Goal: Task Accomplishment & Management: Complete application form

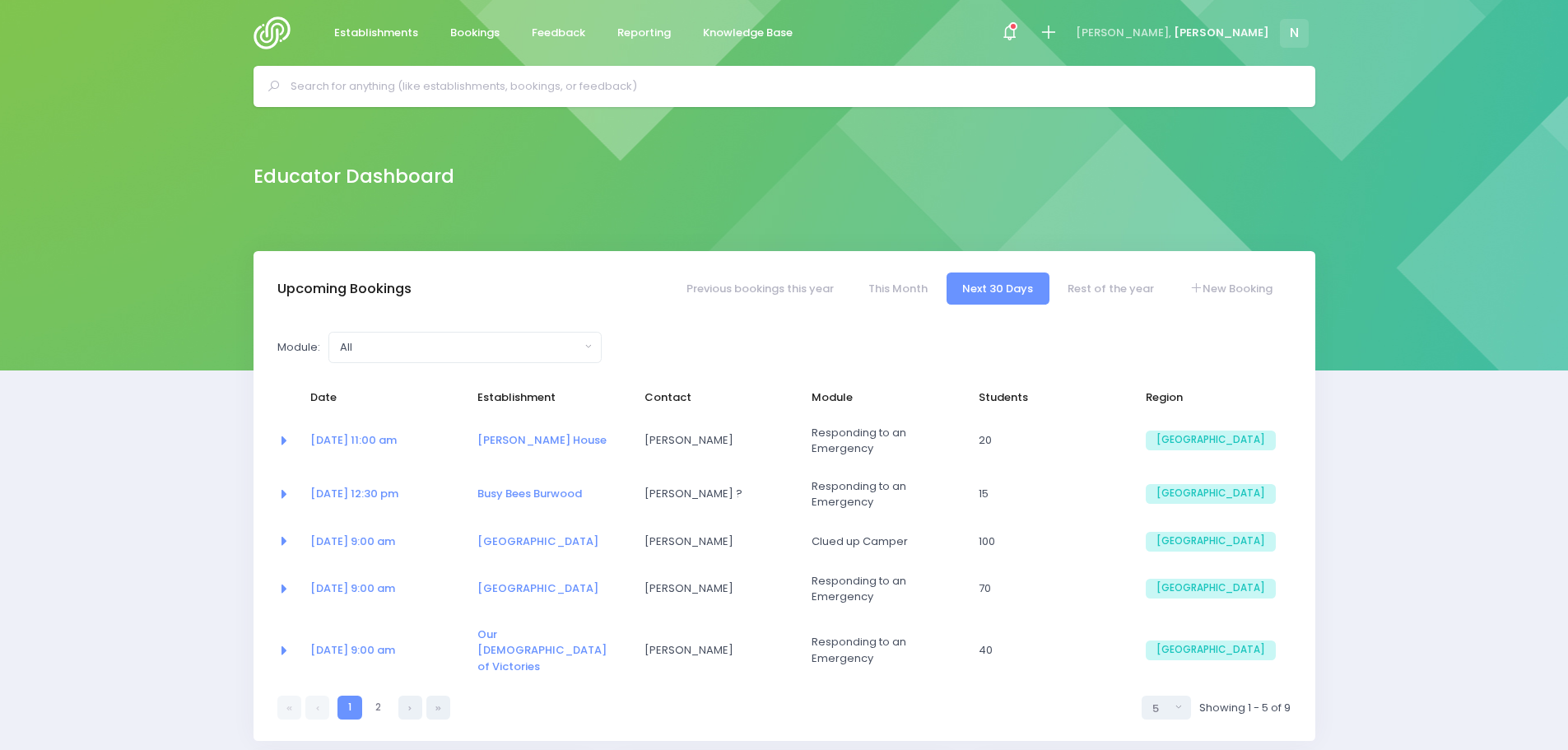
select select "5"
click at [1230, 286] on link "New Booking" at bounding box center [1230, 289] width 116 height 32
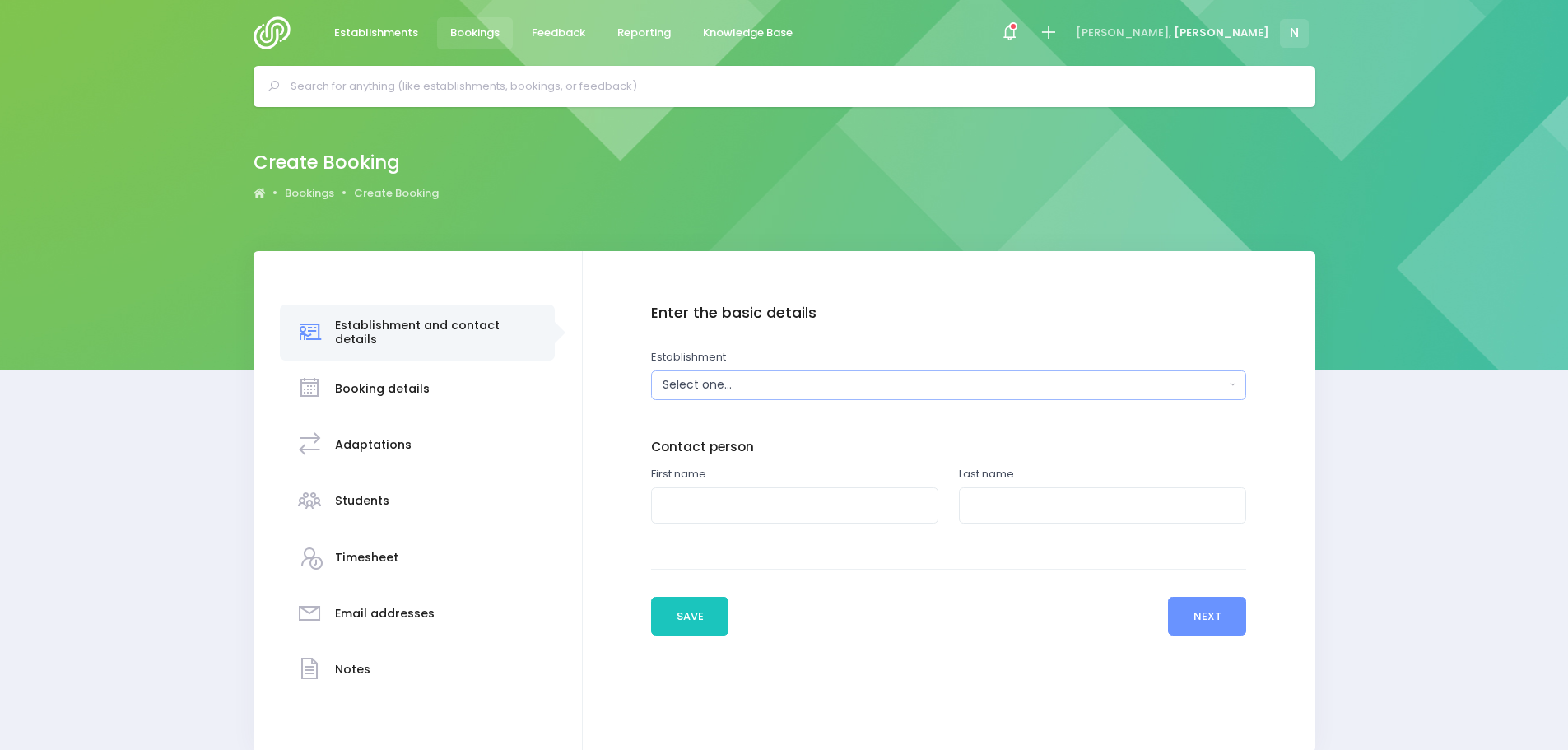
click at [786, 386] on div "Select one..." at bounding box center [943, 384] width 561 height 17
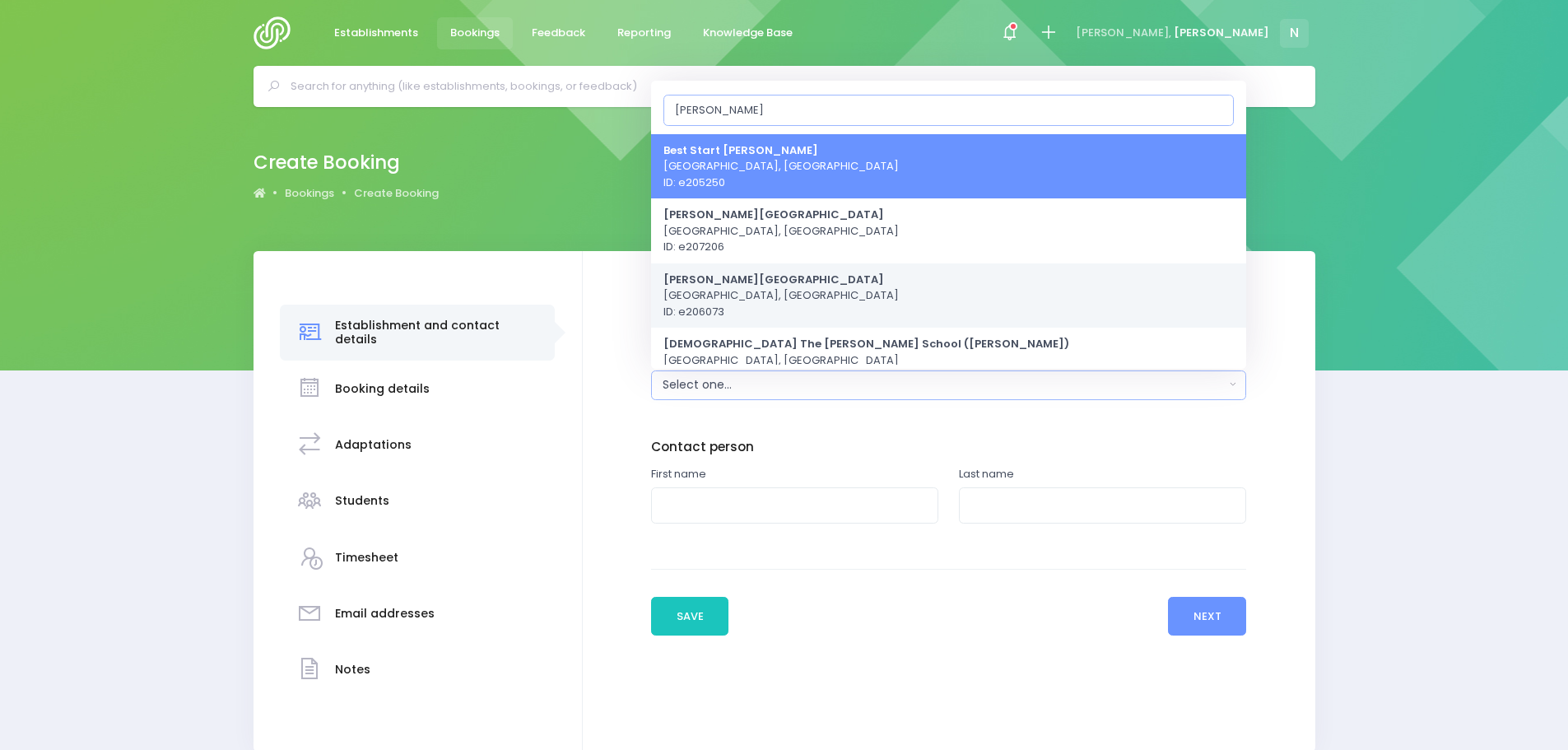
type input "burnside"
click at [782, 289] on span "[PERSON_NAME][GEOGRAPHIC_DATA] [GEOGRAPHIC_DATA], [GEOGRAPHIC_DATA] ID: e206073" at bounding box center [781, 295] width 236 height 48
select select "206073"
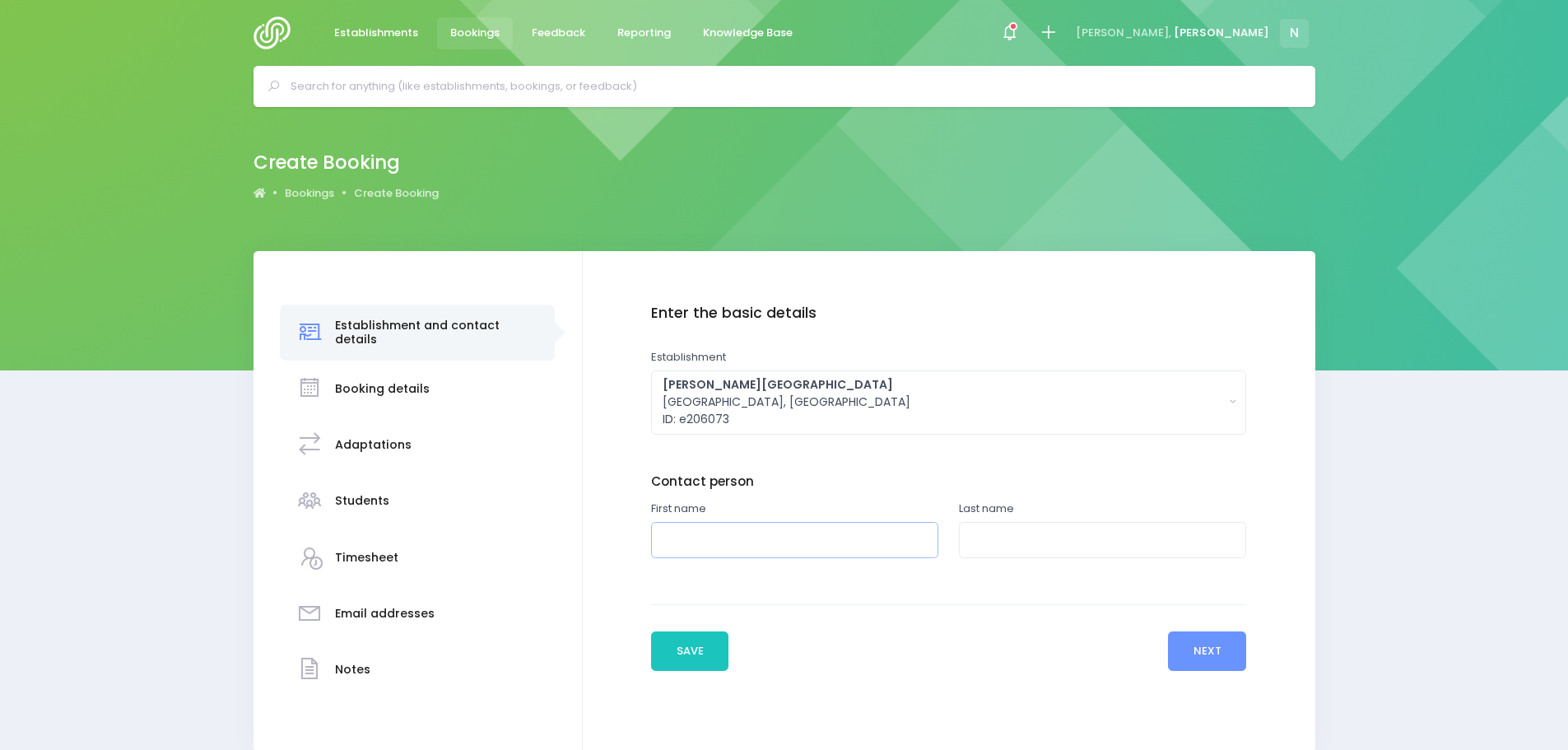
click at [705, 540] on input "text" at bounding box center [794, 540] width 287 height 37
type input "d"
type input "[PERSON_NAME]"
type input "o"
type input "[PERSON_NAME]"
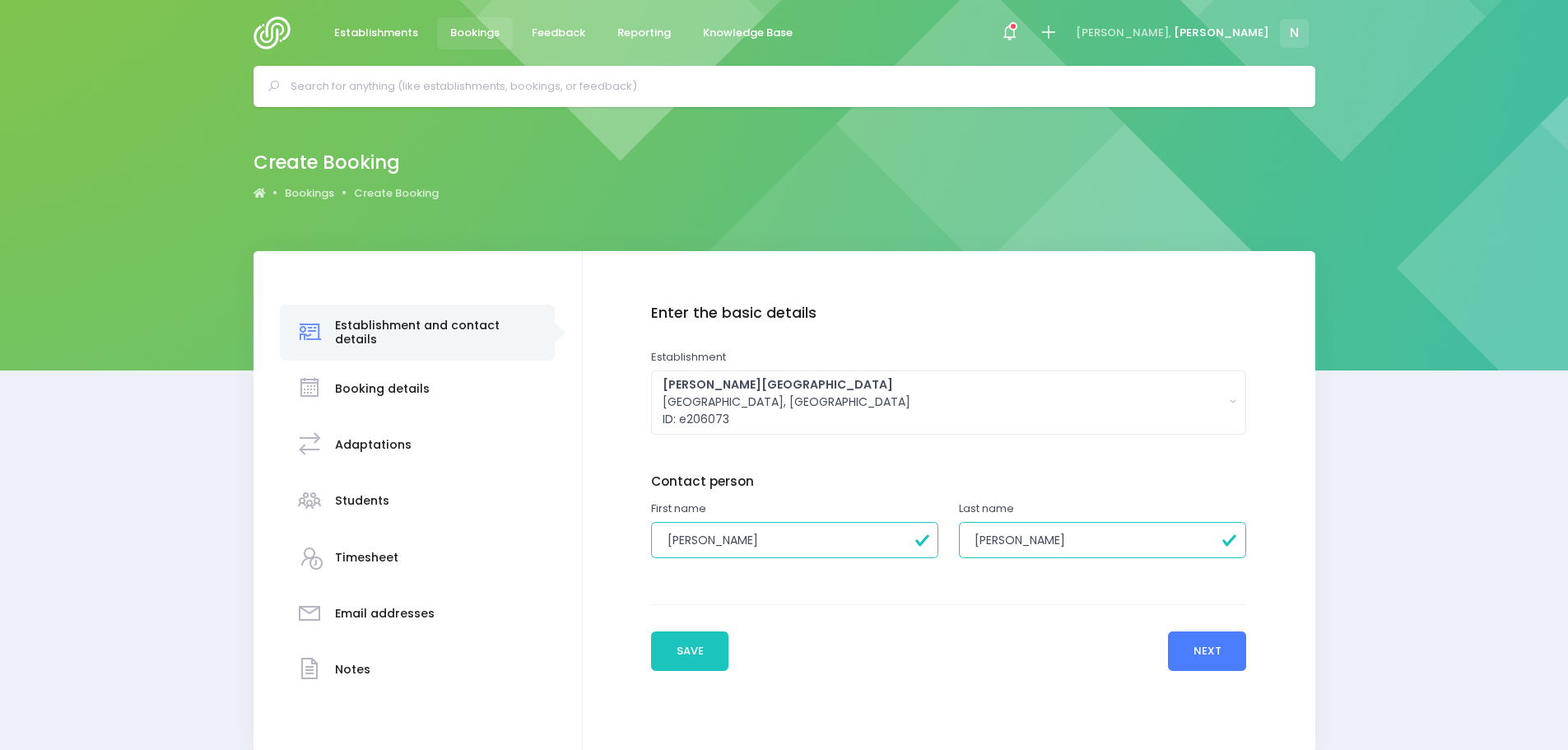
click at [1199, 665] on button "Next" at bounding box center [1206, 651] width 78 height 39
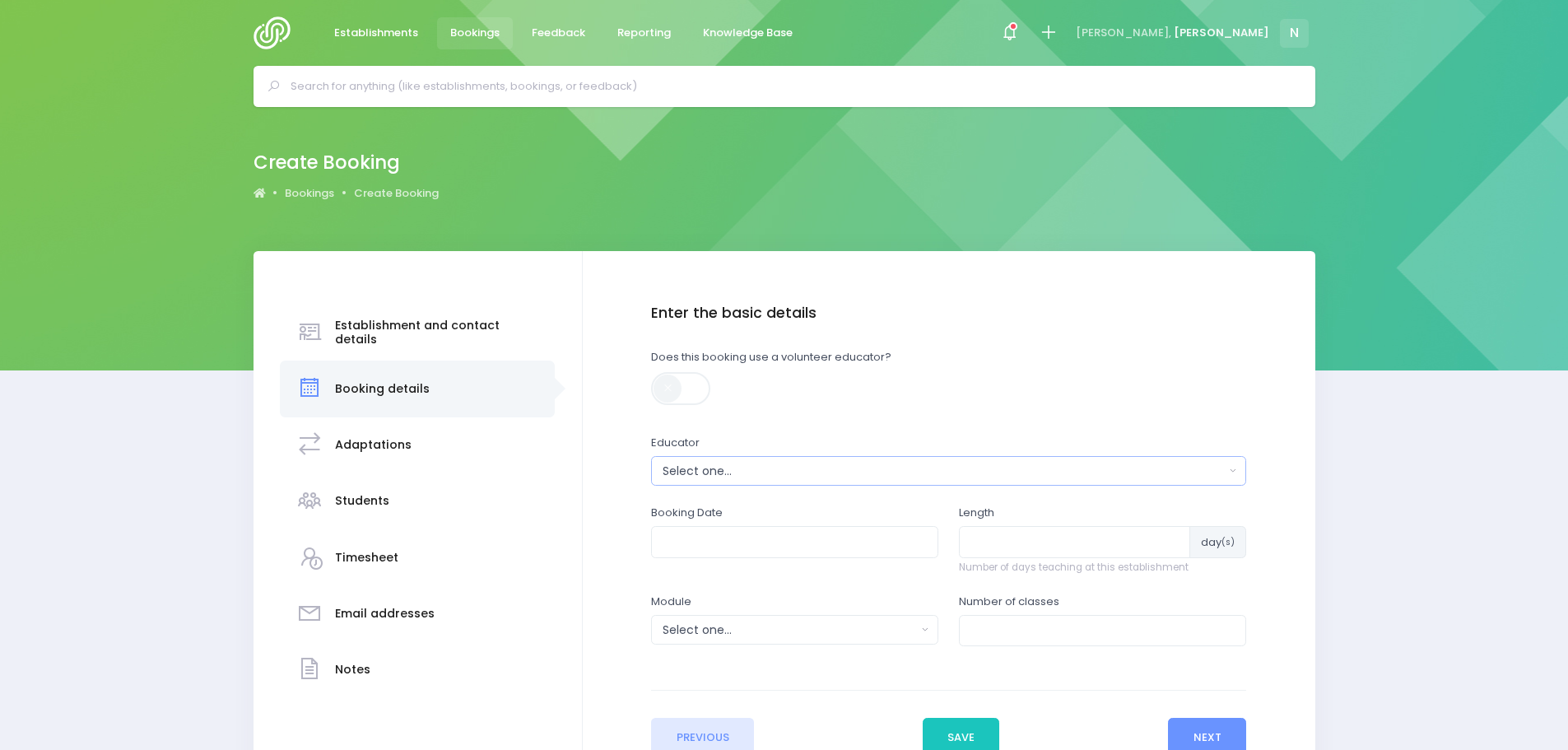
click at [852, 465] on div "Select one..." at bounding box center [943, 470] width 561 height 17
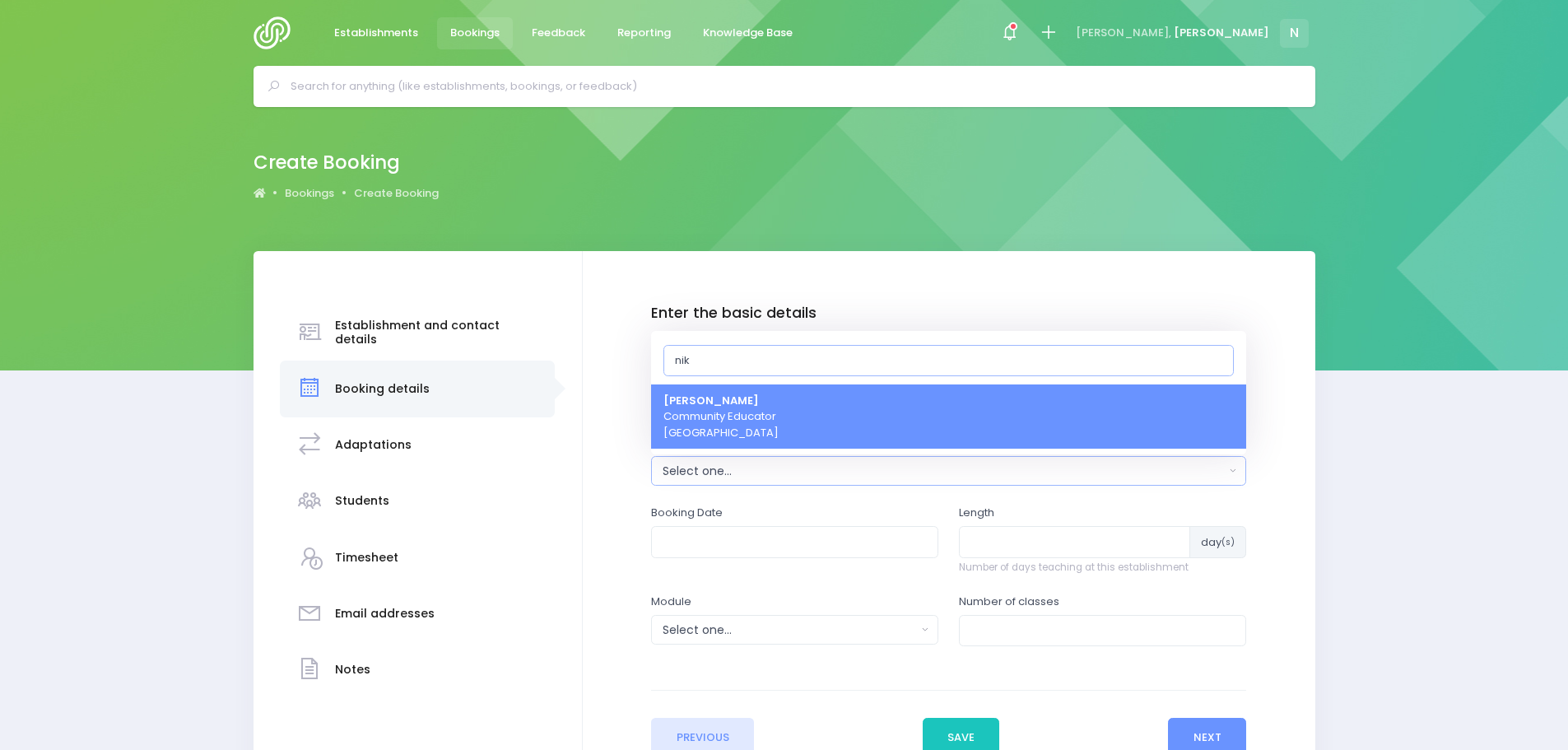
type input "nik"
click at [774, 399] on span "Nikki McLauchlan Community Educator South Island Region" at bounding box center [721, 417] width 116 height 48
select select "499387"
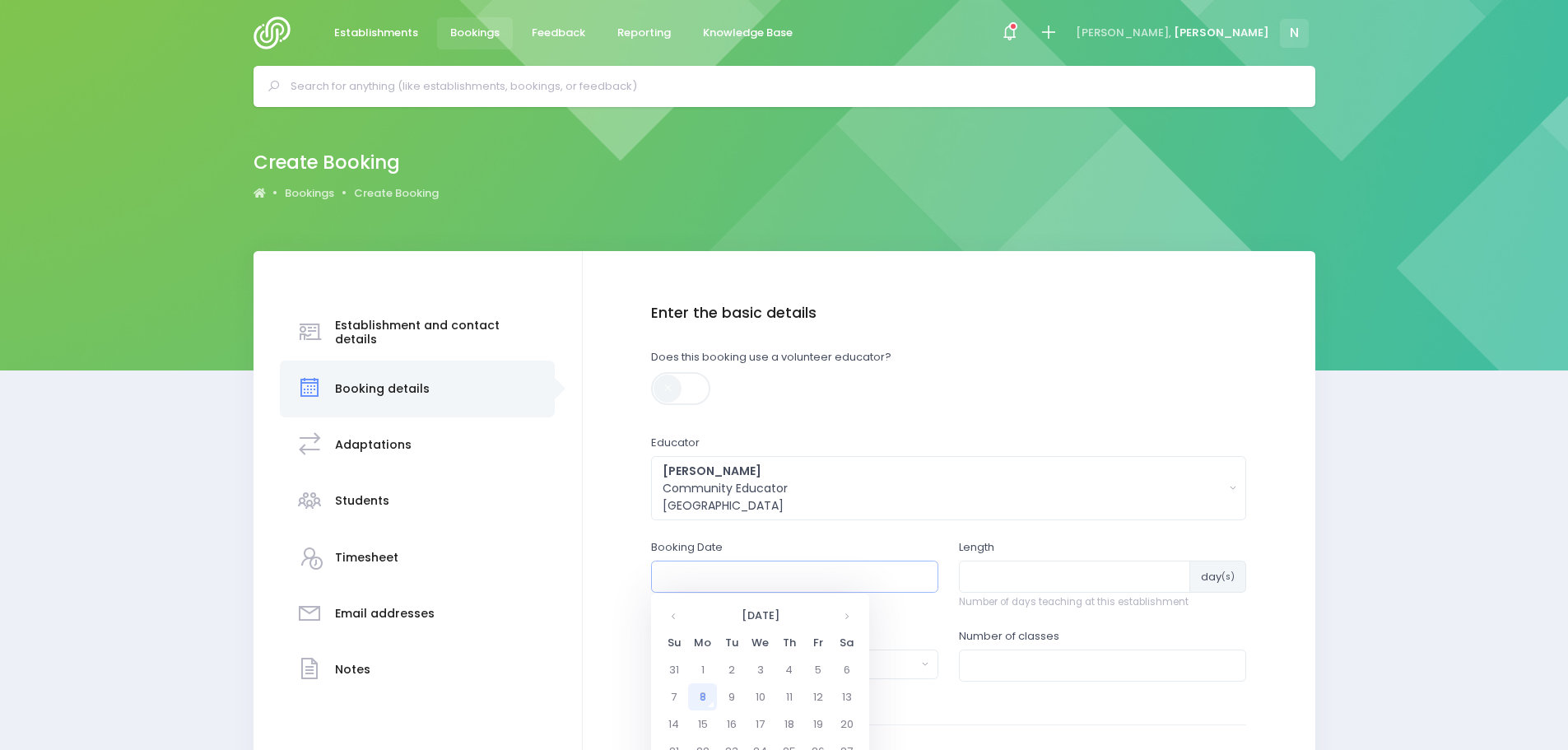
click at [725, 571] on input "text" at bounding box center [794, 576] width 287 height 31
click at [724, 616] on th "September 2025" at bounding box center [759, 616] width 144 height 27
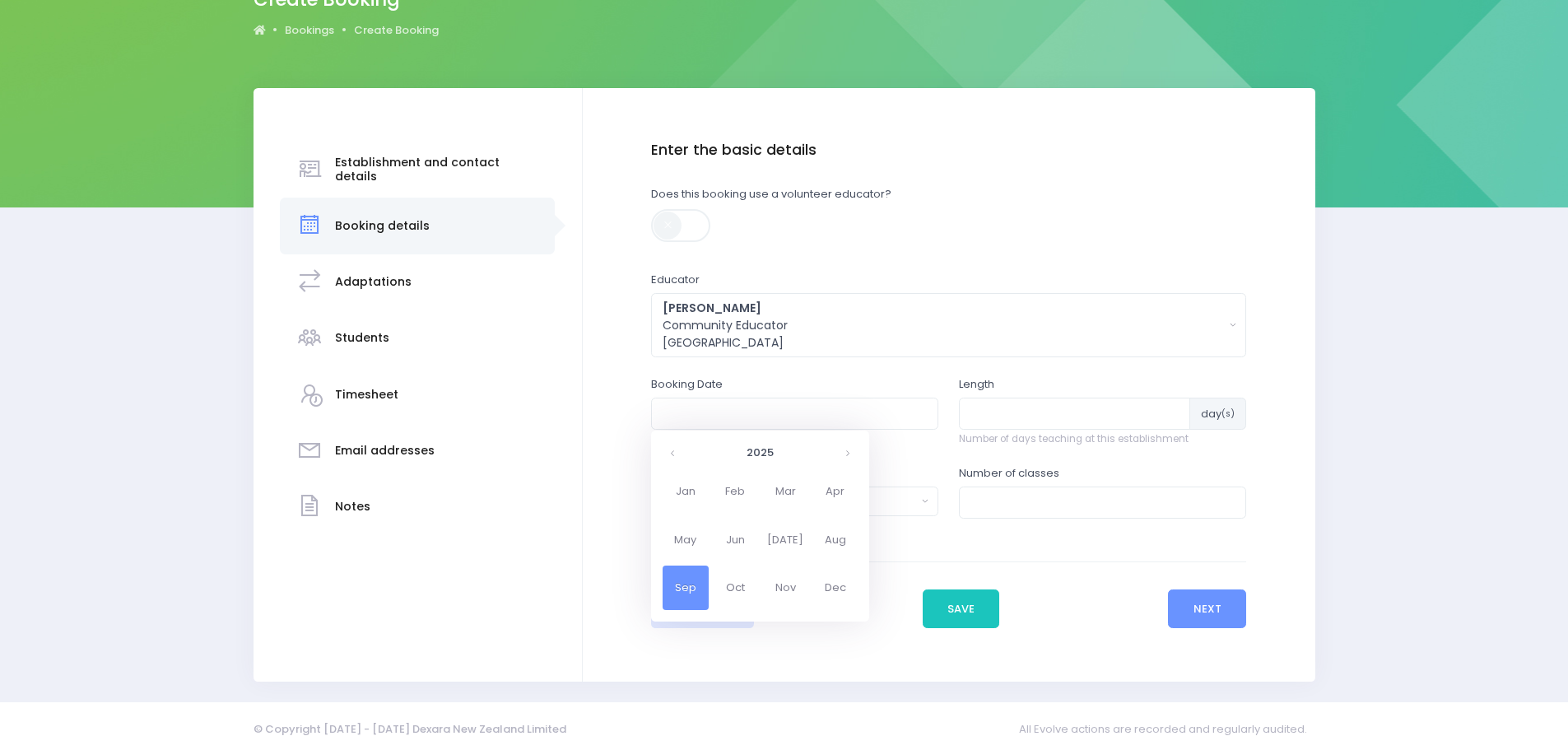
scroll to position [165, 0]
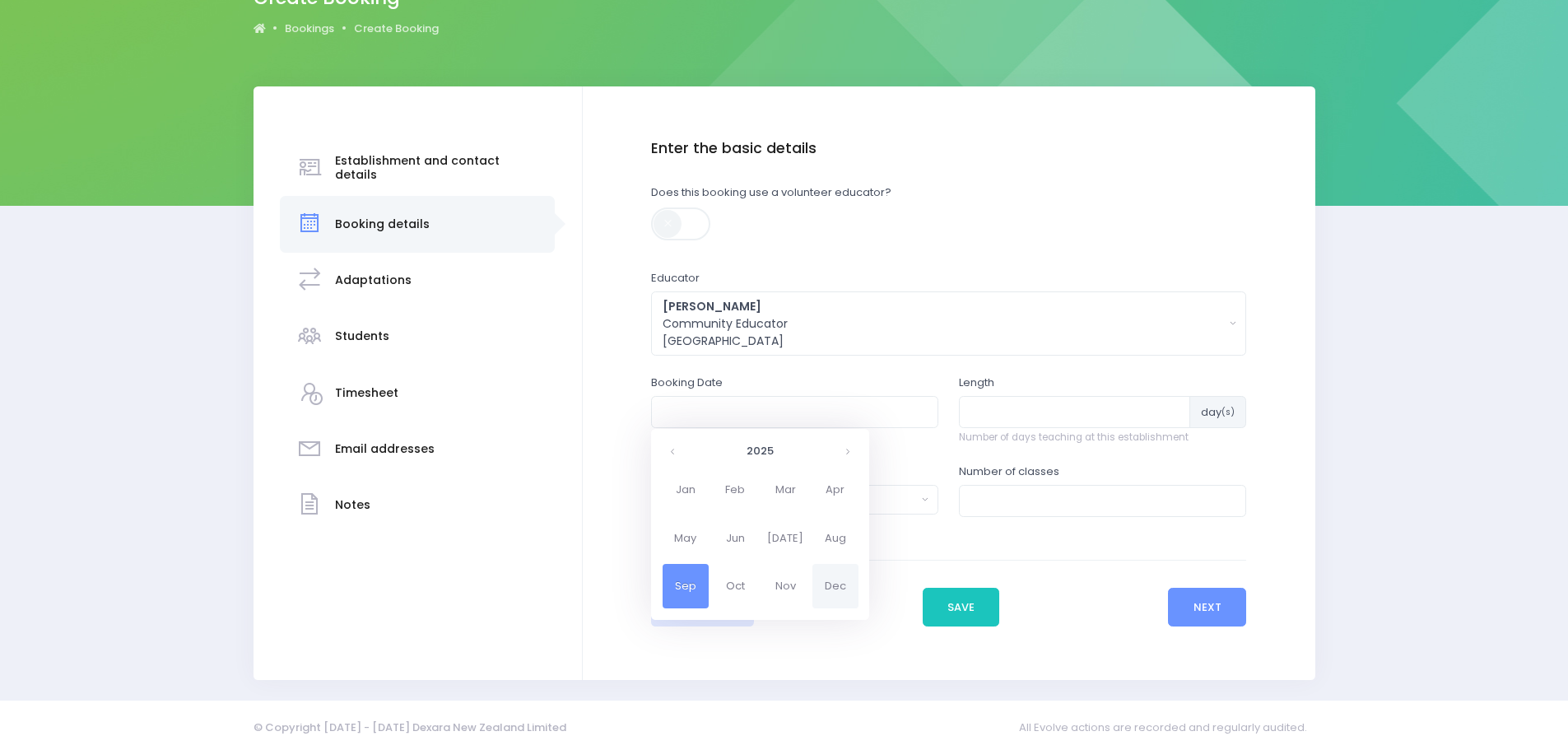
click at [831, 585] on span "Dec" at bounding box center [835, 586] width 46 height 45
click at [757, 504] on td "3" at bounding box center [760, 505] width 29 height 27
click at [773, 526] on span "9" at bounding box center [776, 529] width 29 height 22
click at [695, 501] on span "9:00" at bounding box center [685, 504] width 46 height 22
type input "03/12/2025 09:00 AM"
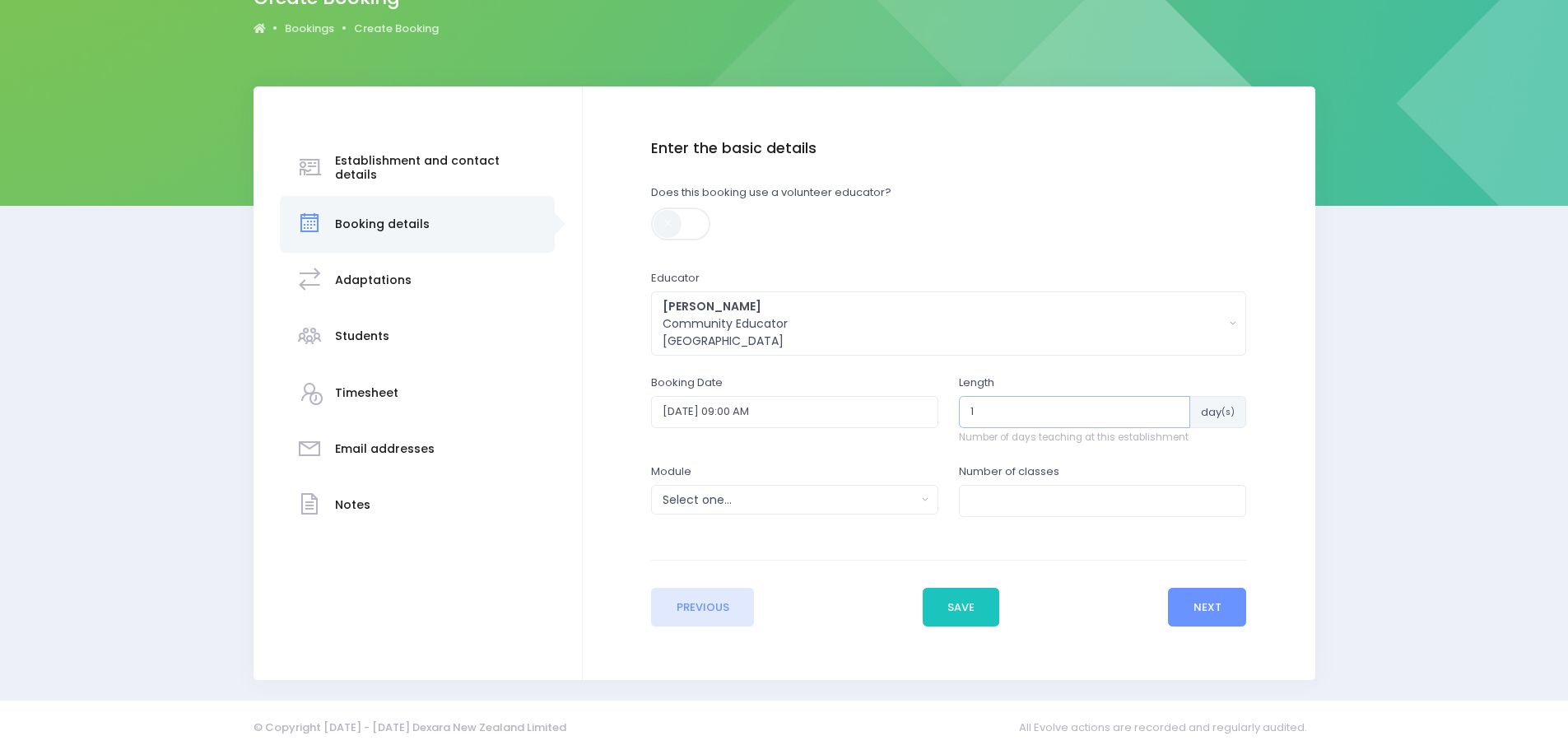
click at [1173, 404] on input "1" at bounding box center [1075, 411] width 231 height 31
type input "2"
click at [1150, 406] on input "2" at bounding box center [1074, 411] width 230 height 31
click at [927, 500] on button "Select one..." at bounding box center [794, 499] width 287 height 30
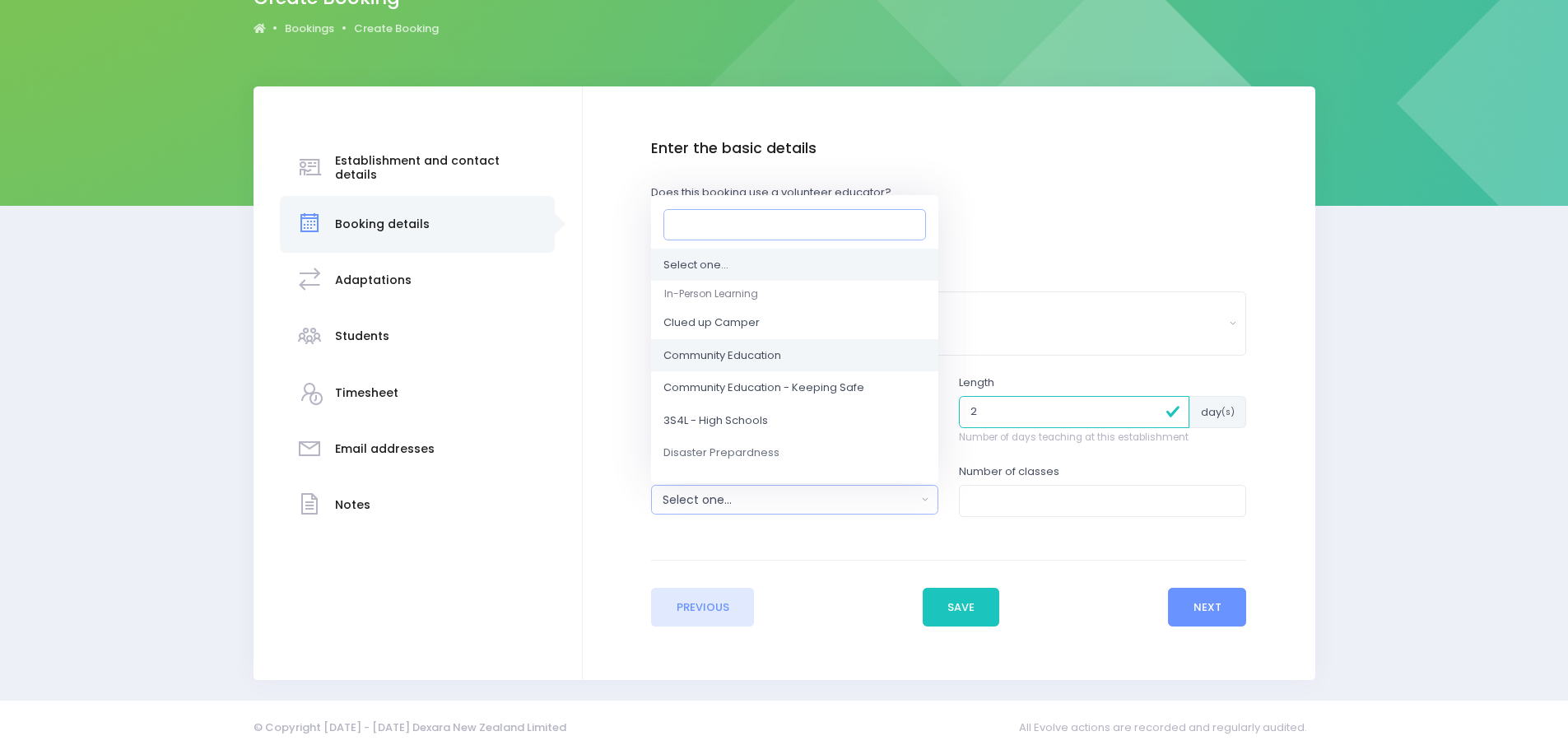
scroll to position [82, 0]
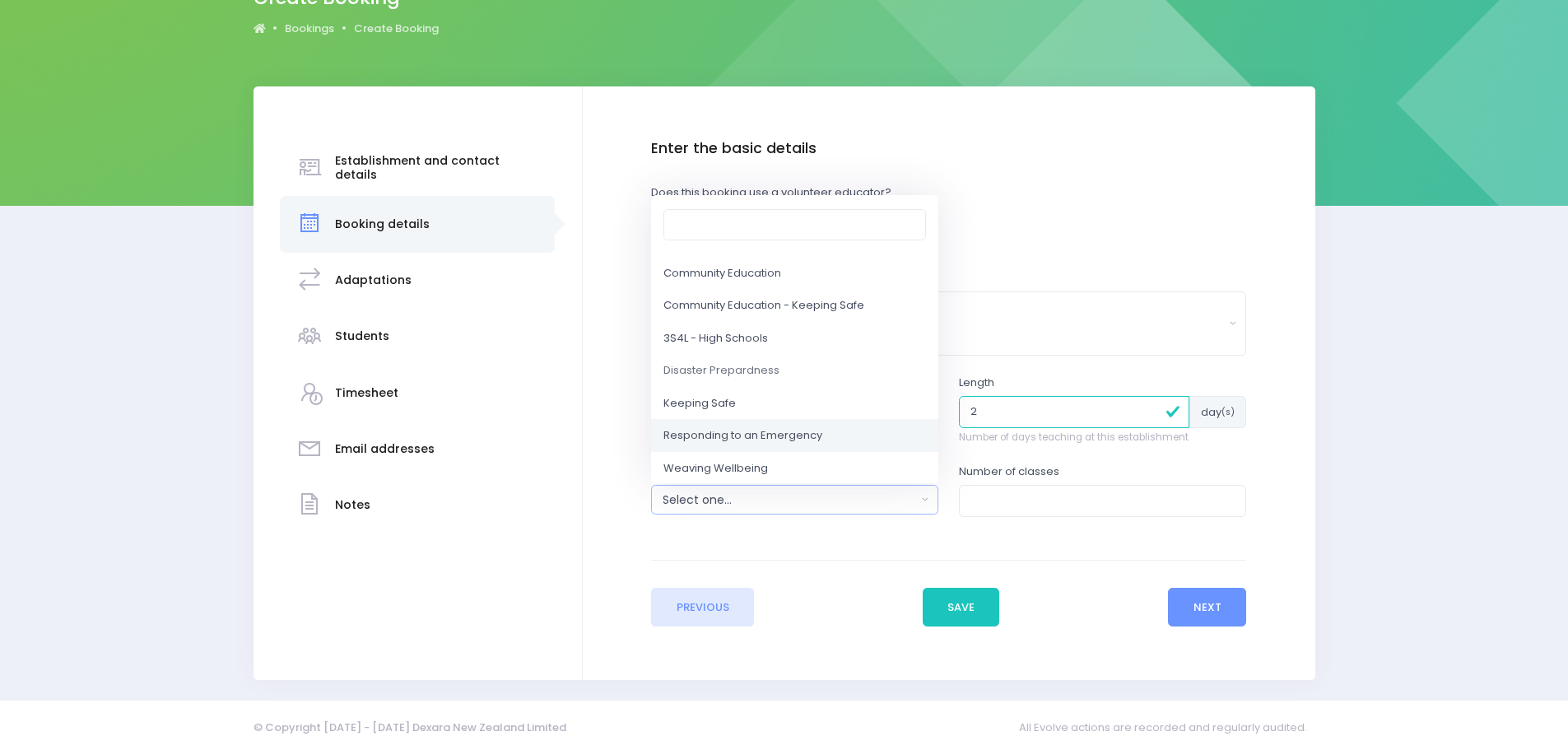
click at [780, 435] on span "Responding to an Emergency" at bounding box center [742, 436] width 159 height 16
select select "Responding to an Emergency"
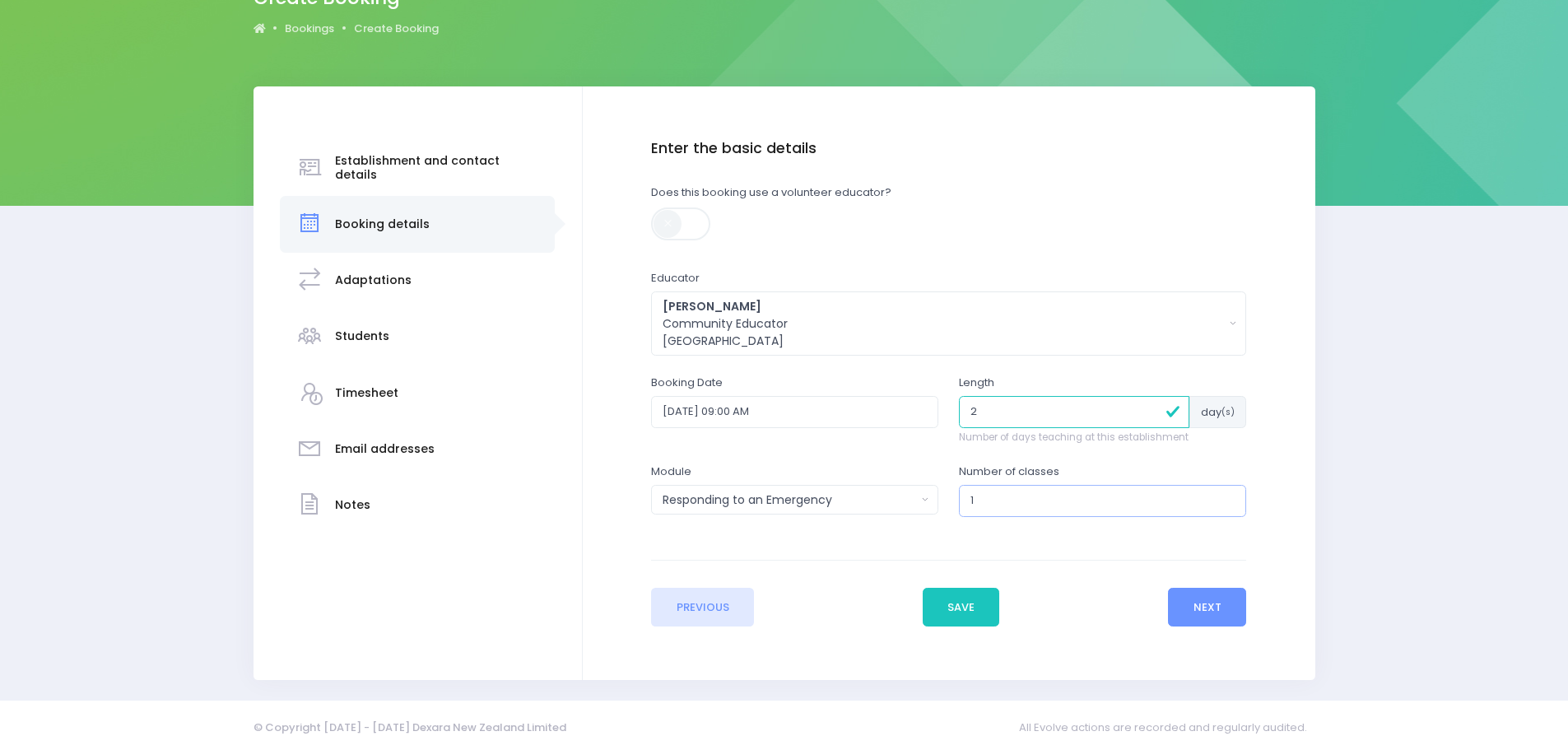
click at [1226, 495] on input "1" at bounding box center [1102, 500] width 287 height 31
click at [1226, 495] on input "2" at bounding box center [1102, 500] width 287 height 31
click at [1226, 495] on input "3" at bounding box center [1102, 500] width 287 height 31
click at [1226, 495] on input "4" at bounding box center [1102, 500] width 287 height 31
click at [1226, 495] on input "5" at bounding box center [1102, 500] width 287 height 31
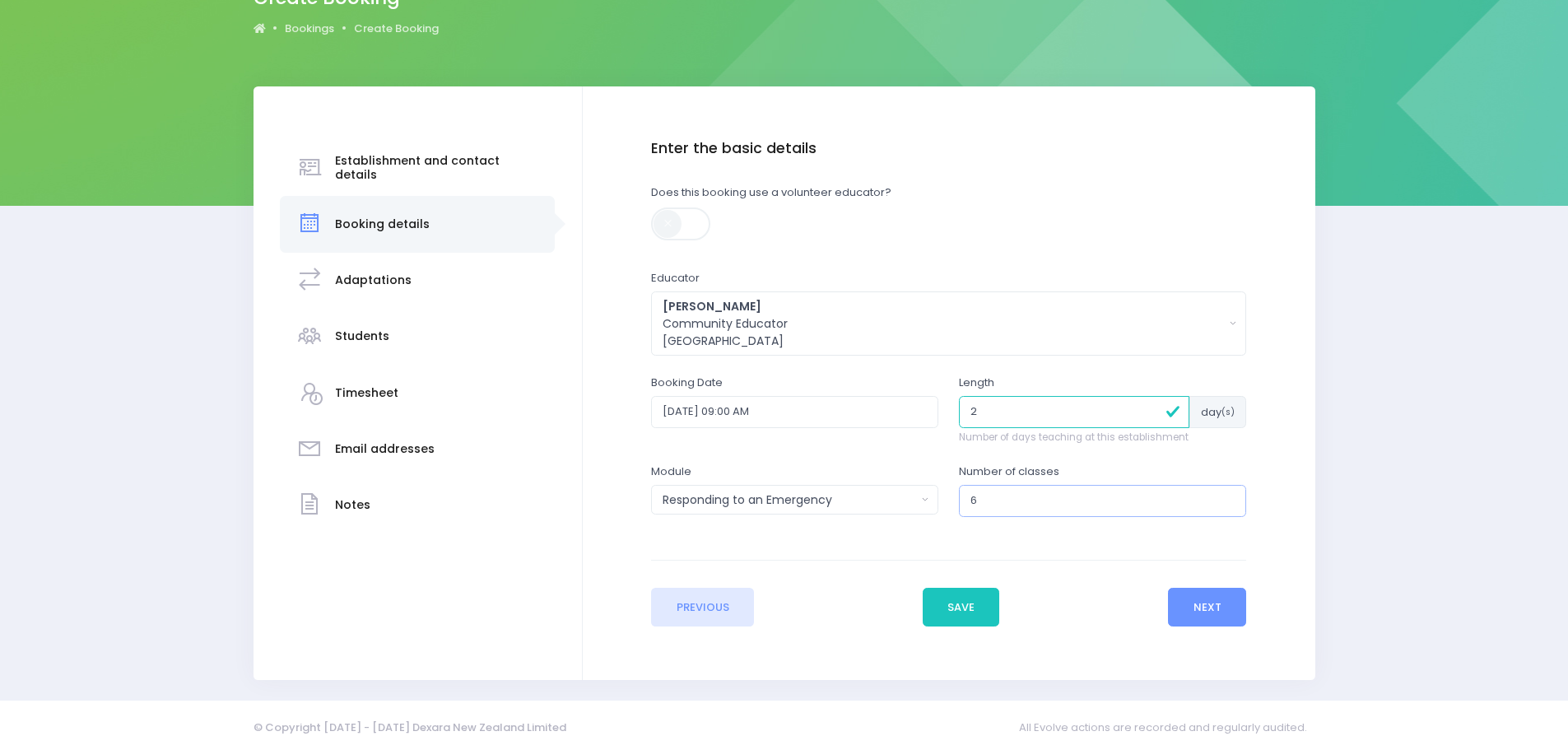
click at [1226, 495] on input "6" at bounding box center [1102, 500] width 287 height 31
click at [1226, 495] on input "7" at bounding box center [1102, 500] width 287 height 31
type input "8"
click at [1226, 493] on input "8" at bounding box center [1102, 500] width 287 height 31
click at [1211, 604] on button "Next" at bounding box center [1206, 608] width 78 height 39
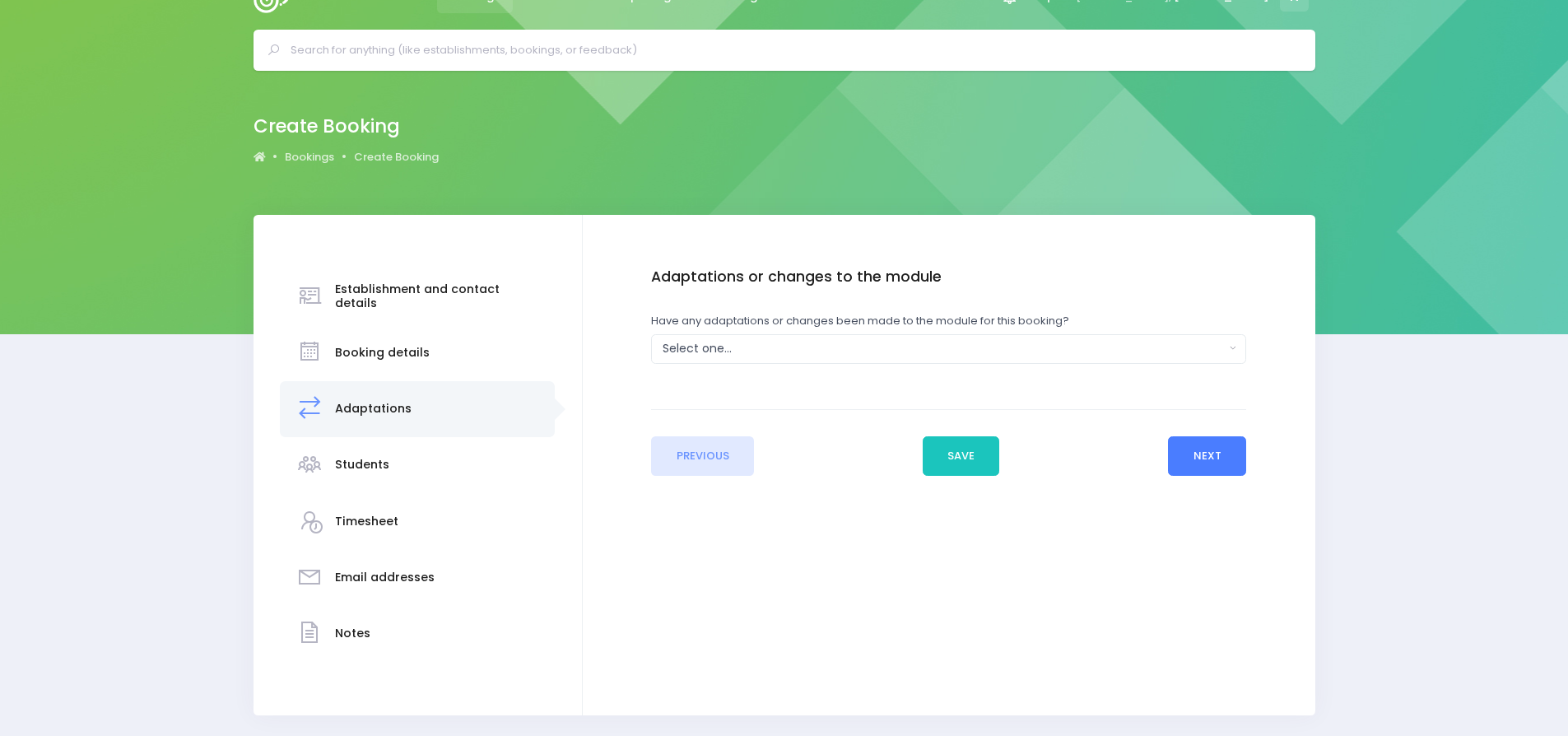
scroll to position [0, 0]
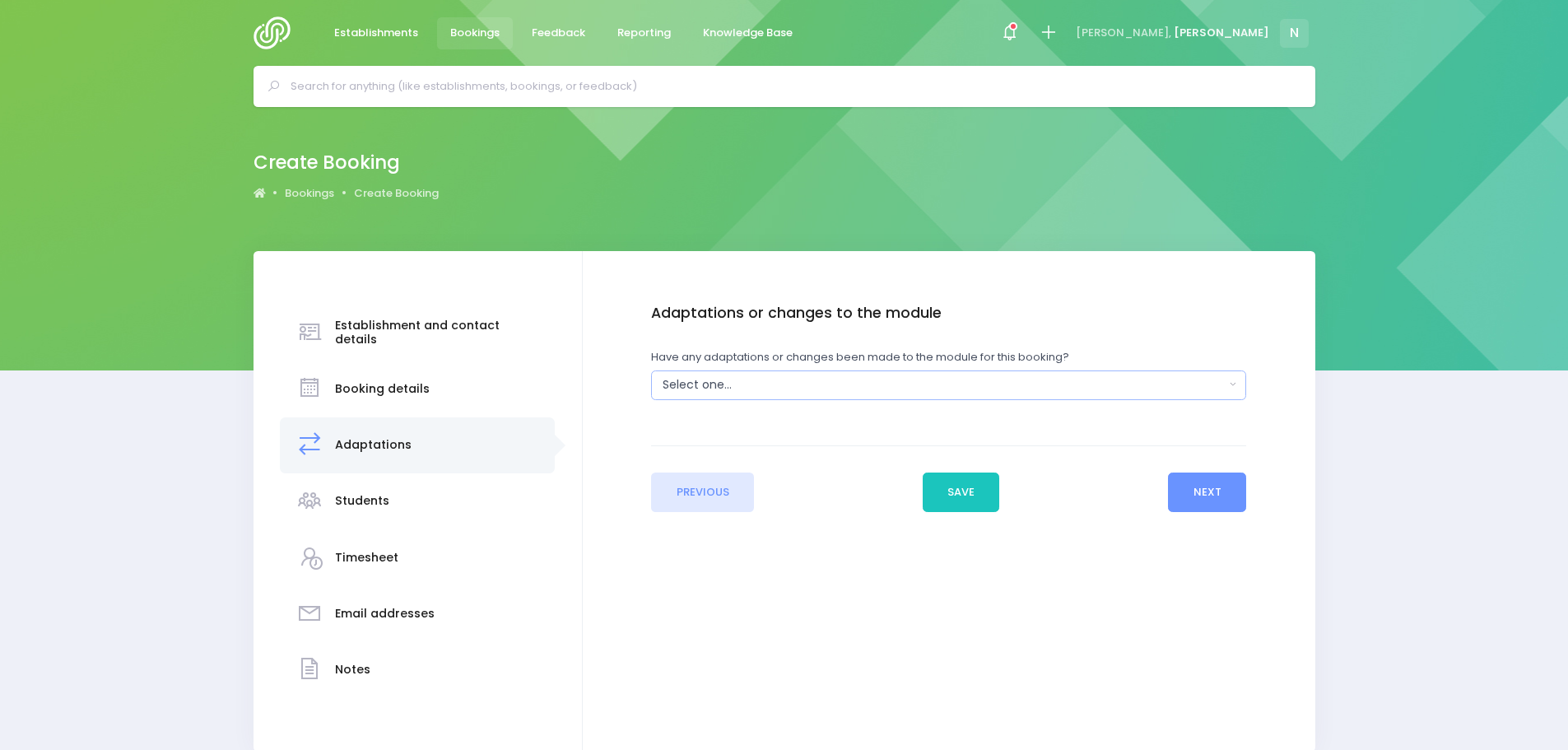
click at [738, 382] on div "Select one..." at bounding box center [943, 384] width 561 height 17
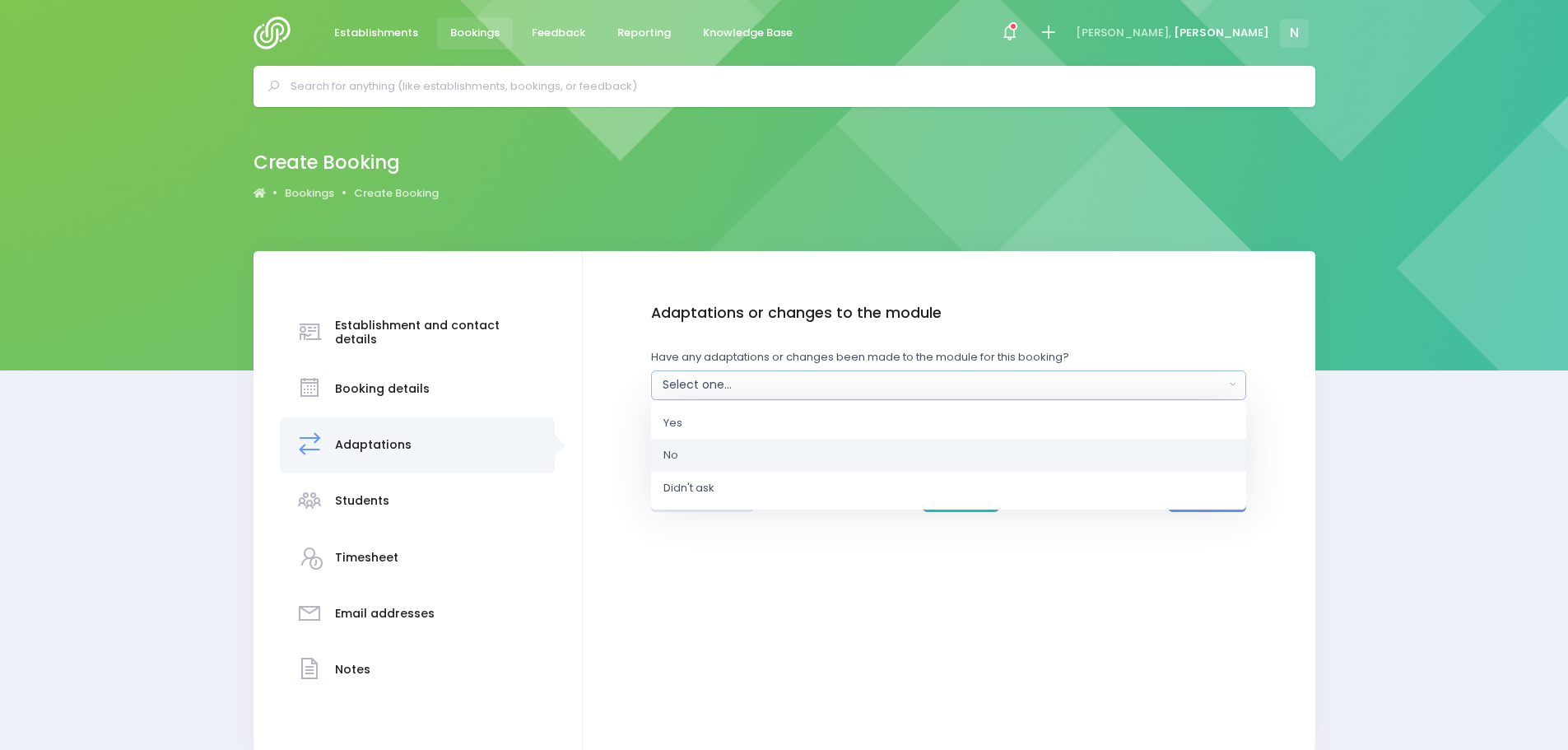
drag, startPoint x: 724, startPoint y: 455, endPoint x: 793, endPoint y: 452, distance: 69.1
click at [726, 455] on link "No" at bounding box center [948, 455] width 595 height 33
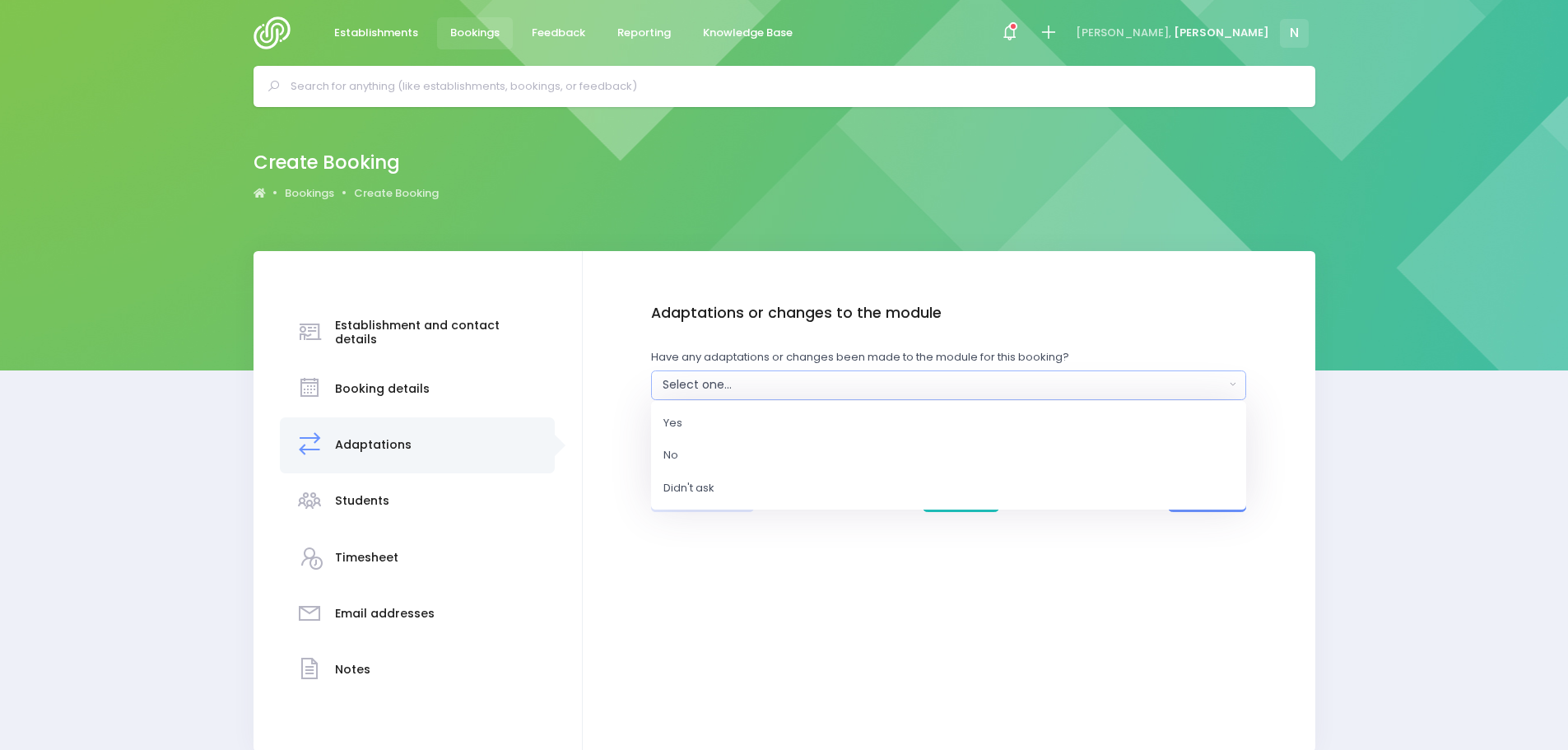
select select "No"
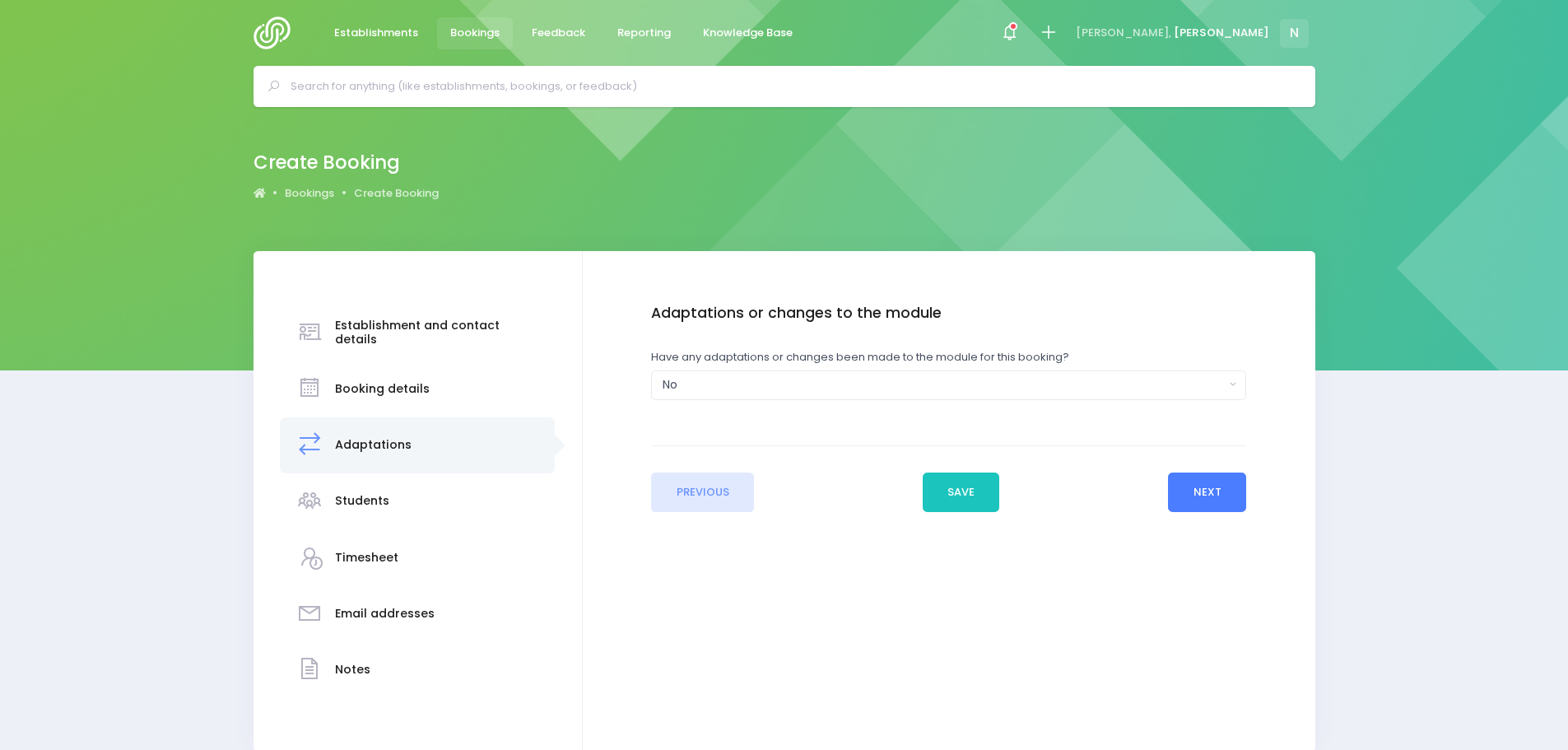
click at [1187, 494] on button "Next" at bounding box center [1206, 492] width 78 height 39
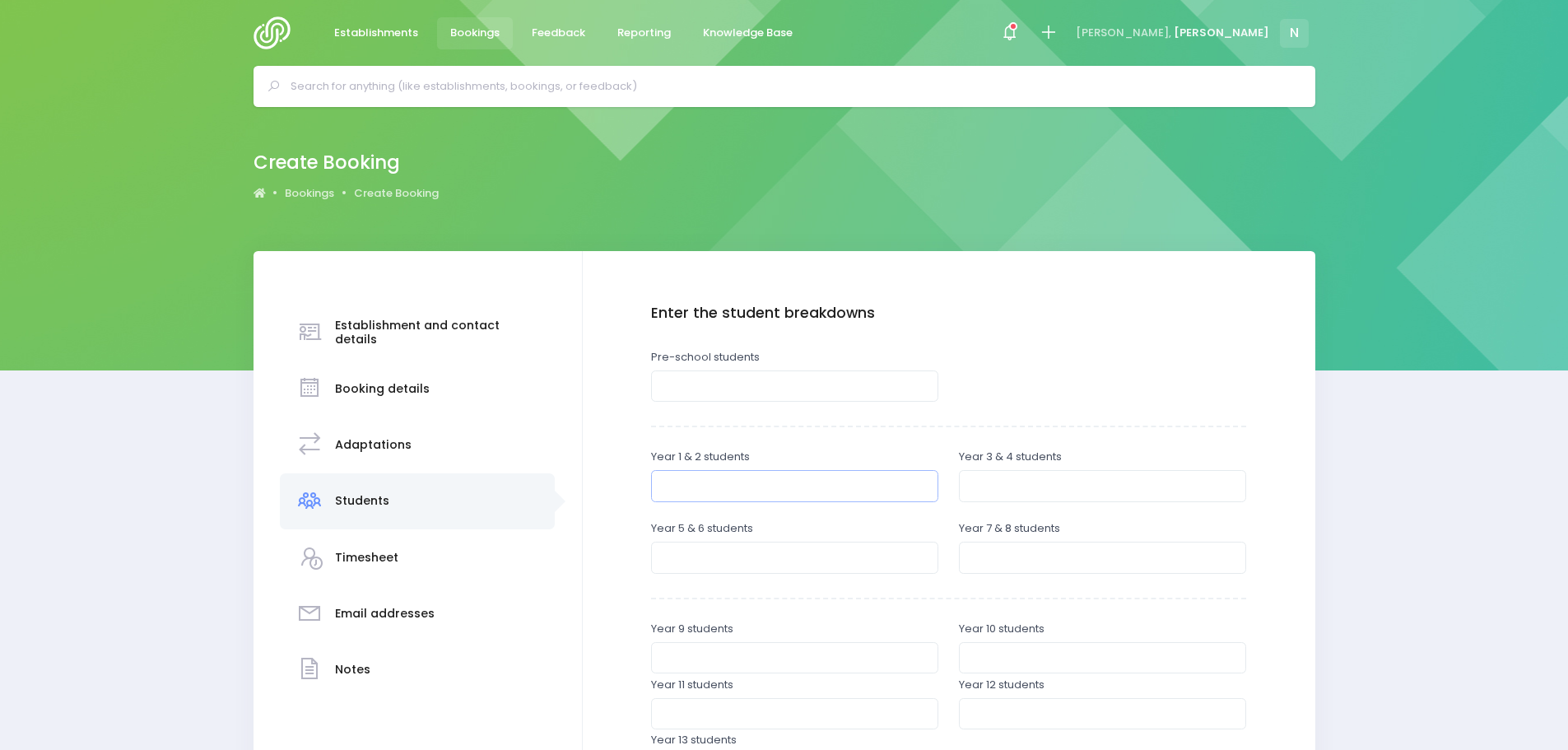
click at [733, 481] on input "number" at bounding box center [794, 486] width 287 height 31
type input "60"
click at [997, 484] on input "number" at bounding box center [1102, 486] width 287 height 31
type input "40"
click at [748, 553] on input "number" at bounding box center [794, 557] width 287 height 31
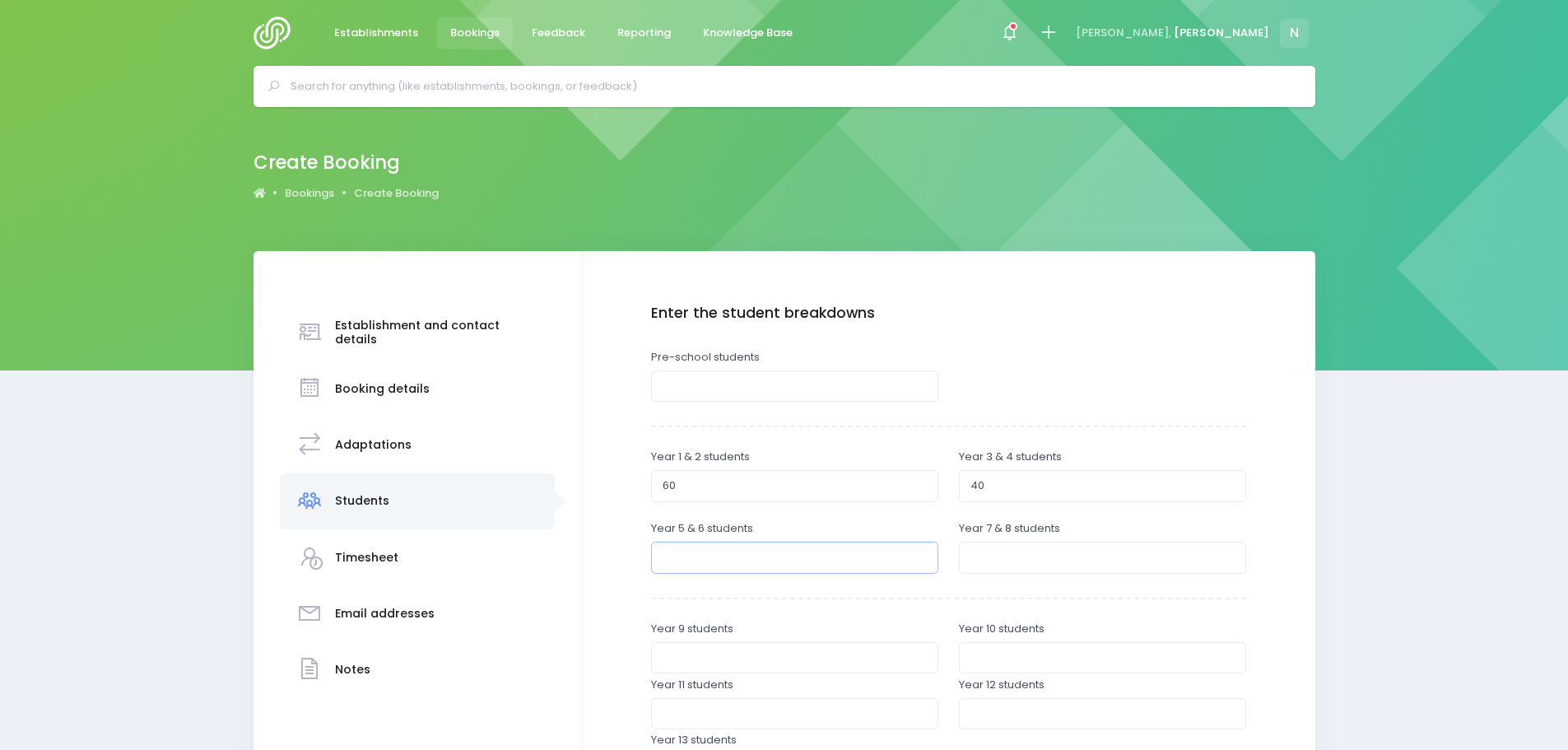
click at [746, 553] on input "number" at bounding box center [794, 557] width 287 height 31
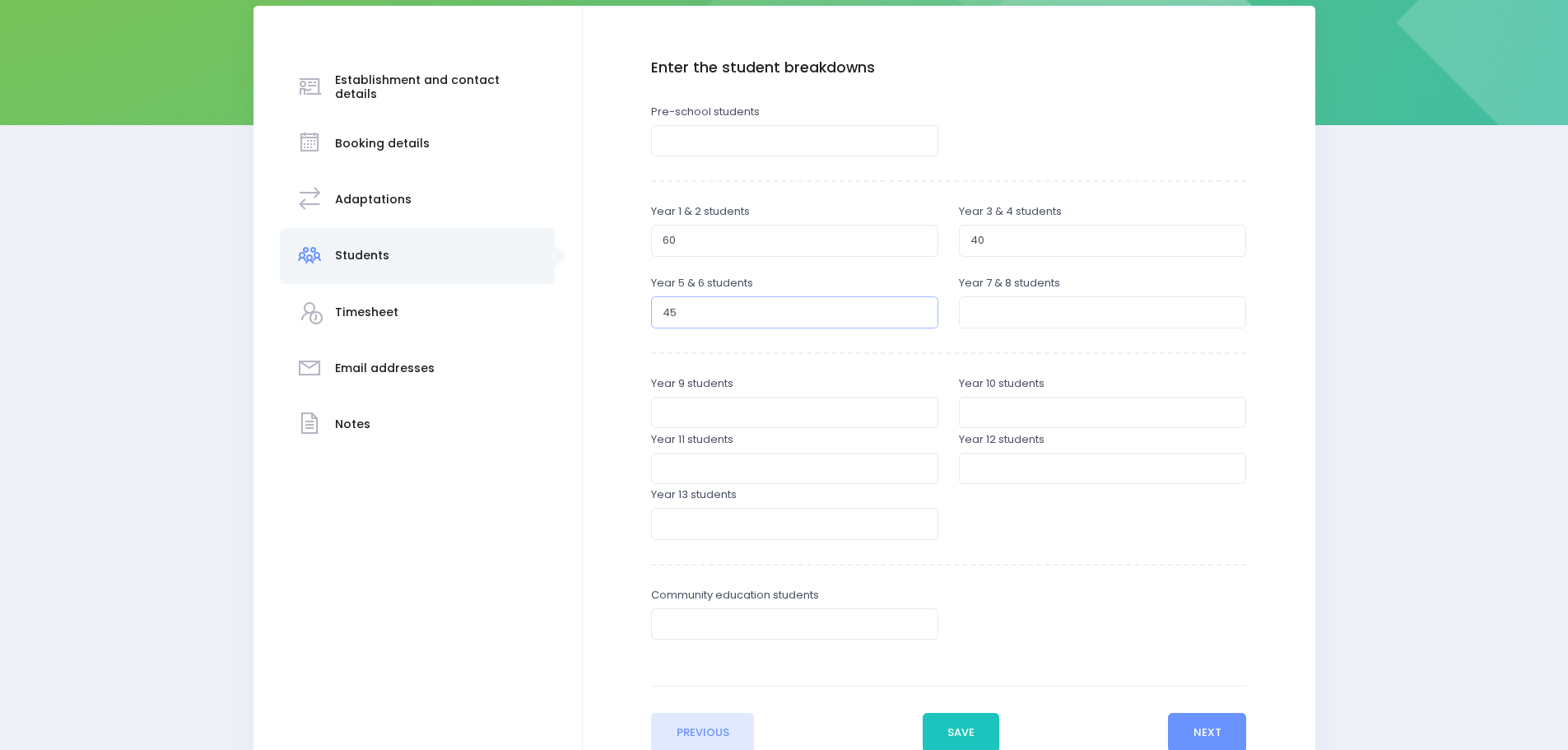
scroll to position [247, 0]
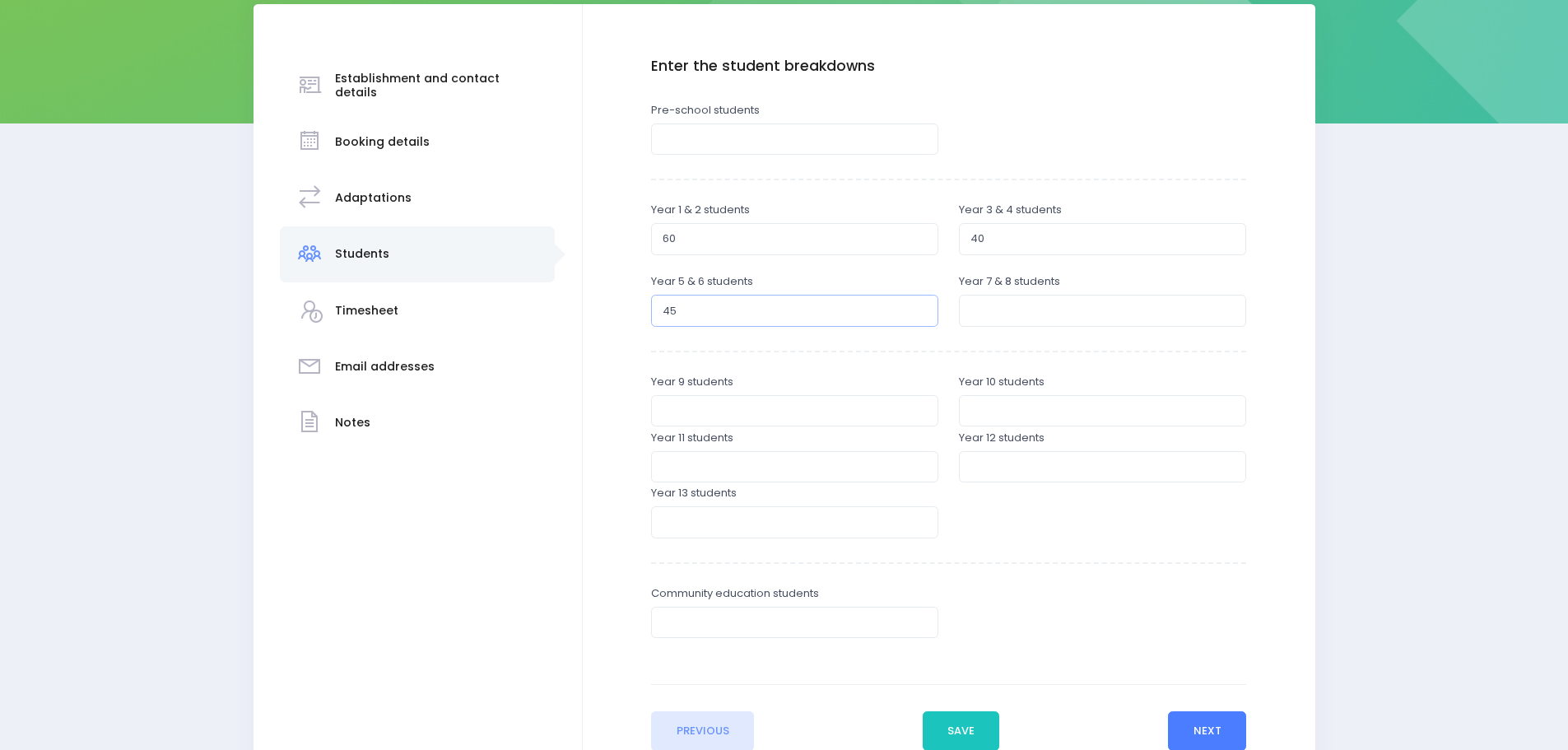
type input "45"
drag, startPoint x: 1177, startPoint y: 736, endPoint x: 1195, endPoint y: 713, distance: 29.2
click at [1177, 736] on button "Next" at bounding box center [1206, 731] width 78 height 39
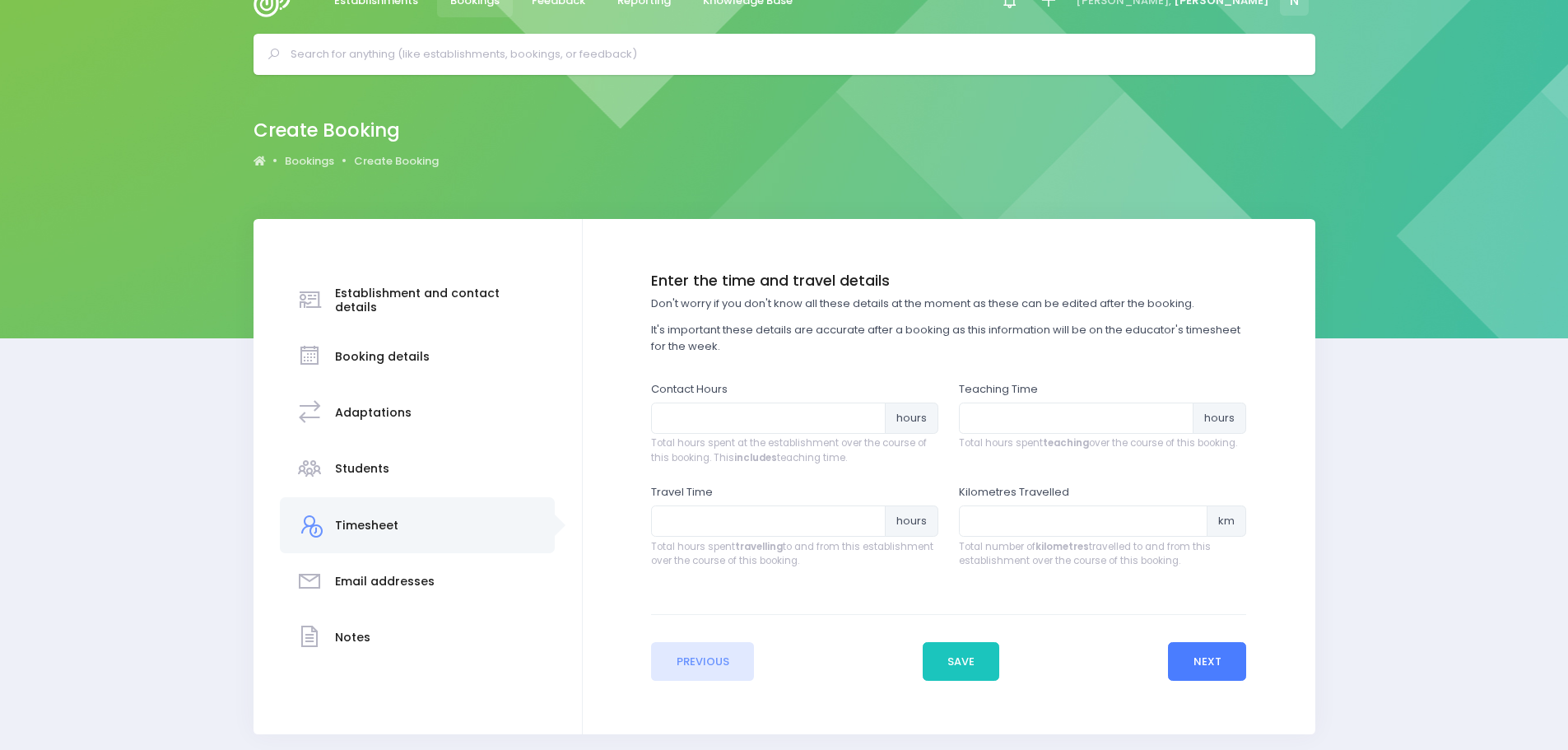
scroll to position [0, 0]
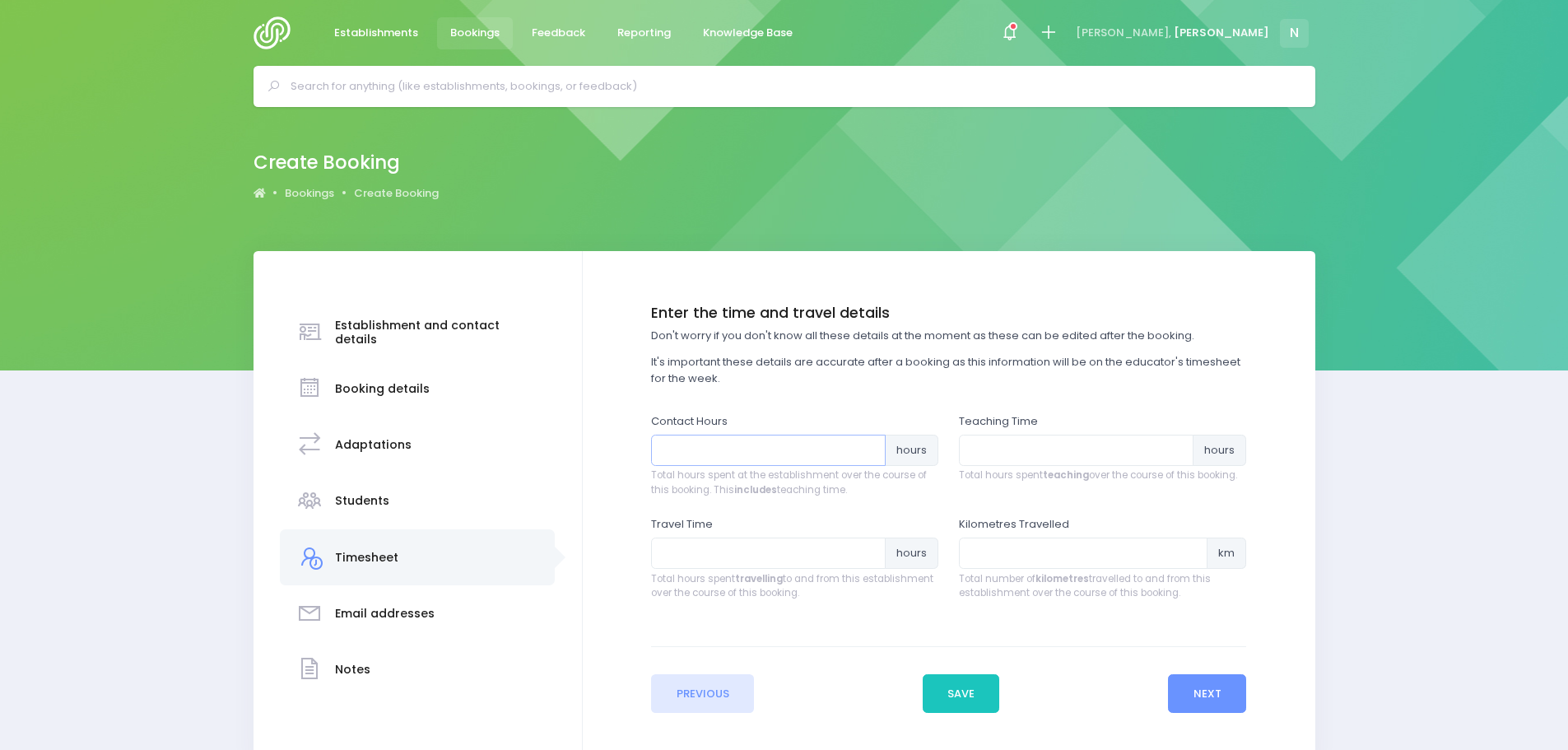
click at [657, 461] on input "number" at bounding box center [768, 450] width 235 height 31
type input "12"
click at [967, 445] on input "number" at bounding box center [1076, 450] width 235 height 31
type input "8.50"
click at [820, 553] on input "number" at bounding box center [768, 553] width 235 height 31
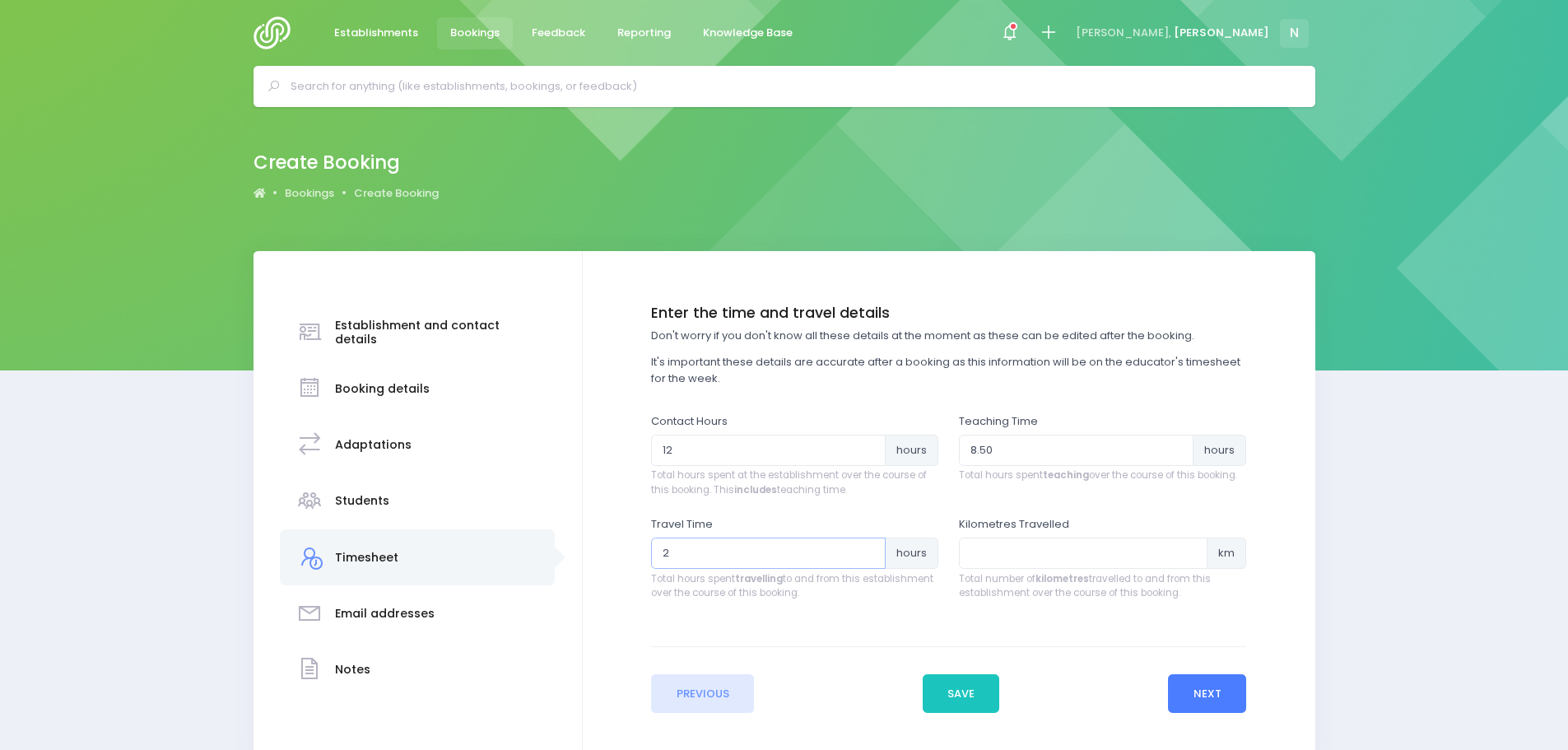
type input "2"
click at [1212, 702] on button "Next" at bounding box center [1206, 694] width 78 height 39
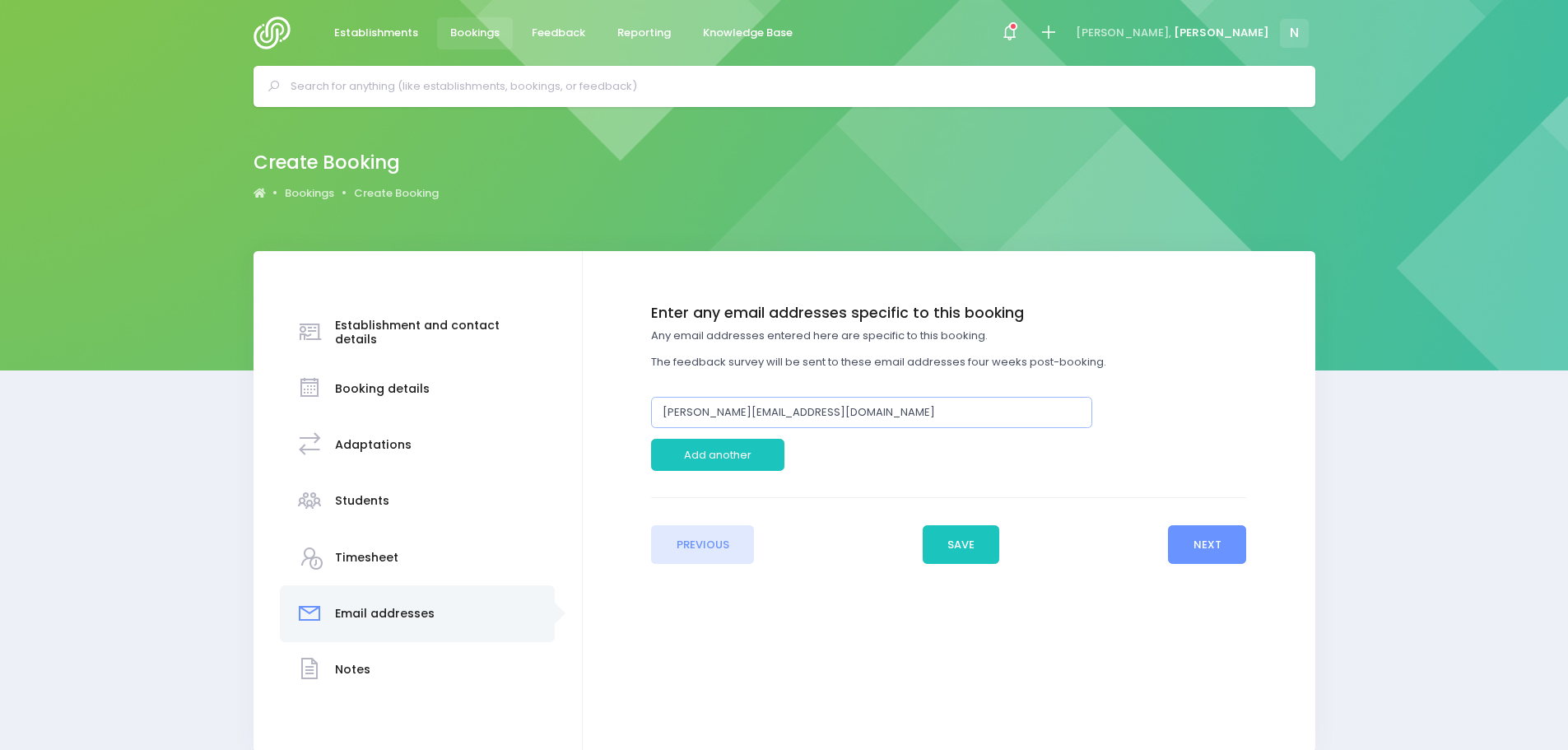
drag, startPoint x: 871, startPoint y: 414, endPoint x: 641, endPoint y: 416, distance: 230.0
click at [641, 415] on div "l.greening@burnsideprimary.school.nz" at bounding box center [872, 412] width 462 height 31
type input "[PERSON_NAME][EMAIL_ADDRESS][PERSON_NAME][DOMAIN_NAME]"
click at [1209, 556] on button "Next" at bounding box center [1206, 545] width 78 height 39
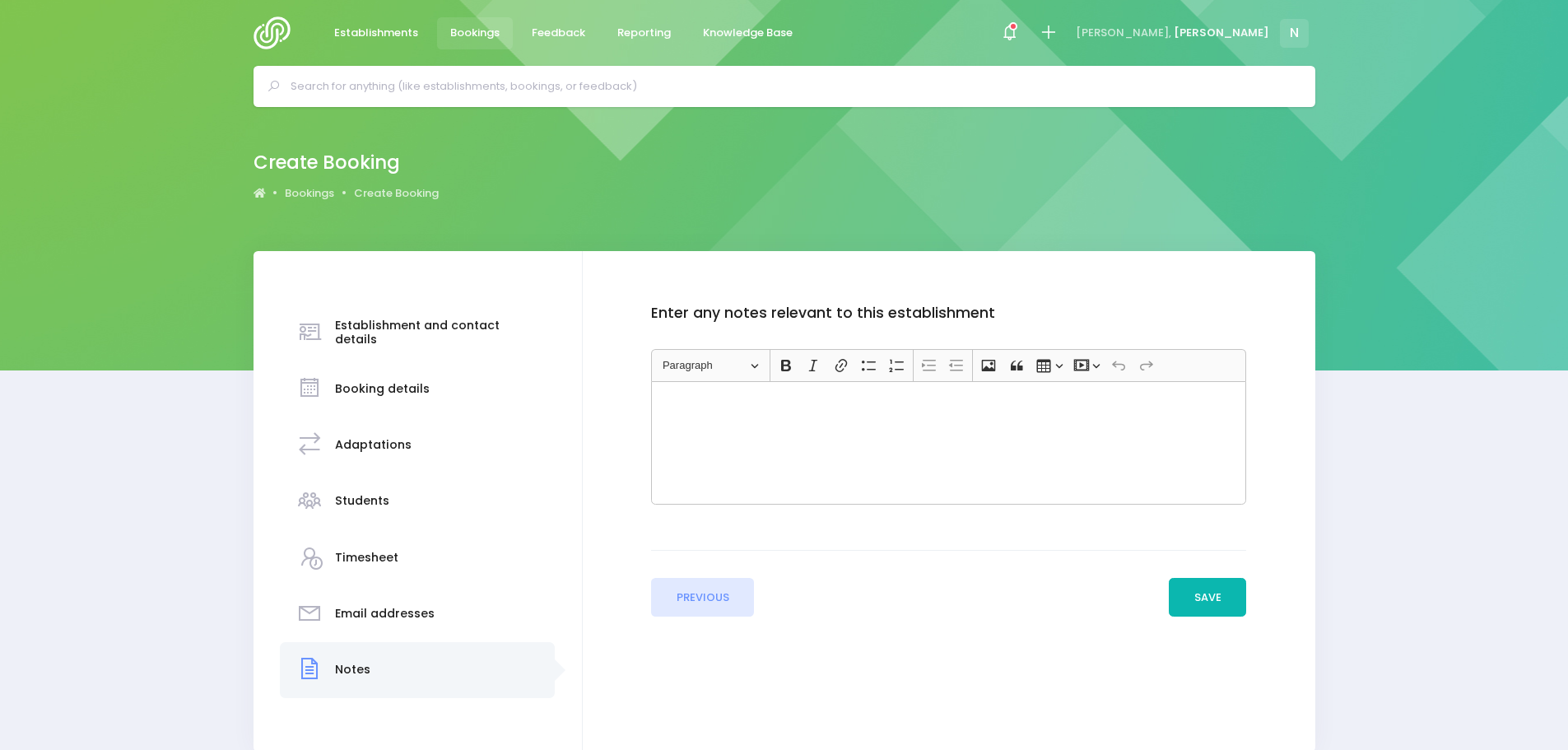
click at [1205, 596] on button "Save" at bounding box center [1207, 598] width 77 height 39
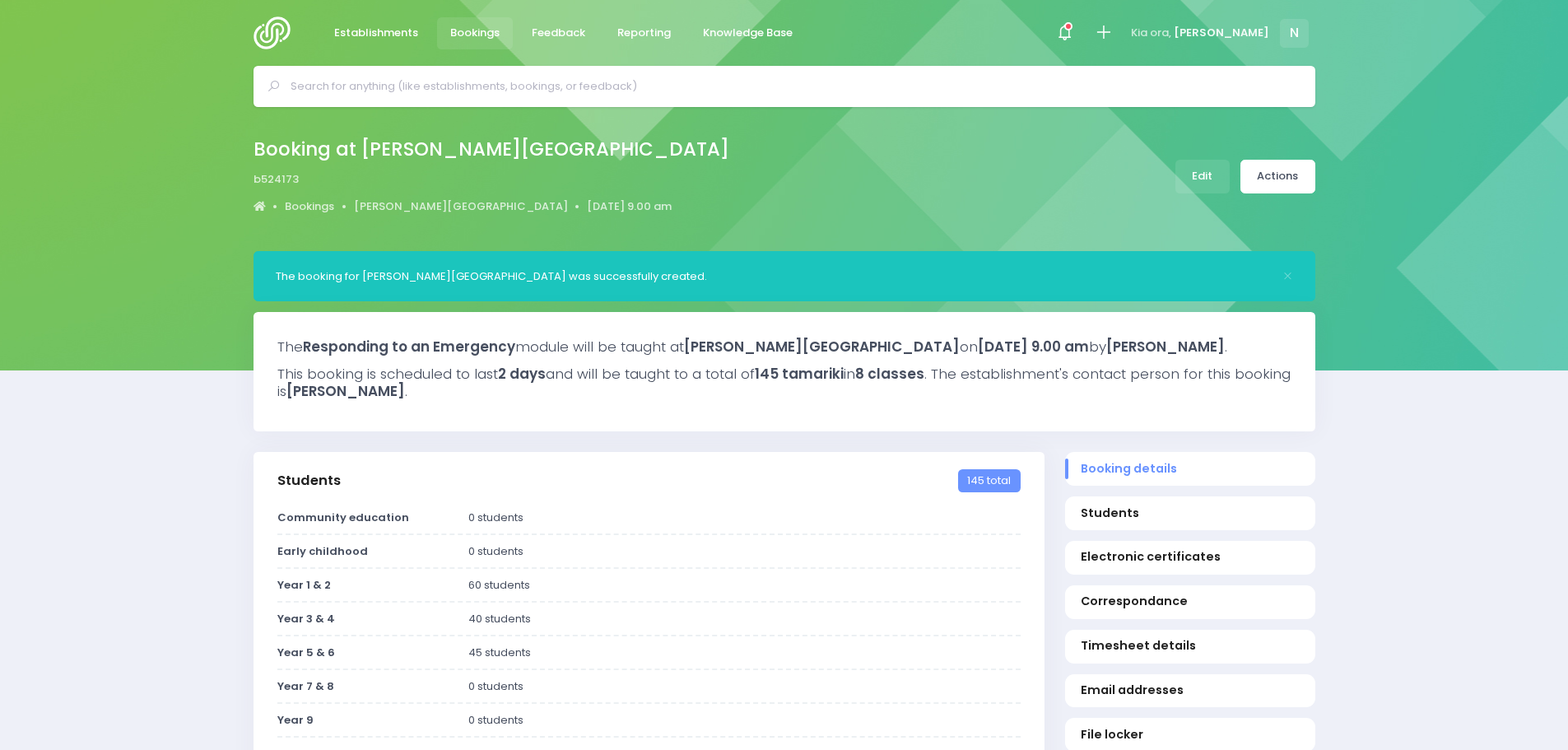
select select "5"
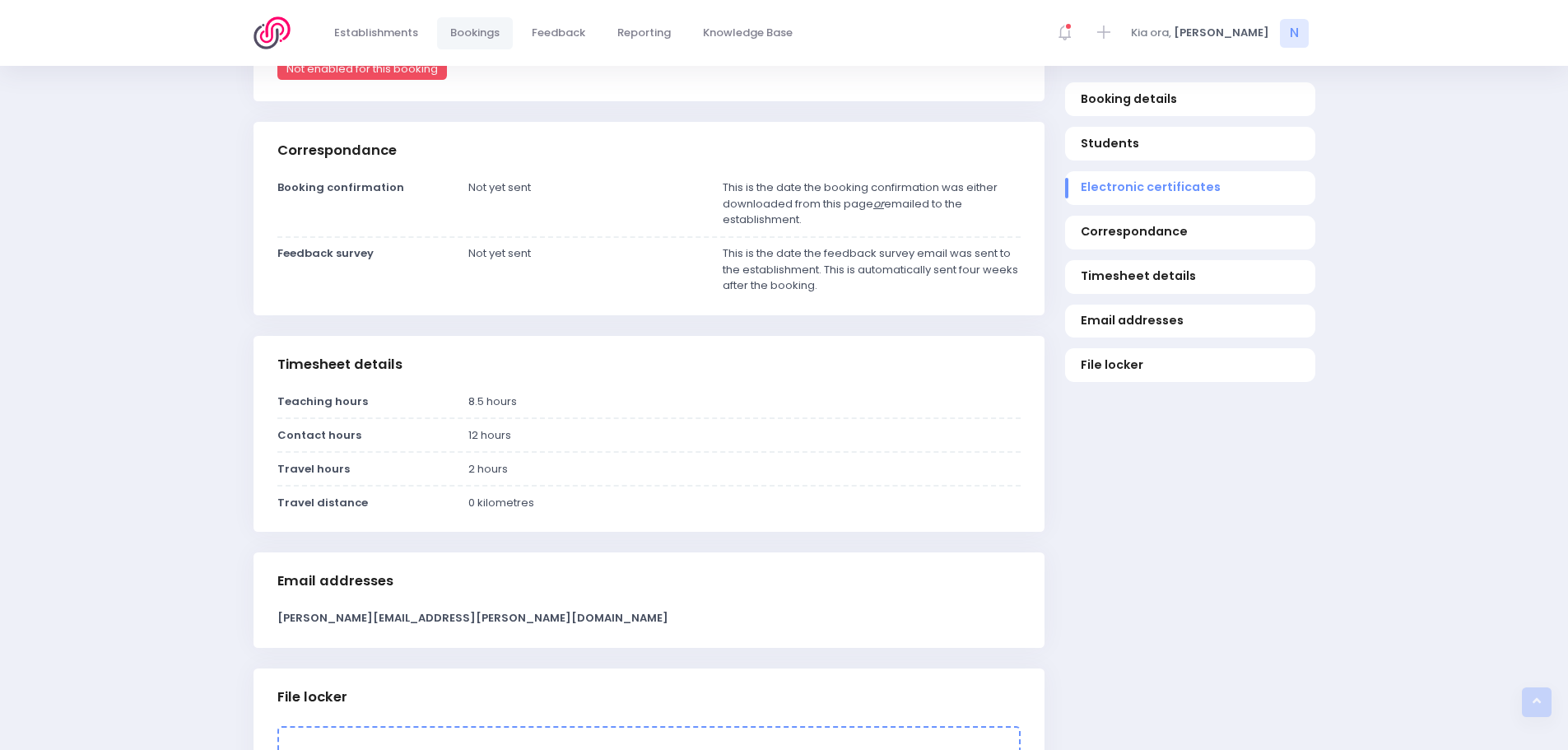
scroll to position [1372, 0]
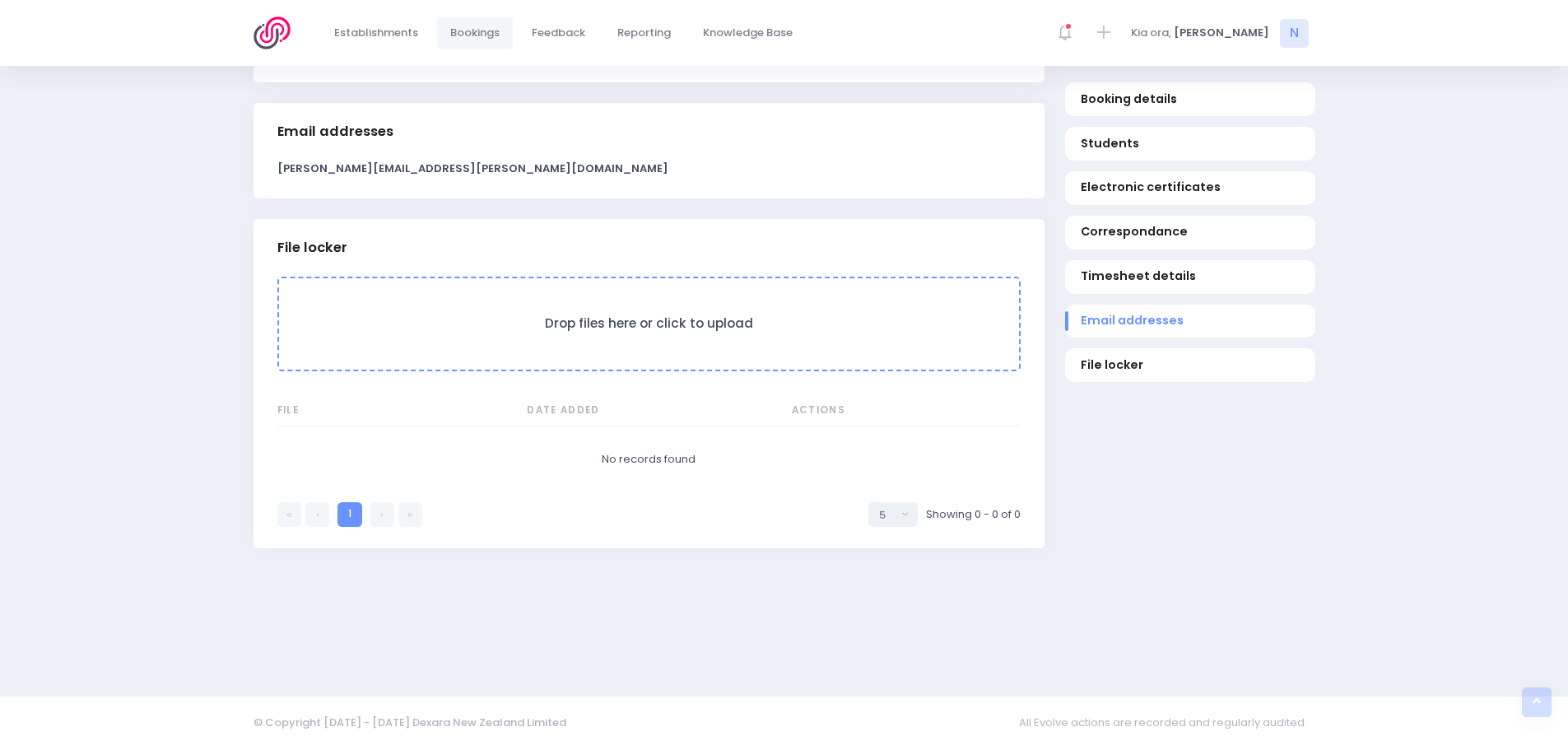
click at [389, 292] on form "Drop files here or click to upload" at bounding box center [649, 324] width 743 height 95
drag, startPoint x: 545, startPoint y: 317, endPoint x: 454, endPoint y: 337, distance: 93.2
click at [454, 338] on form "Drop files here or click to upload" at bounding box center [649, 324] width 743 height 95
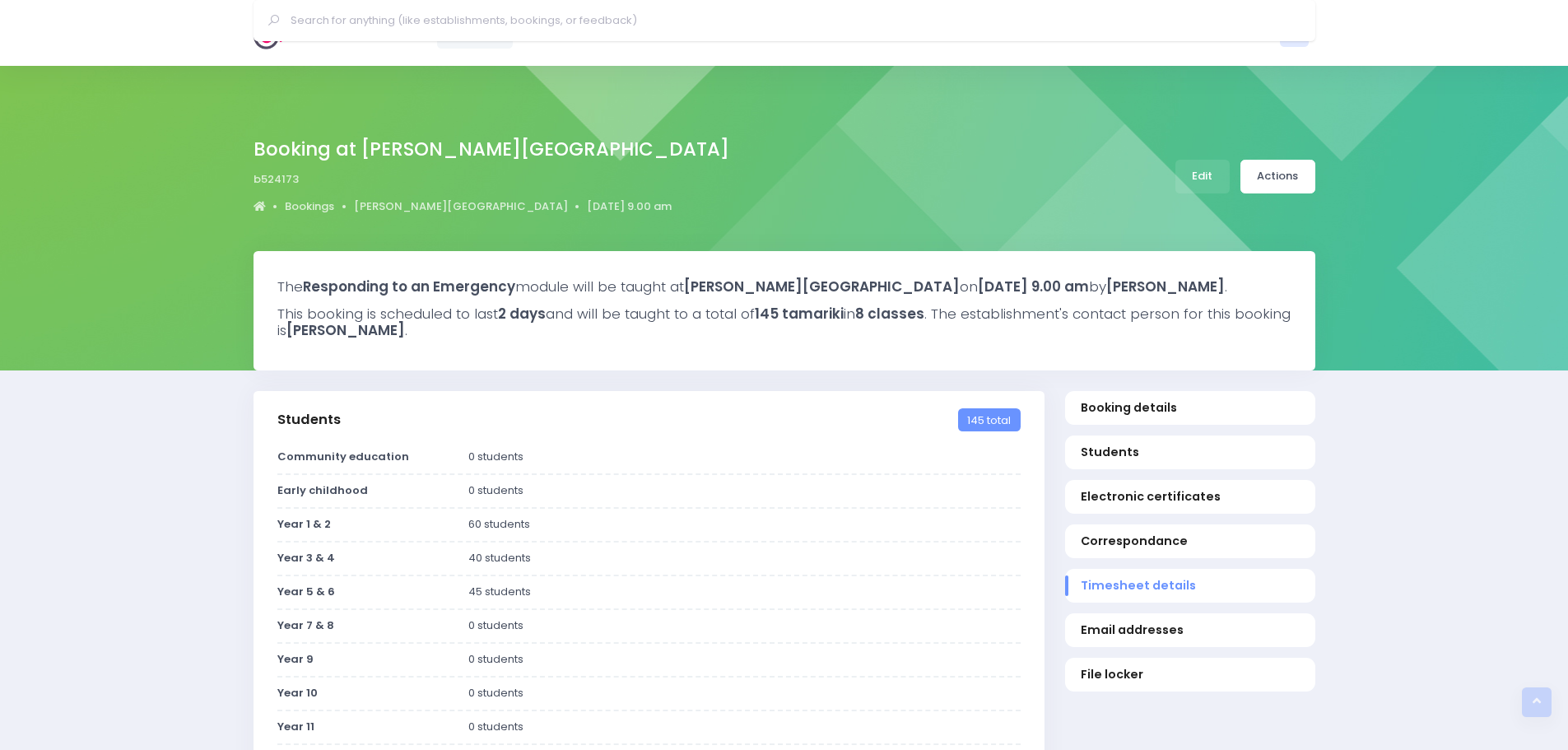
select select "5"
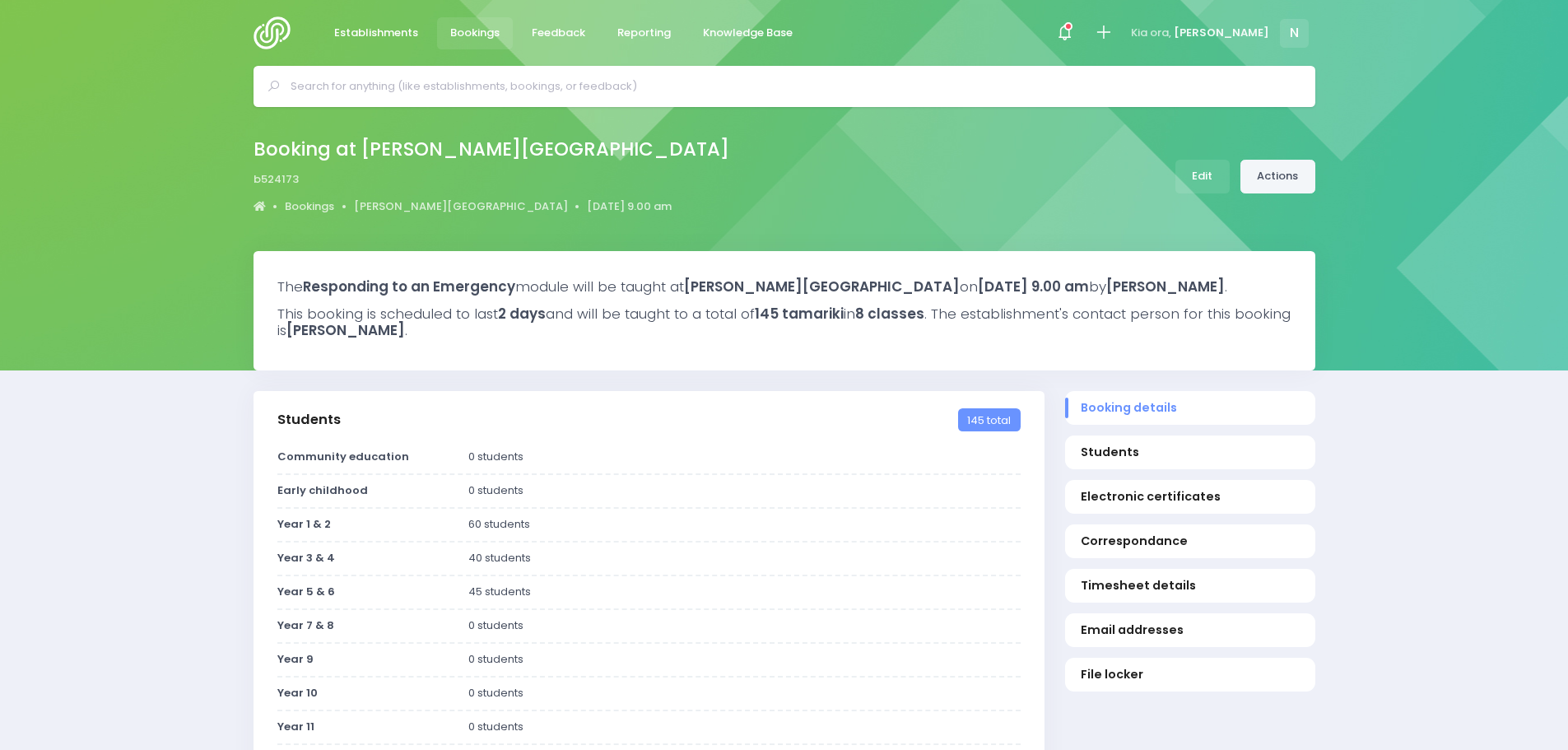
click at [1278, 183] on link "Actions" at bounding box center [1278, 177] width 75 height 34
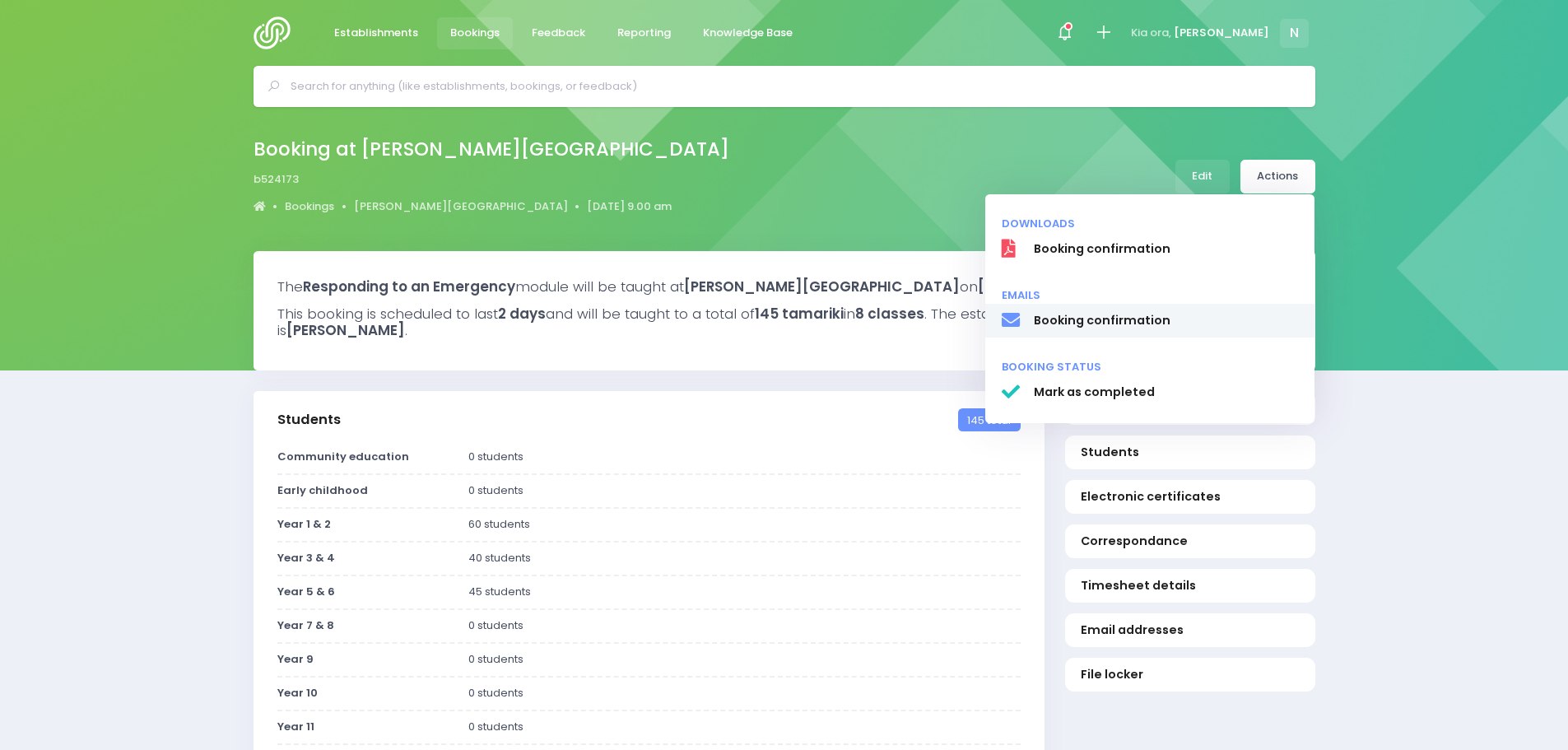
click at [1120, 315] on span "Booking confirmation" at bounding box center [1165, 320] width 265 height 17
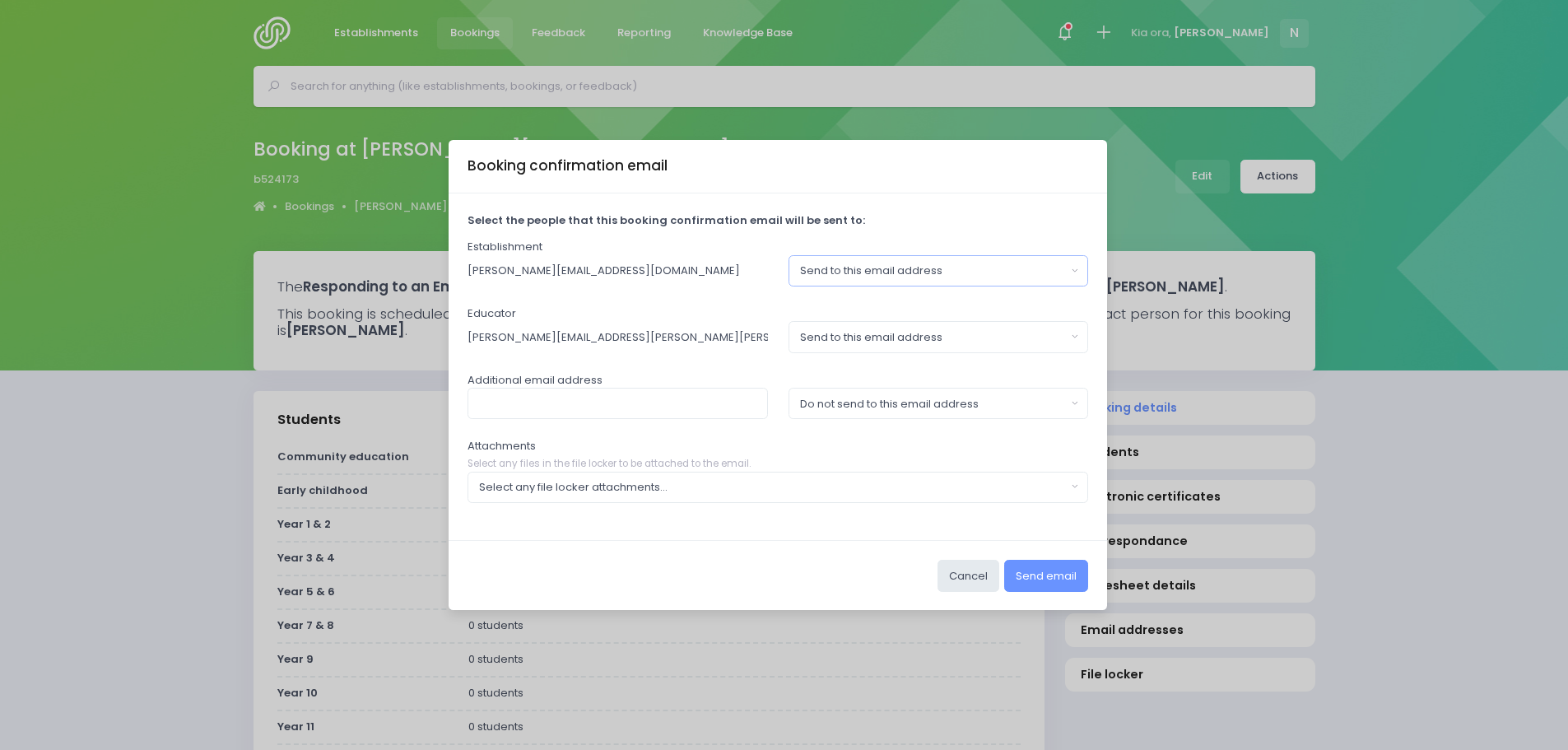
click at [808, 272] on div "Send to this email address" at bounding box center [933, 271] width 267 height 16
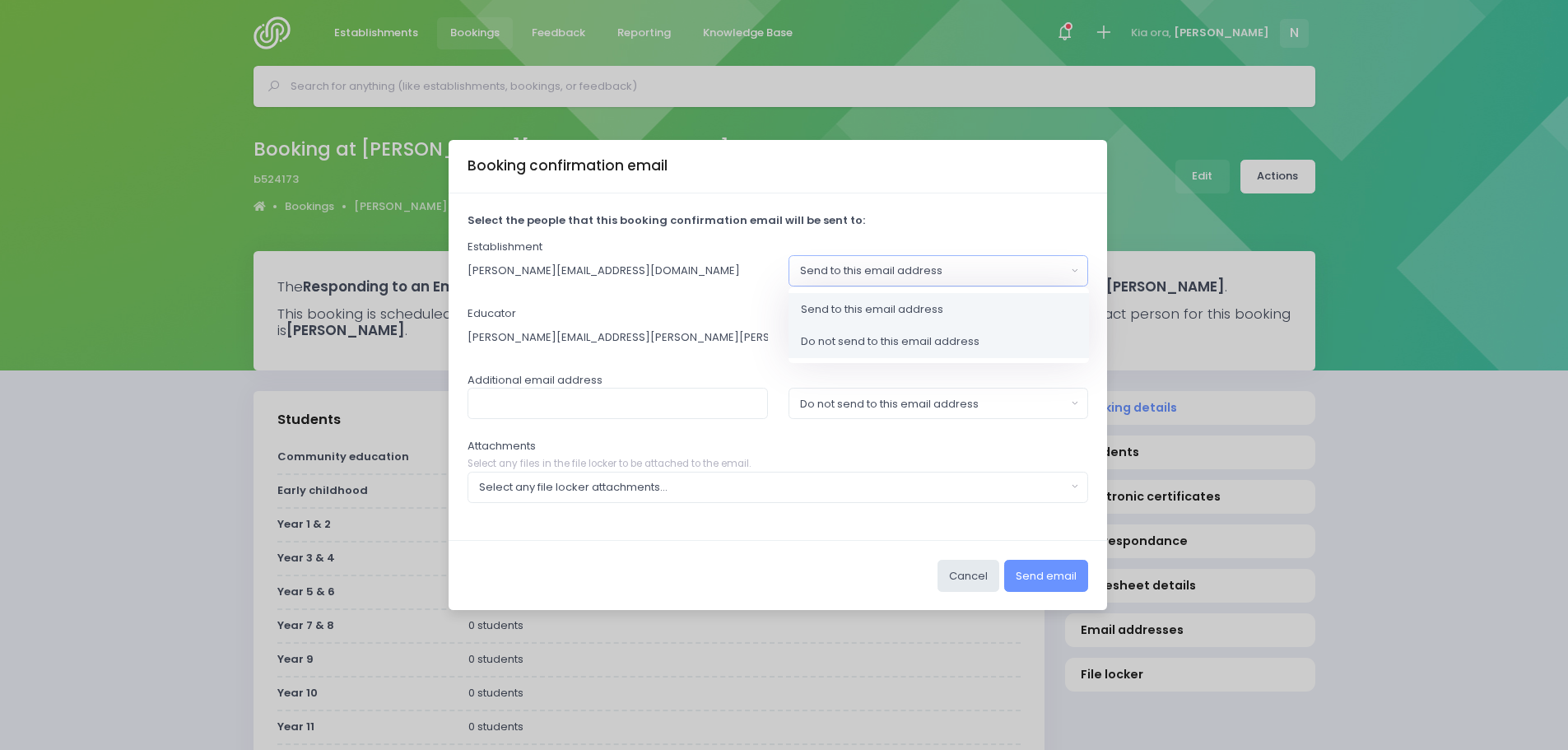
click at [827, 346] on span "Do not send to this email address" at bounding box center [889, 341] width 178 height 16
select select "no_email"
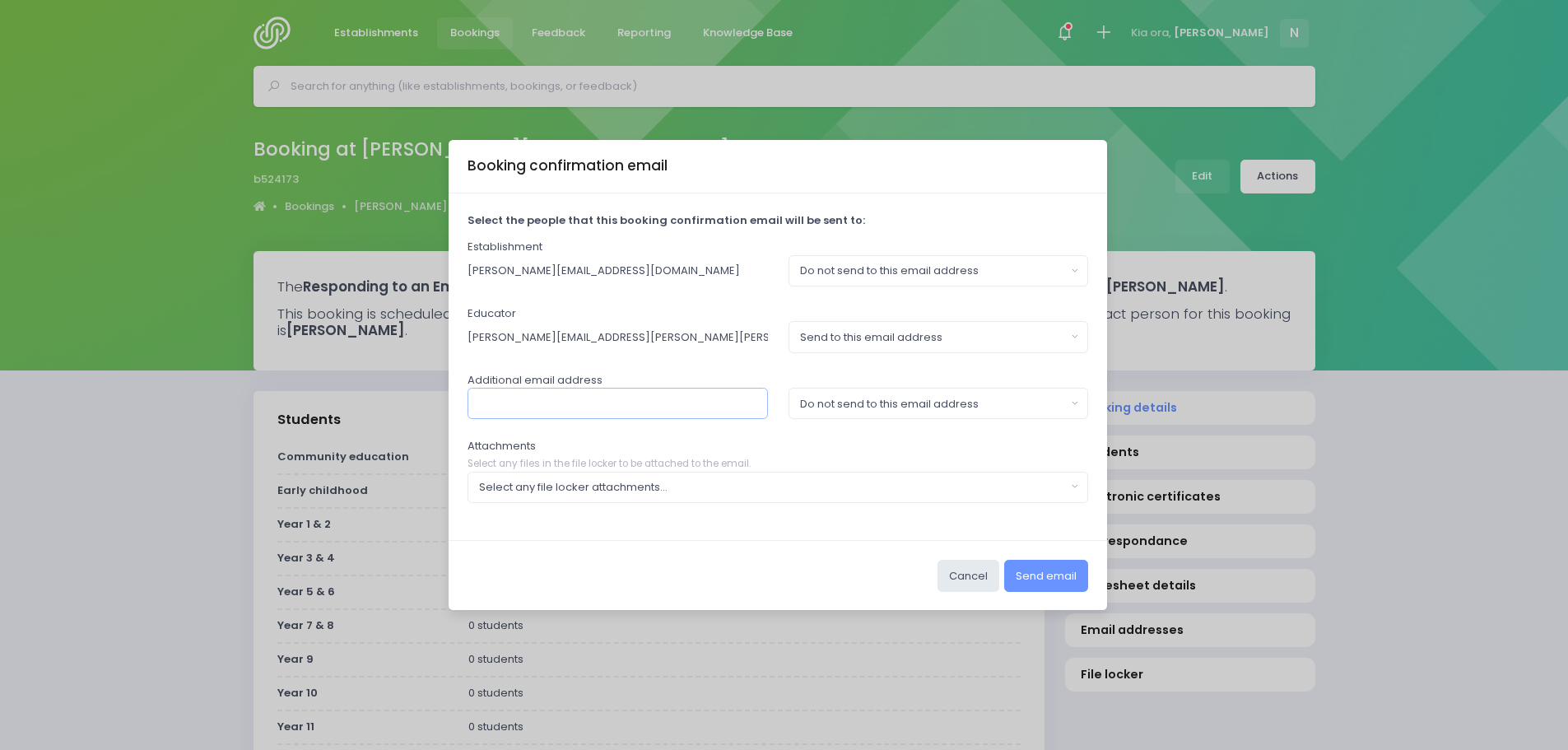
click at [705, 406] on input "text" at bounding box center [617, 403] width 300 height 31
type input "[PERSON_NAME][EMAIL_ADDRESS][PERSON_NAME][DOMAIN_NAME]"
click at [835, 407] on div "Do not send to this email address" at bounding box center [933, 404] width 267 height 16
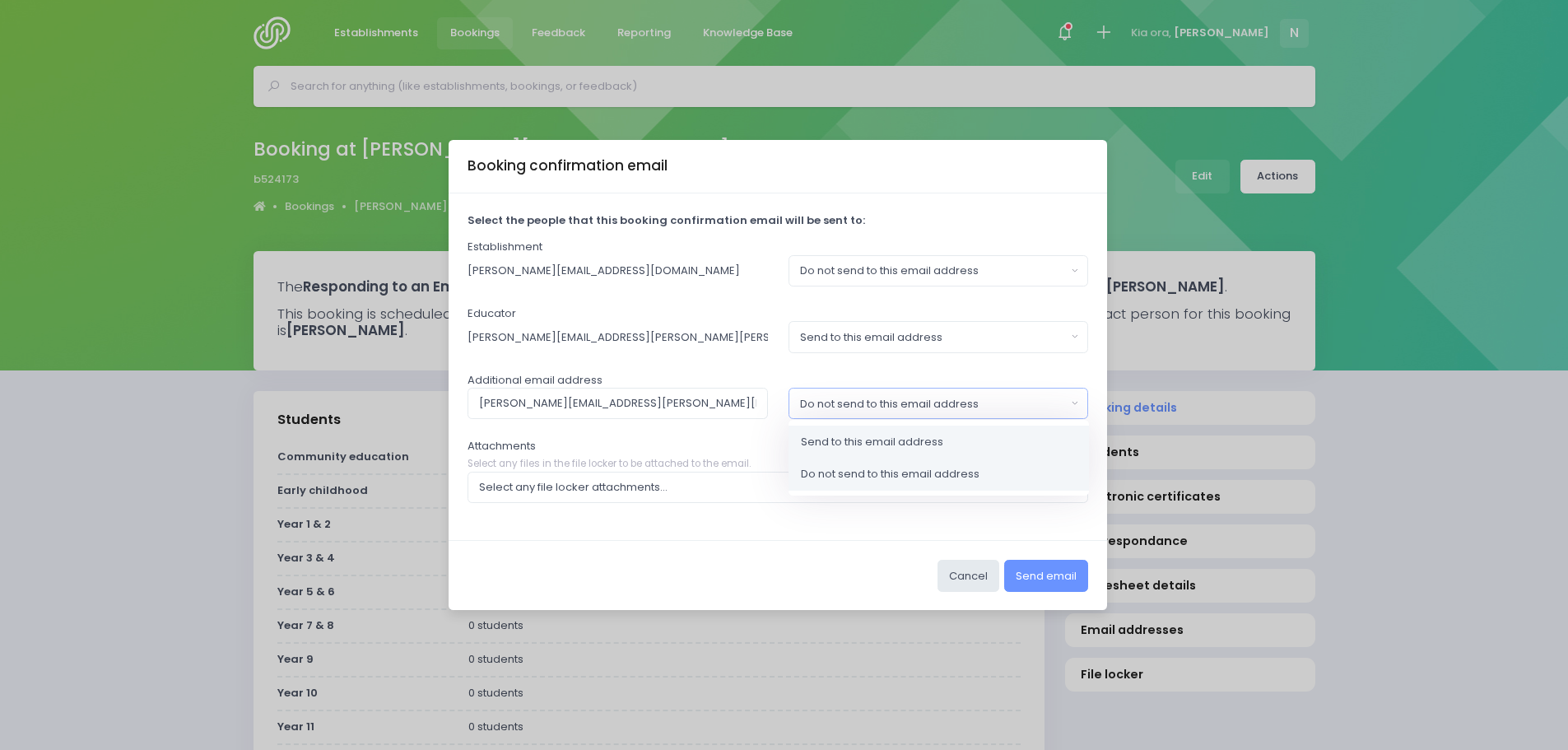
click at [844, 439] on span "Send to this email address" at bounding box center [871, 442] width 142 height 16
select select "send"
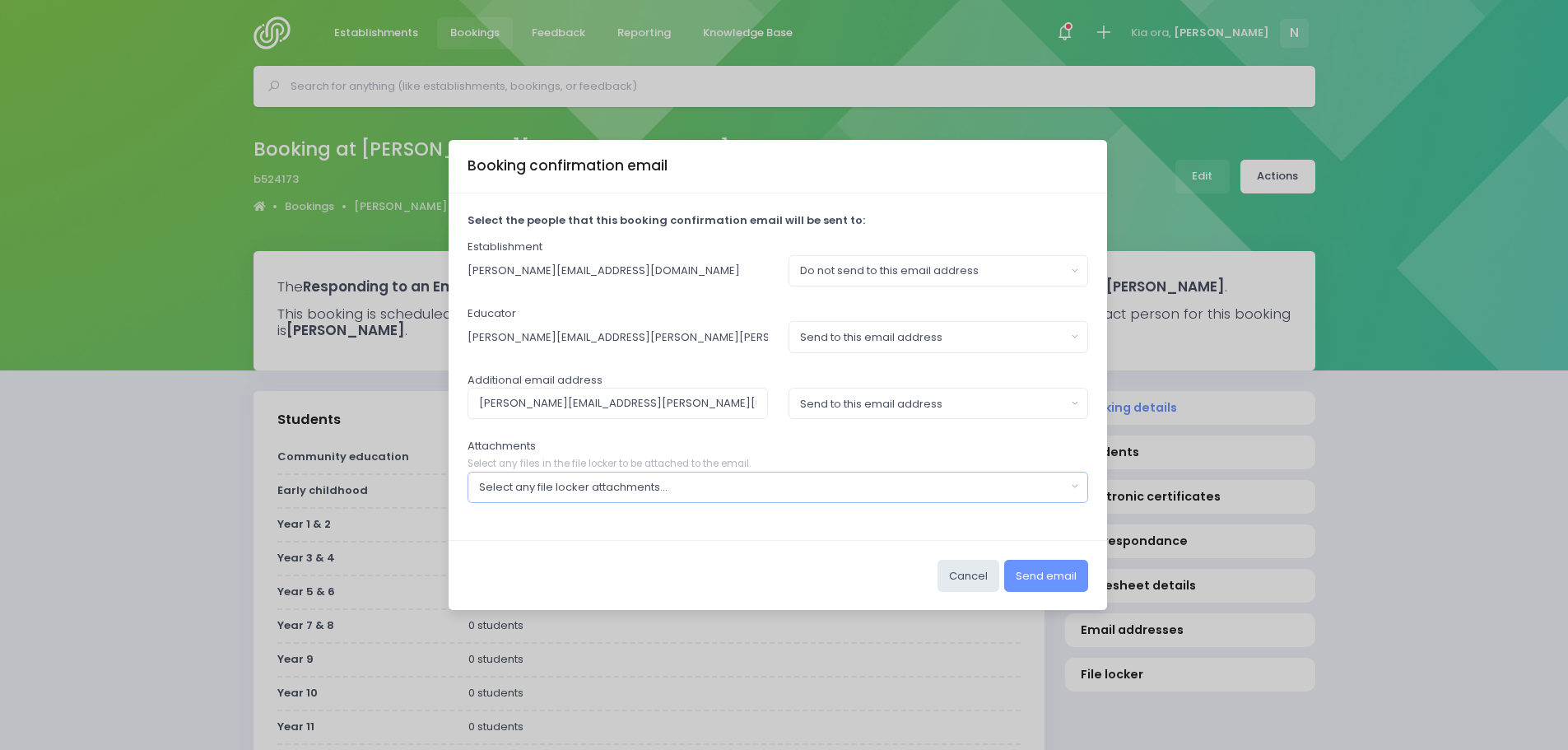
click at [649, 493] on div "Select any file locker attachments..." at bounding box center [773, 487] width 587 height 16
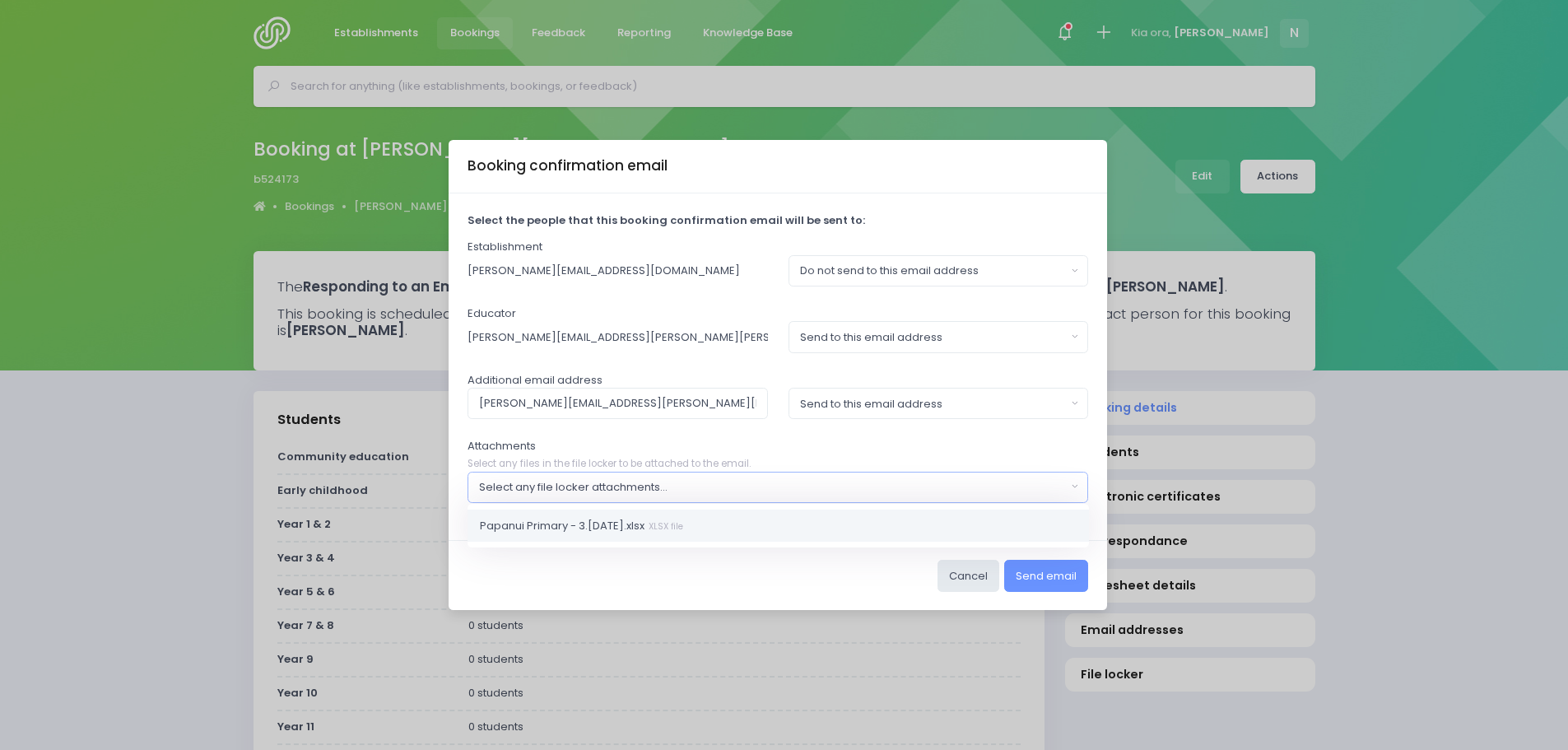
click at [637, 525] on span "Papanui Primary - 3.4 Dec 2025.xlsx XLSX file" at bounding box center [581, 525] width 203 height 16
select select "11235"
click at [1046, 582] on button "Send email" at bounding box center [1046, 575] width 84 height 31
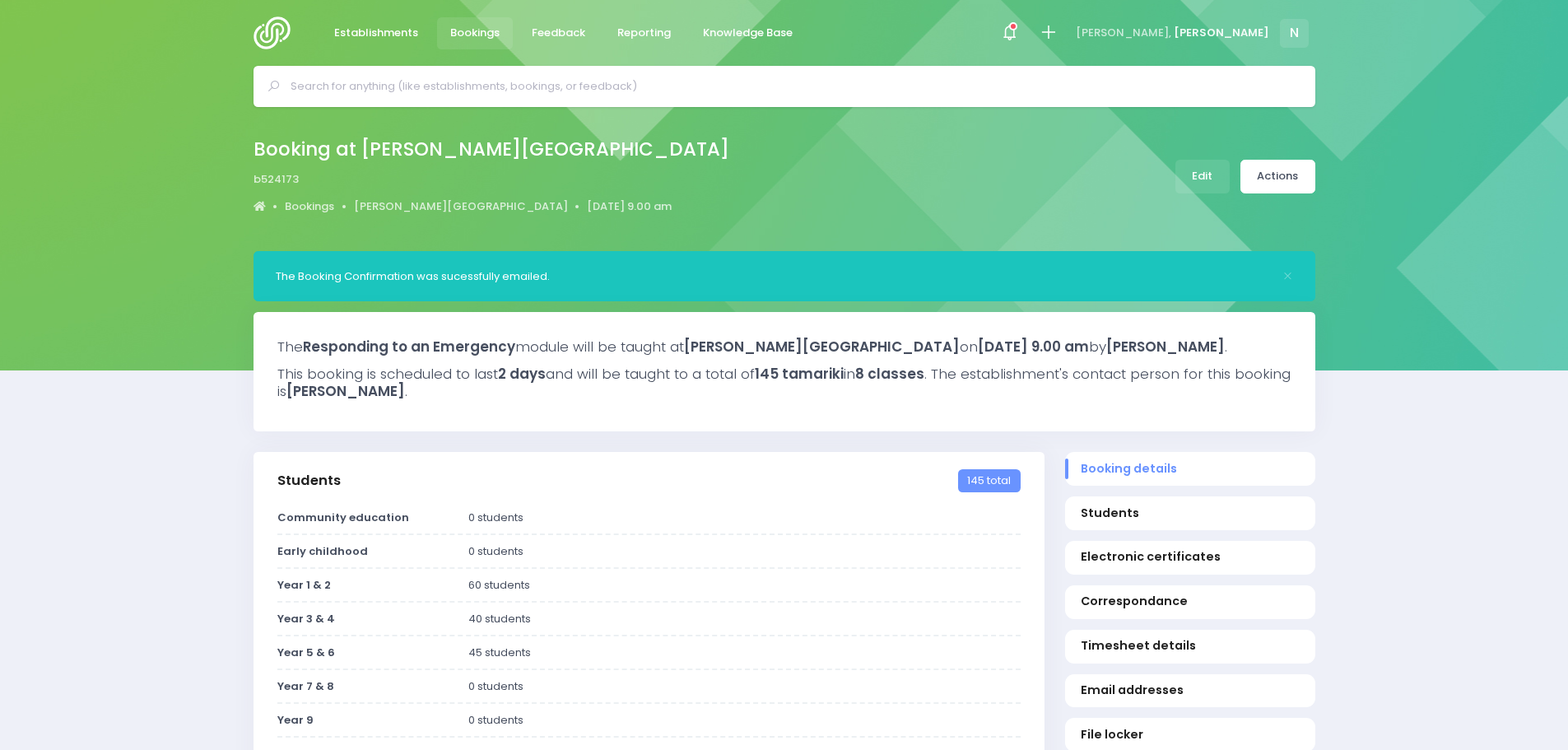
select select "5"
click at [1205, 179] on link "Edit" at bounding box center [1202, 177] width 55 height 34
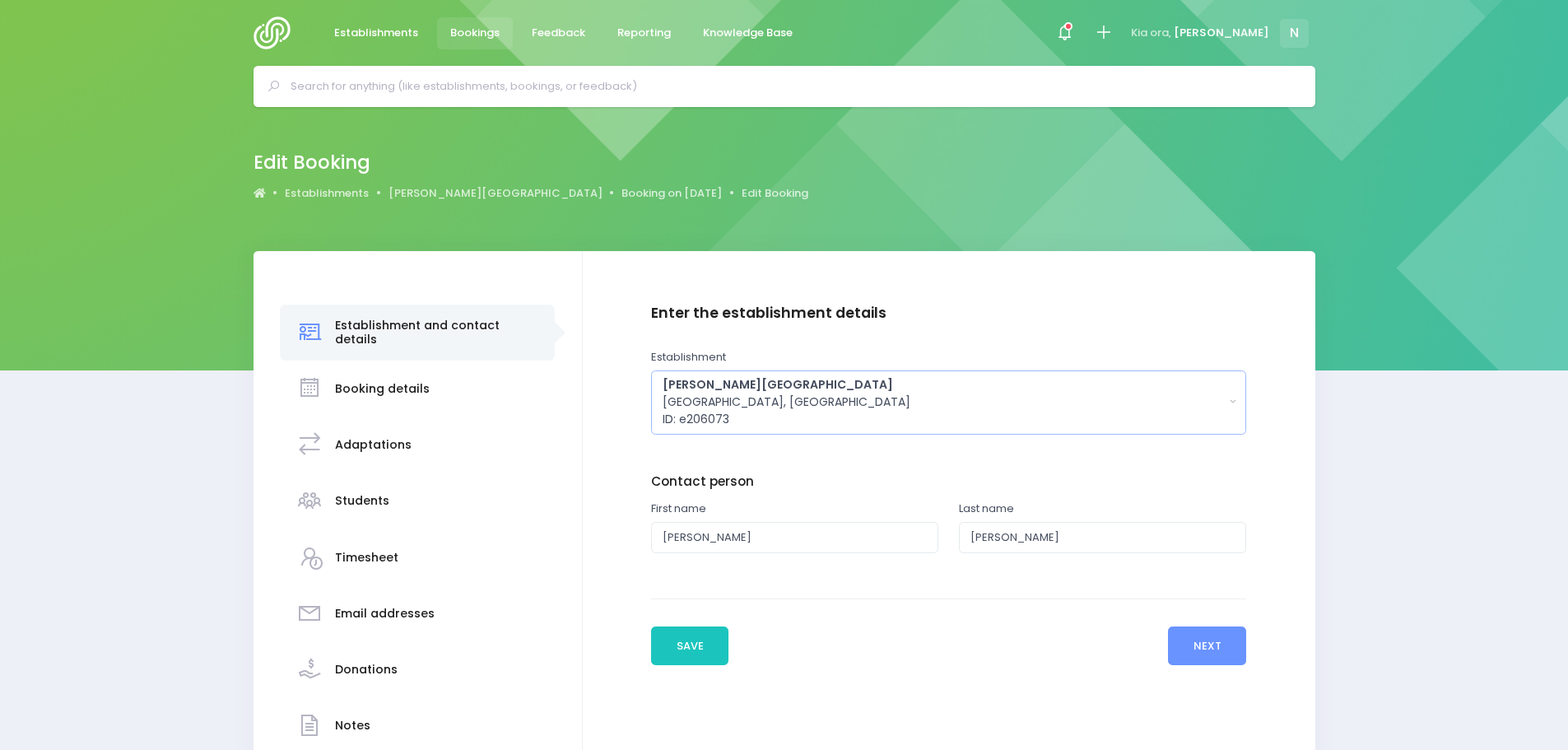
click at [710, 400] on div "[PERSON_NAME][GEOGRAPHIC_DATA] [GEOGRAPHIC_DATA], [GEOGRAPHIC_DATA] ID: e206073" at bounding box center [943, 402] width 561 height 52
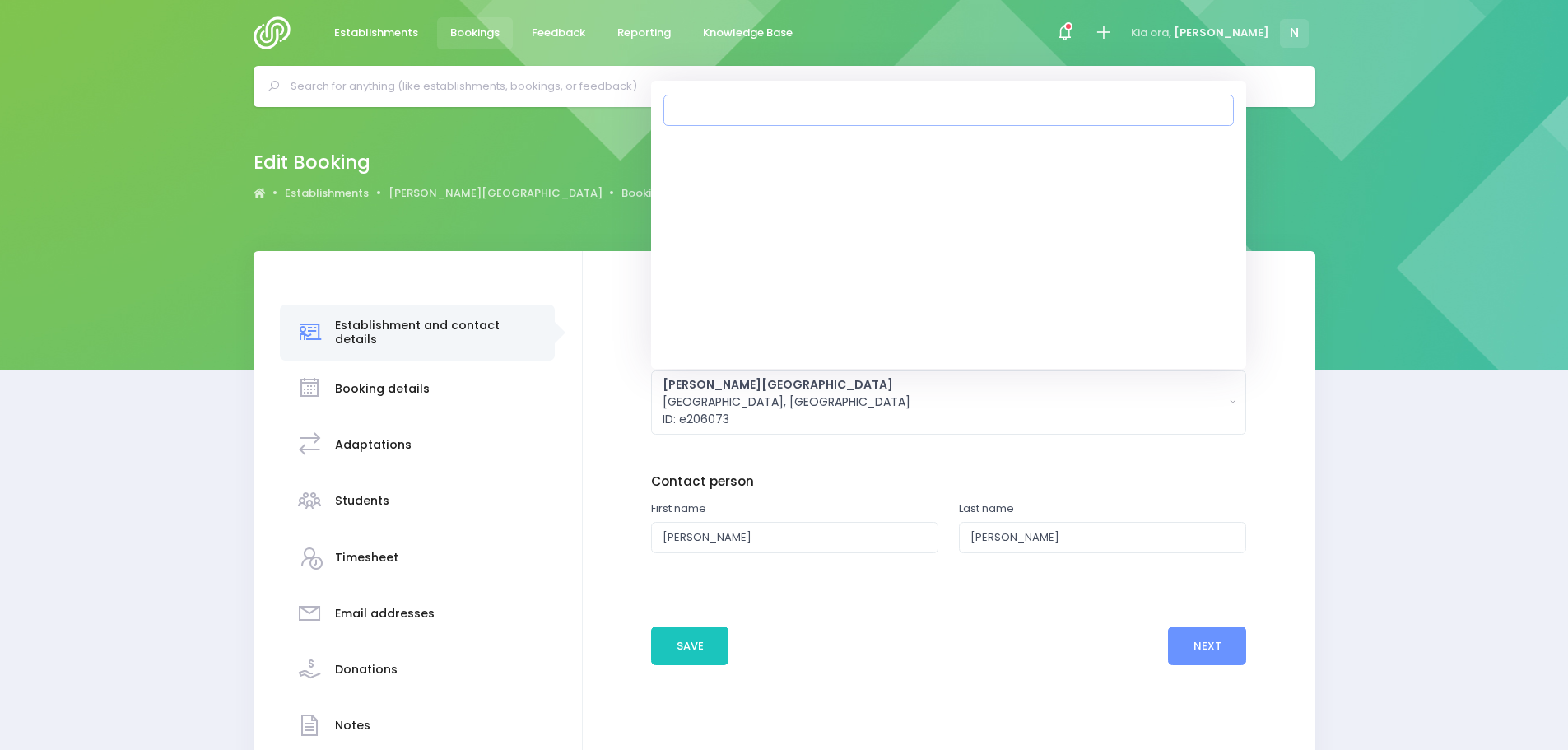
scroll to position [9716, 0]
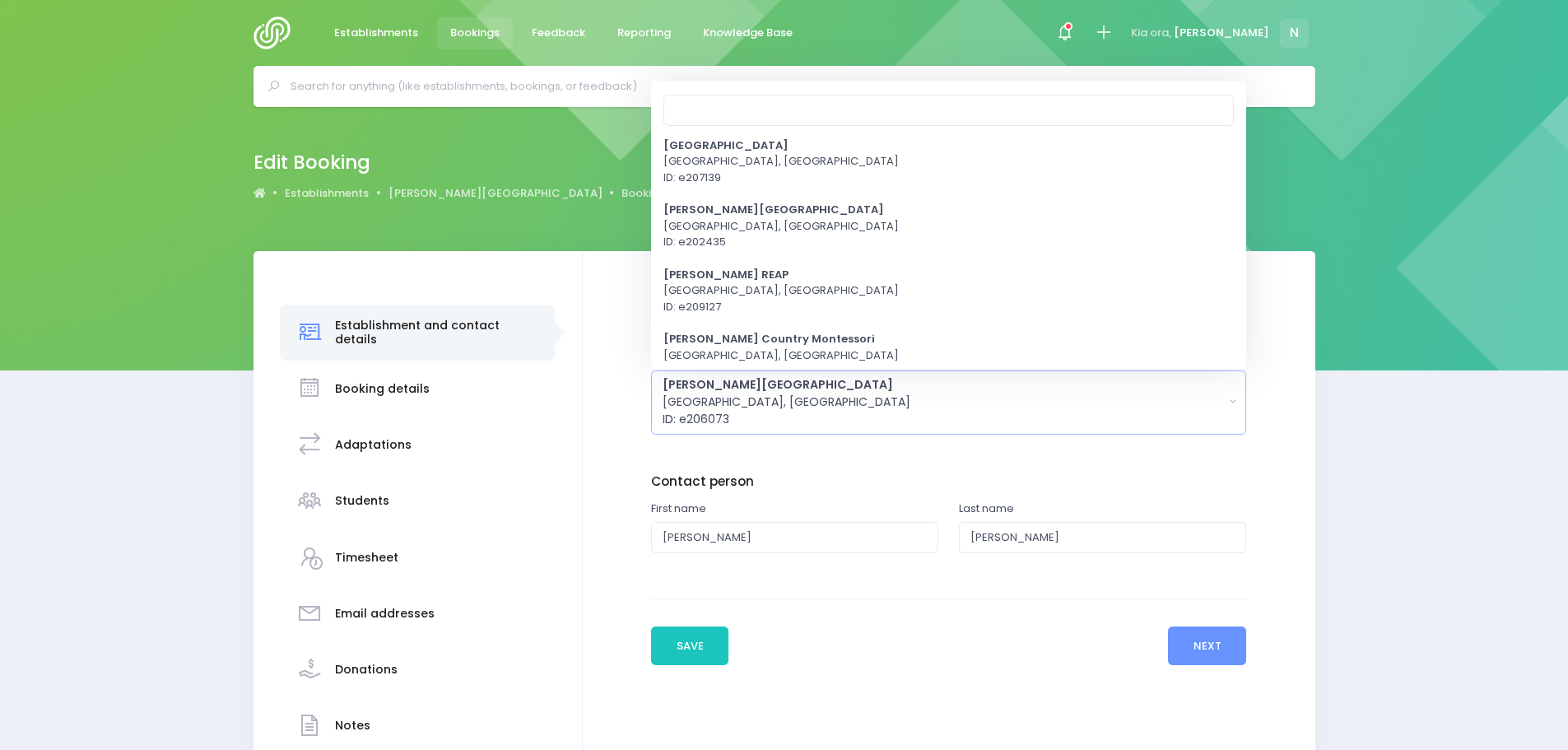
drag, startPoint x: 1497, startPoint y: 225, endPoint x: 1349, endPoint y: 219, distance: 148.1
click at [1474, 228] on div "Edit Booking Establishments [PERSON_NAME][GEOGRAPHIC_DATA] Booking on [DATE] Ed…" at bounding box center [784, 178] width 1568 height 144
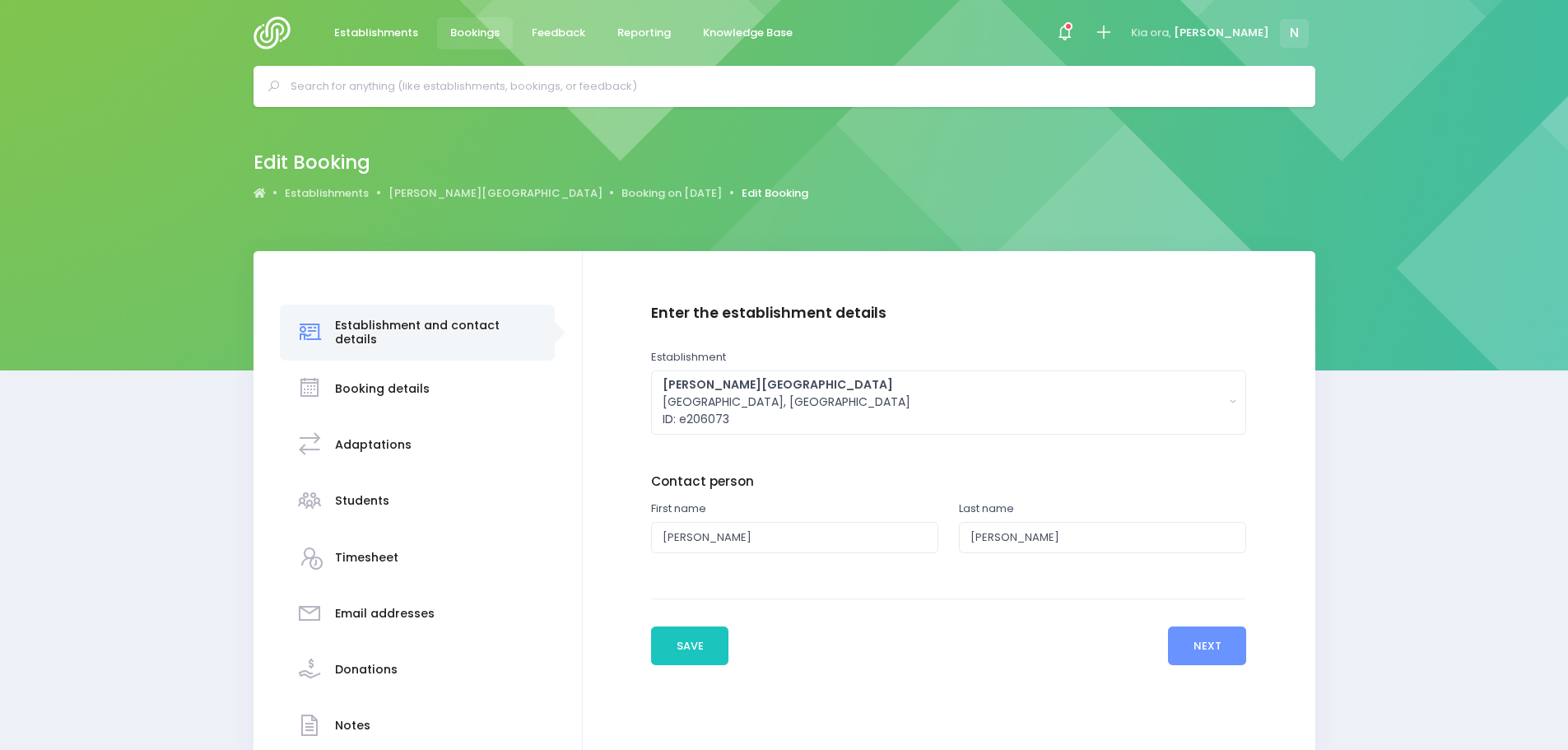
click at [741, 196] on link "Edit Booking" at bounding box center [775, 194] width 66 height 16
drag, startPoint x: 735, startPoint y: 382, endPoint x: 707, endPoint y: 384, distance: 28.1
click at [706, 386] on strong "[PERSON_NAME][GEOGRAPHIC_DATA]" at bounding box center [777, 384] width 230 height 16
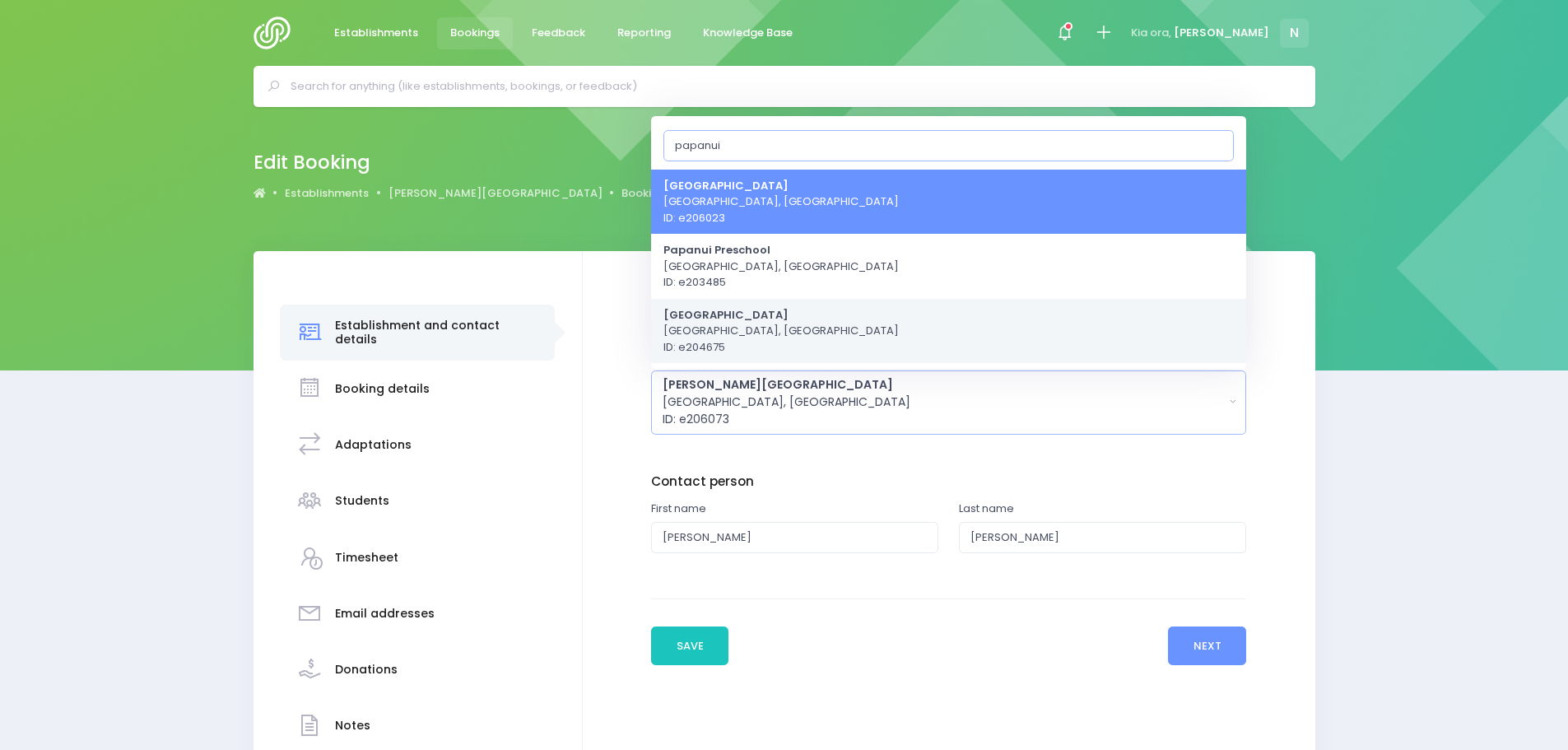
type input "papanui"
click at [725, 330] on span "Papanui School Christchurch, South Island Region ID: e204675" at bounding box center [781, 331] width 236 height 48
select select "204675"
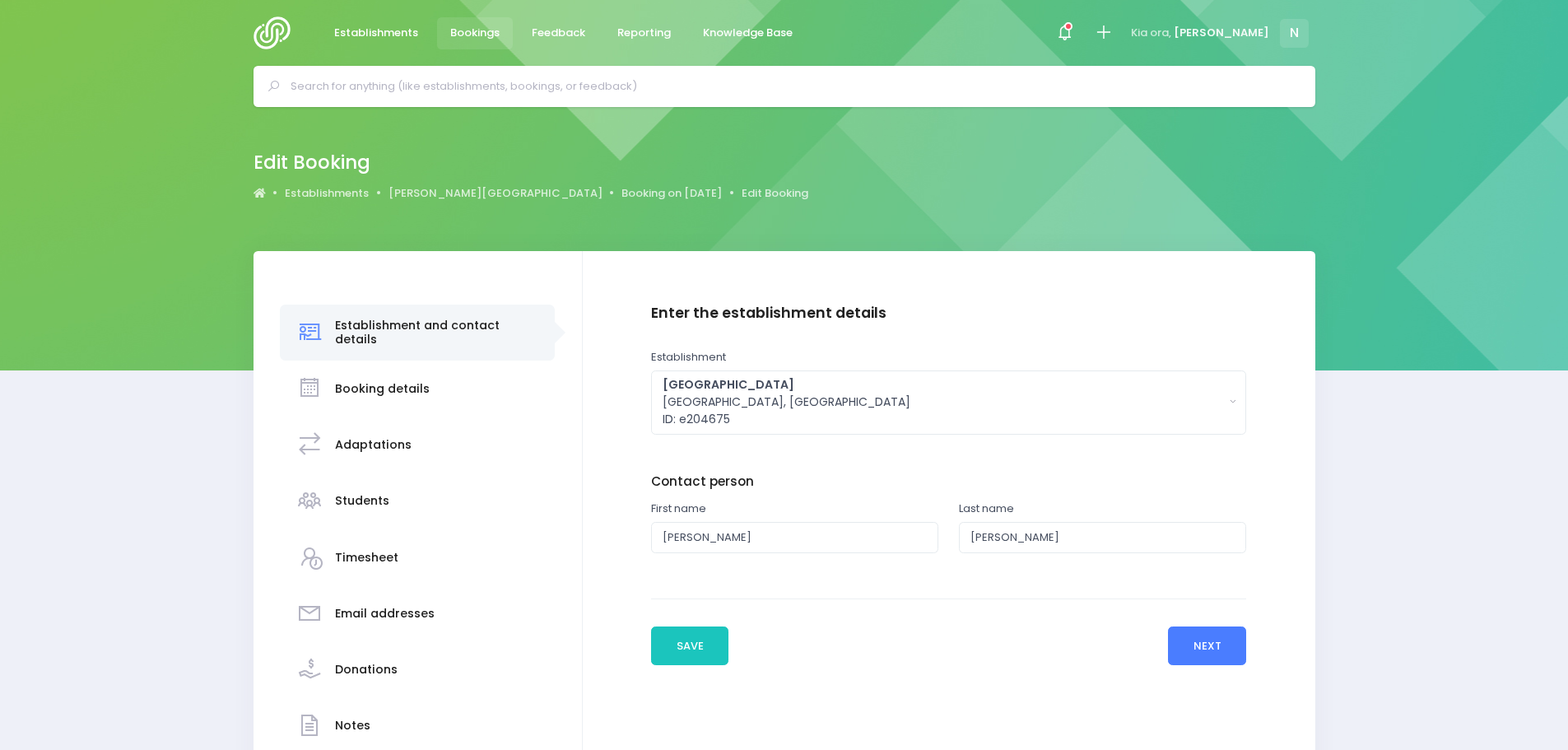
click at [1197, 640] on button "Next" at bounding box center [1206, 646] width 78 height 39
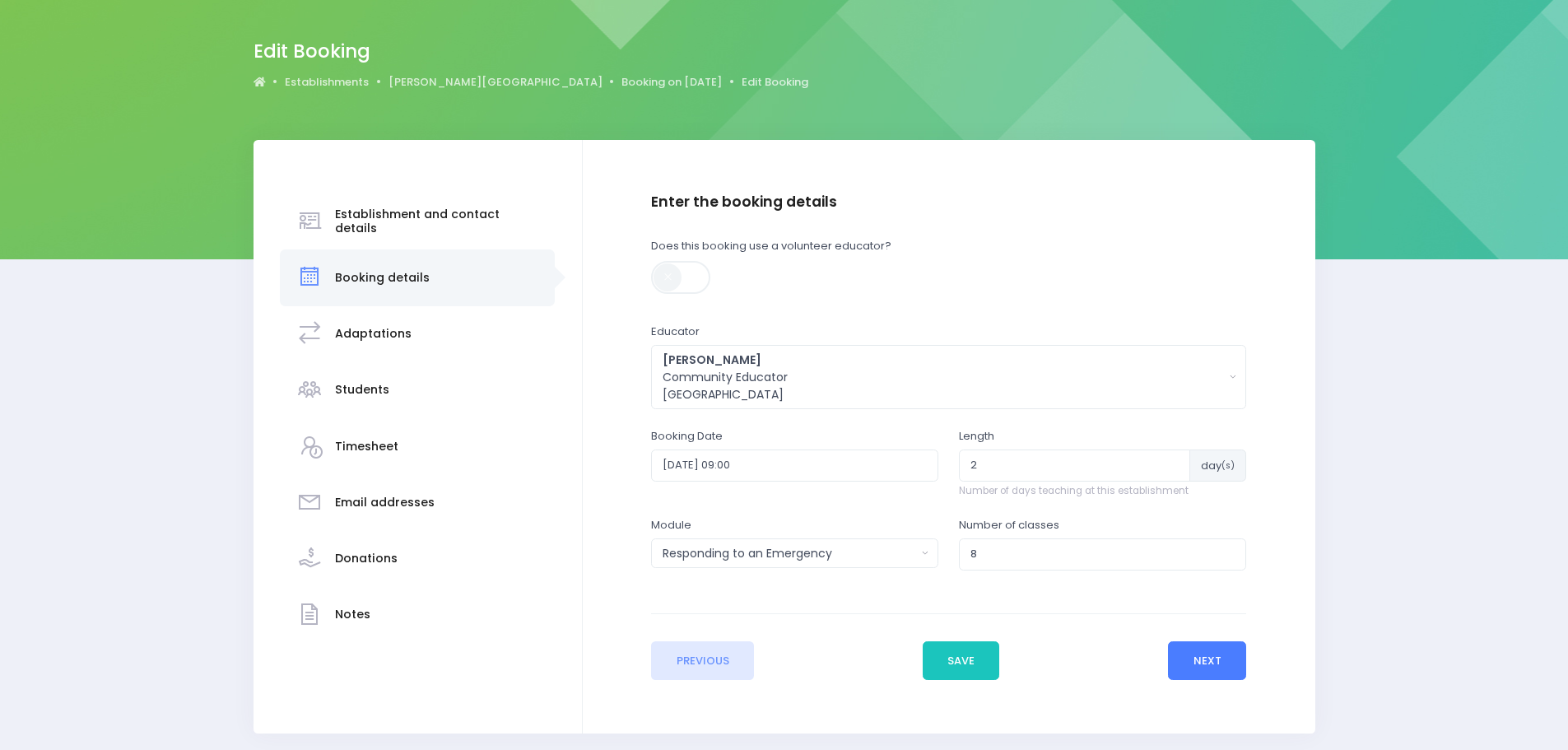
scroll to position [82, 0]
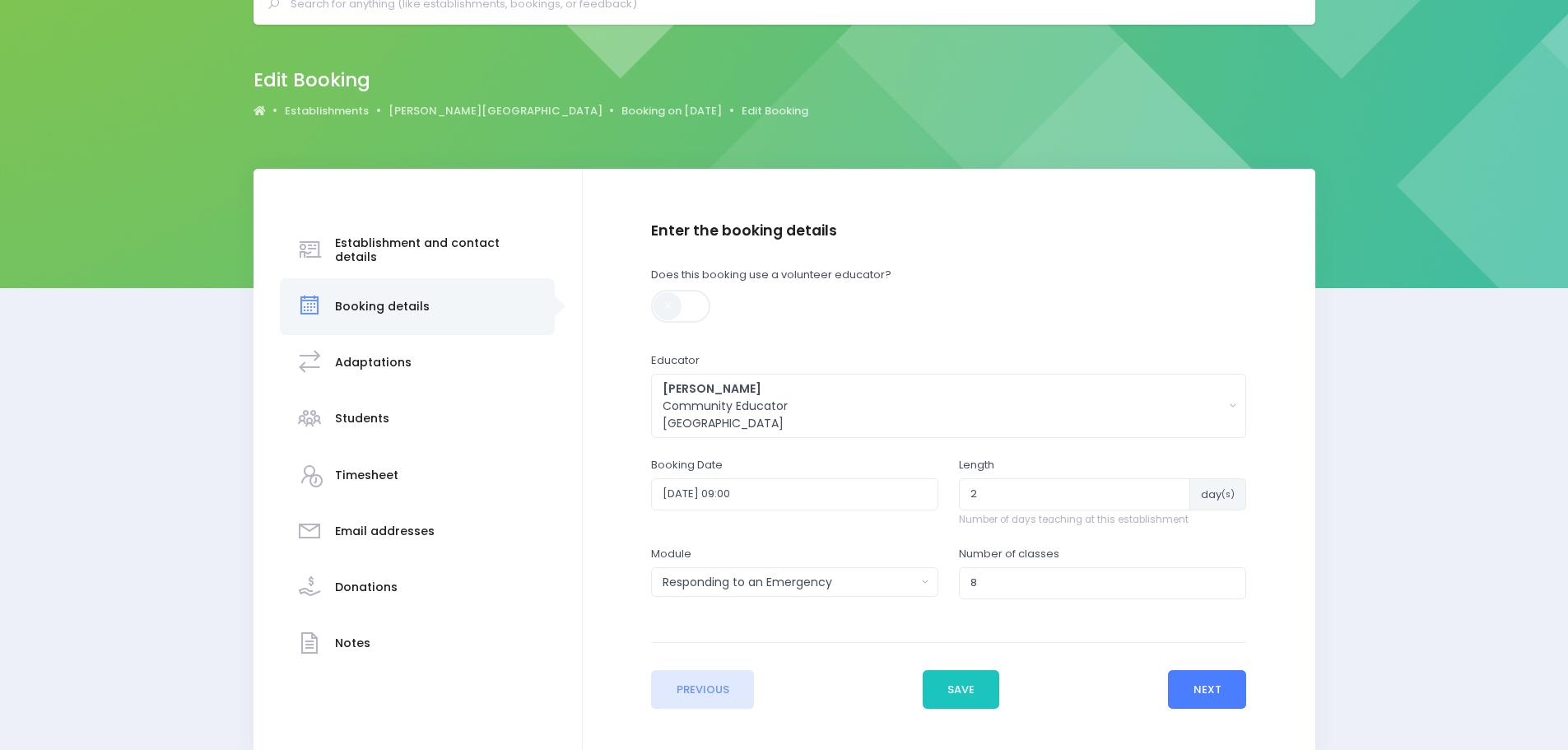
click at [1195, 675] on button "Next" at bounding box center [1206, 690] width 78 height 39
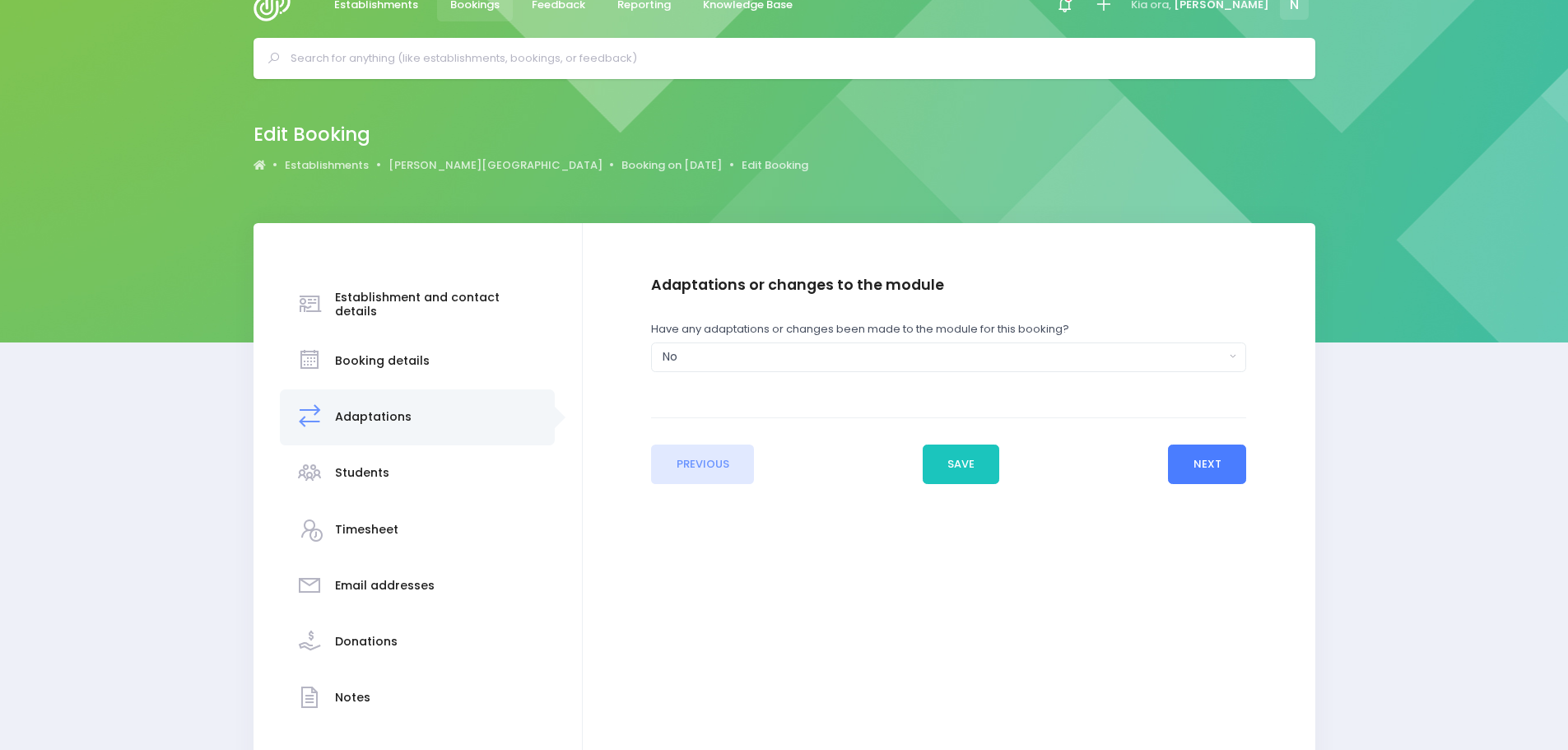
scroll to position [0, 0]
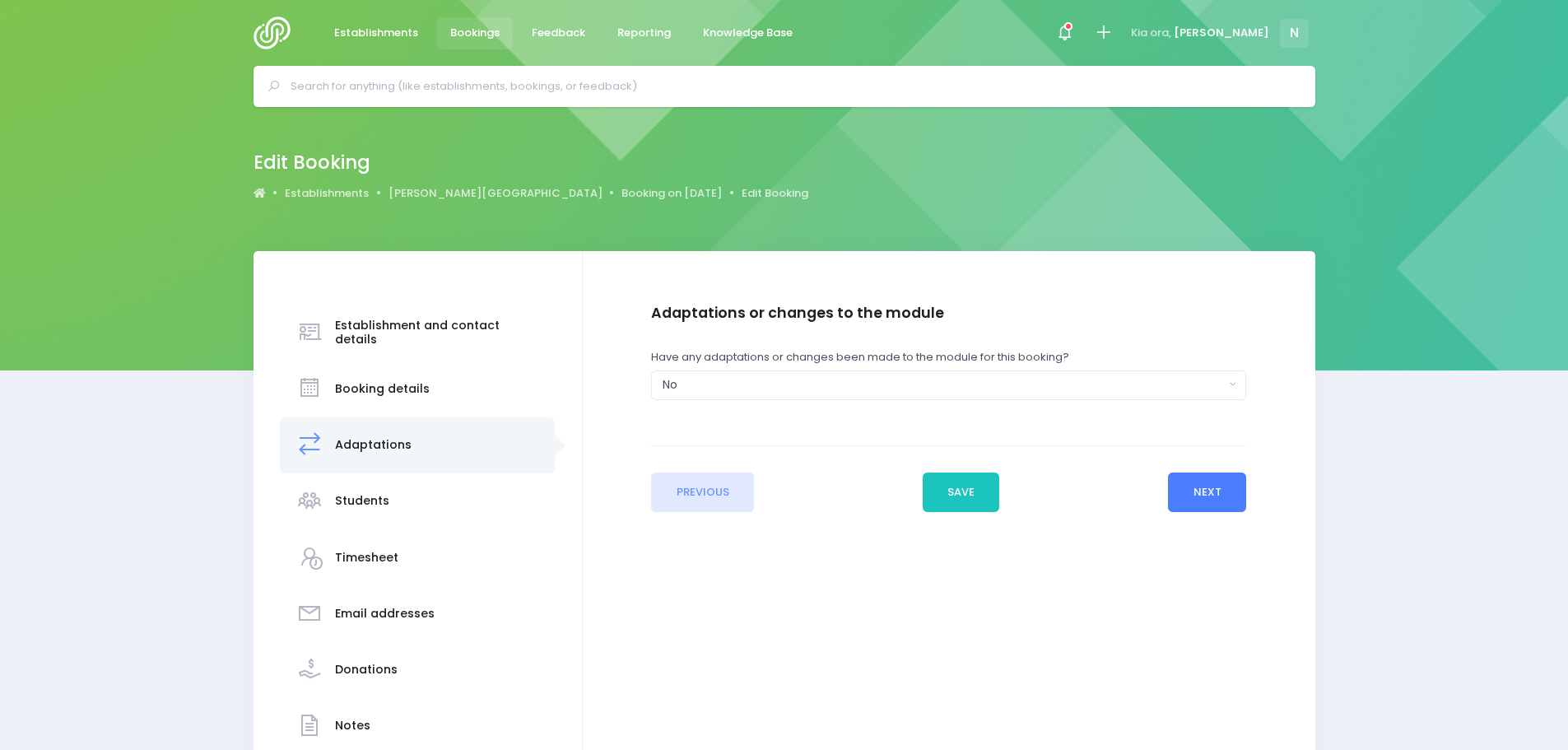
click at [1204, 495] on button "Next" at bounding box center [1206, 492] width 78 height 39
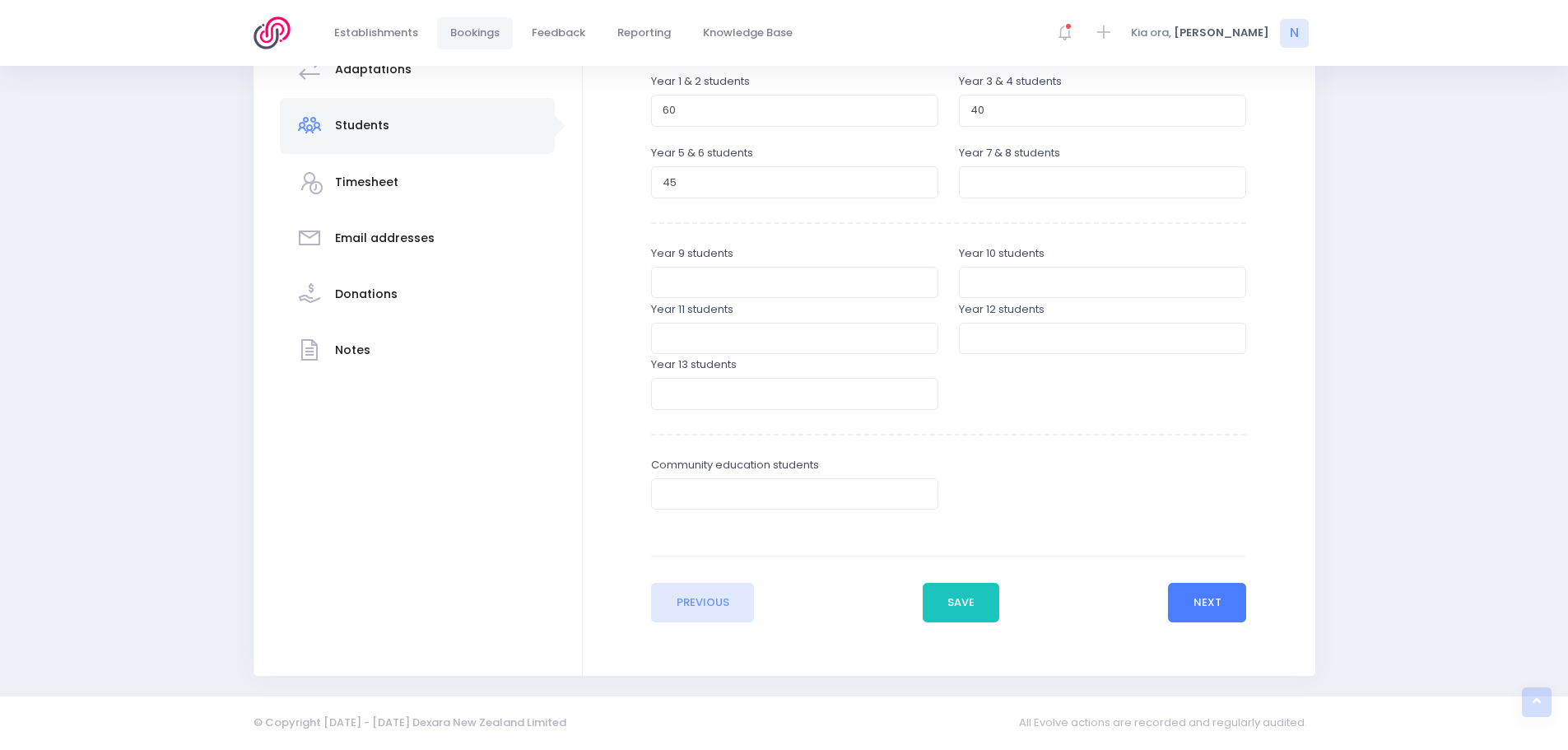
click at [1200, 605] on button "Next" at bounding box center [1206, 603] width 78 height 39
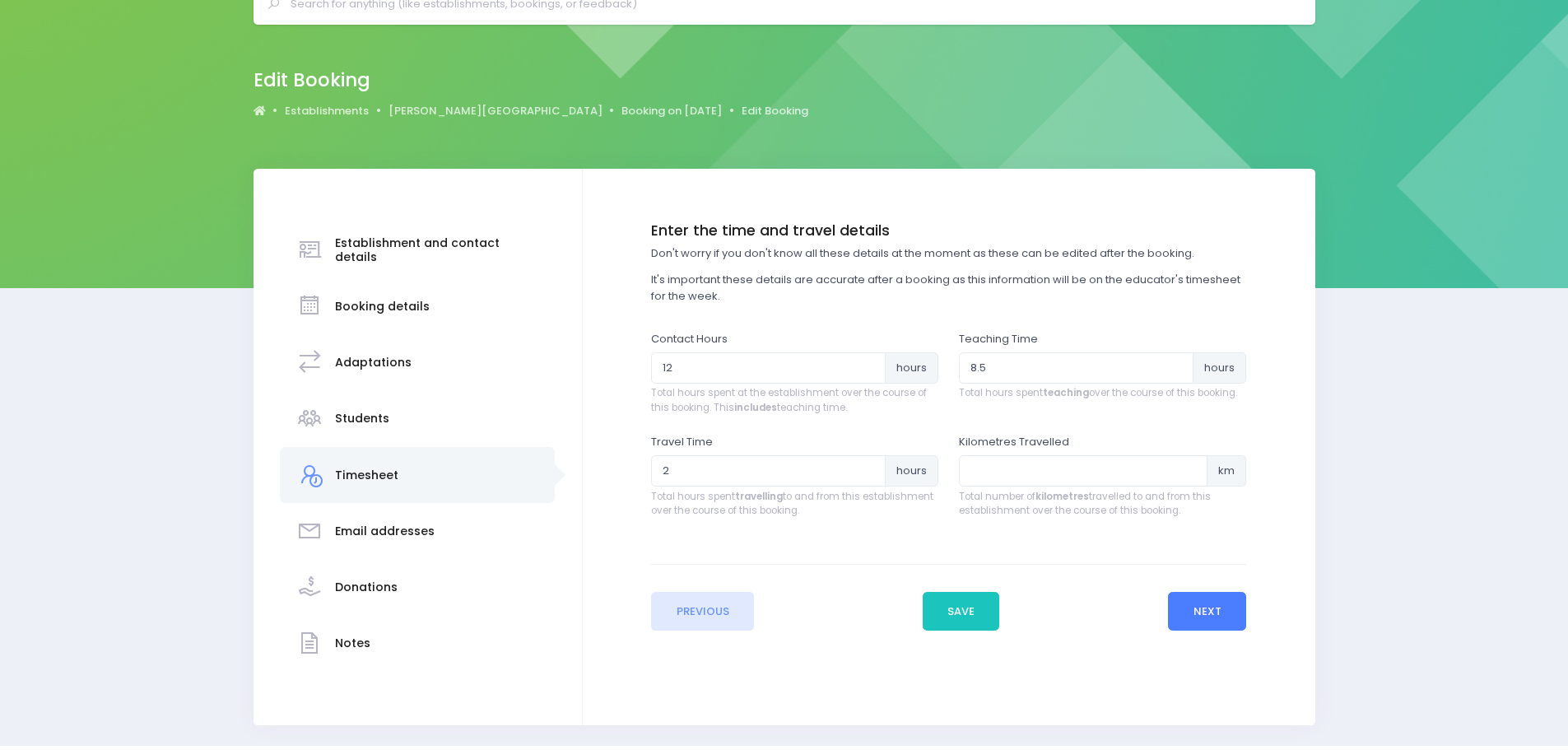
click at [1213, 609] on button "Next" at bounding box center [1206, 612] width 78 height 39
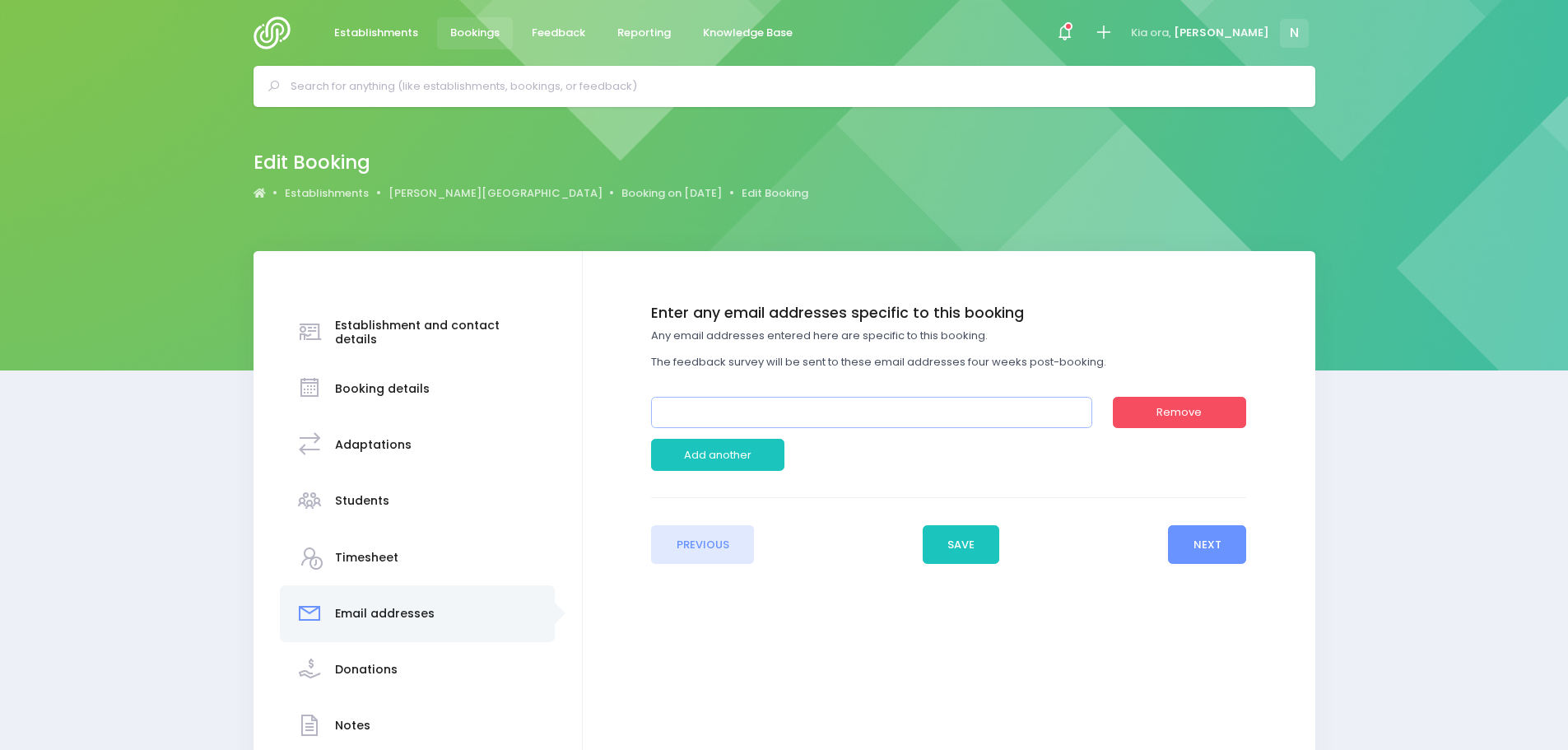
click at [681, 408] on input "email" at bounding box center [871, 412] width 441 height 31
type input "debbie.robertson@papanuiprimary.school.nz"
click at [1202, 549] on button "Next" at bounding box center [1206, 545] width 78 height 39
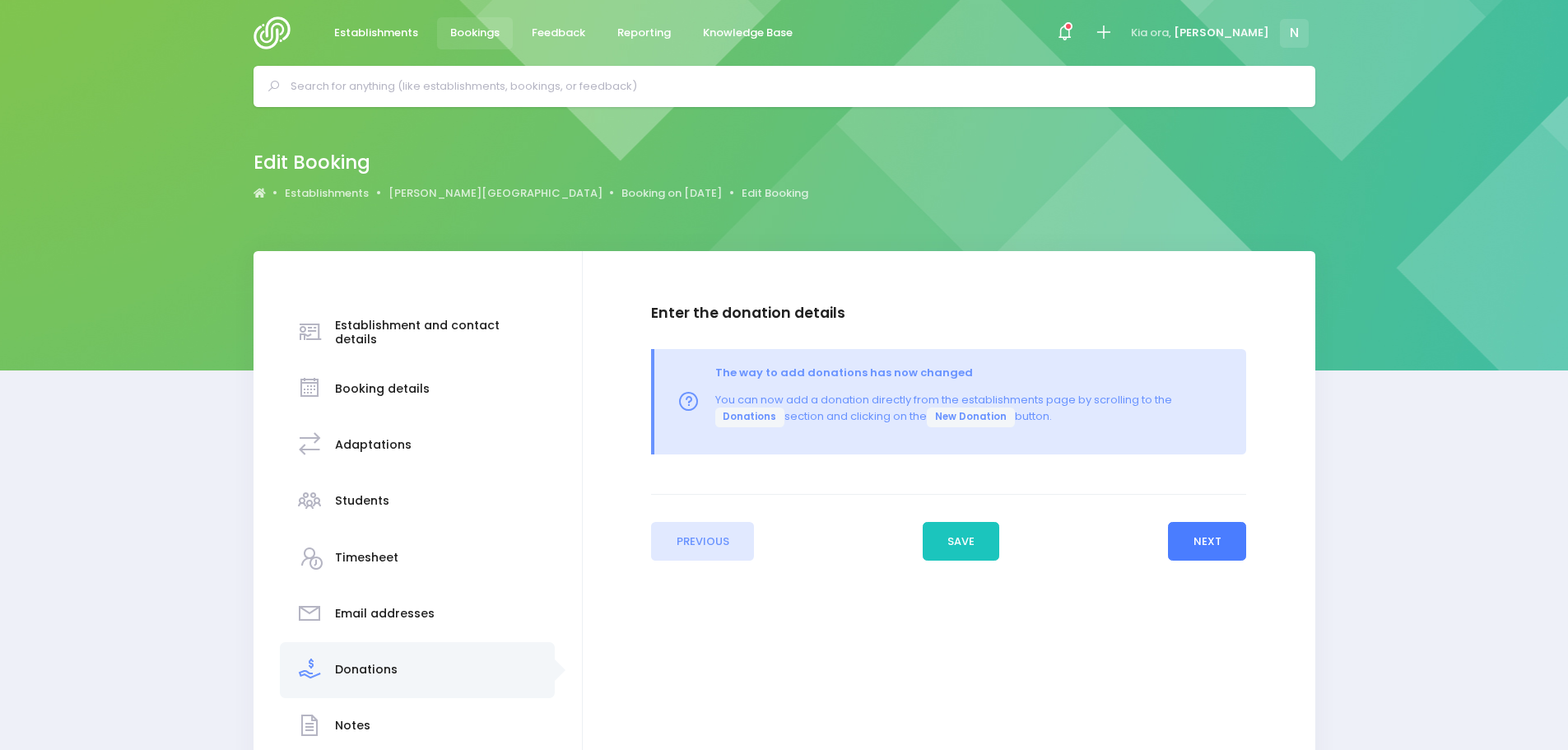
click at [1197, 535] on button "Next" at bounding box center [1206, 542] width 78 height 39
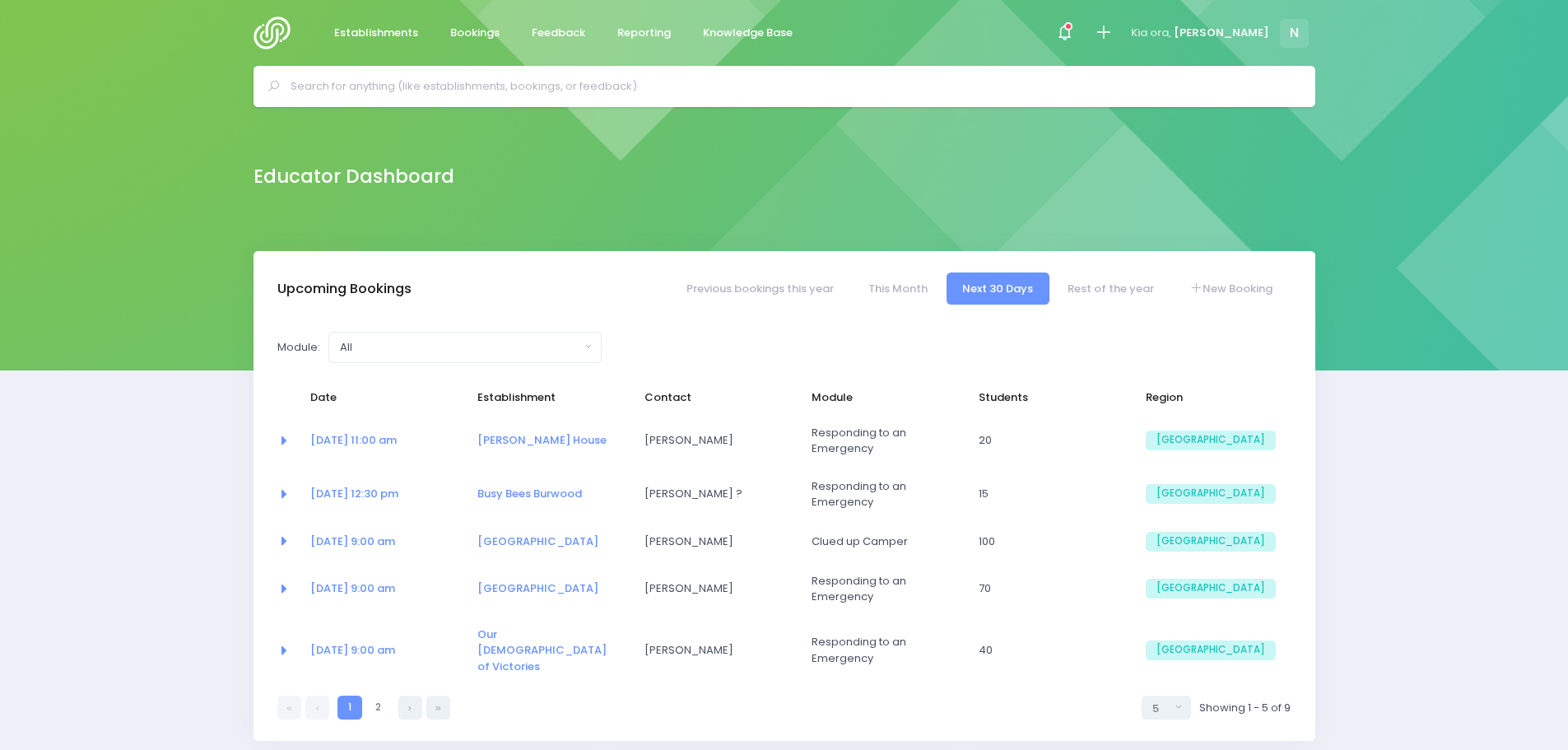
select select "5"
click at [345, 95] on input "text" at bounding box center [791, 87] width 1001 height 25
type input "u"
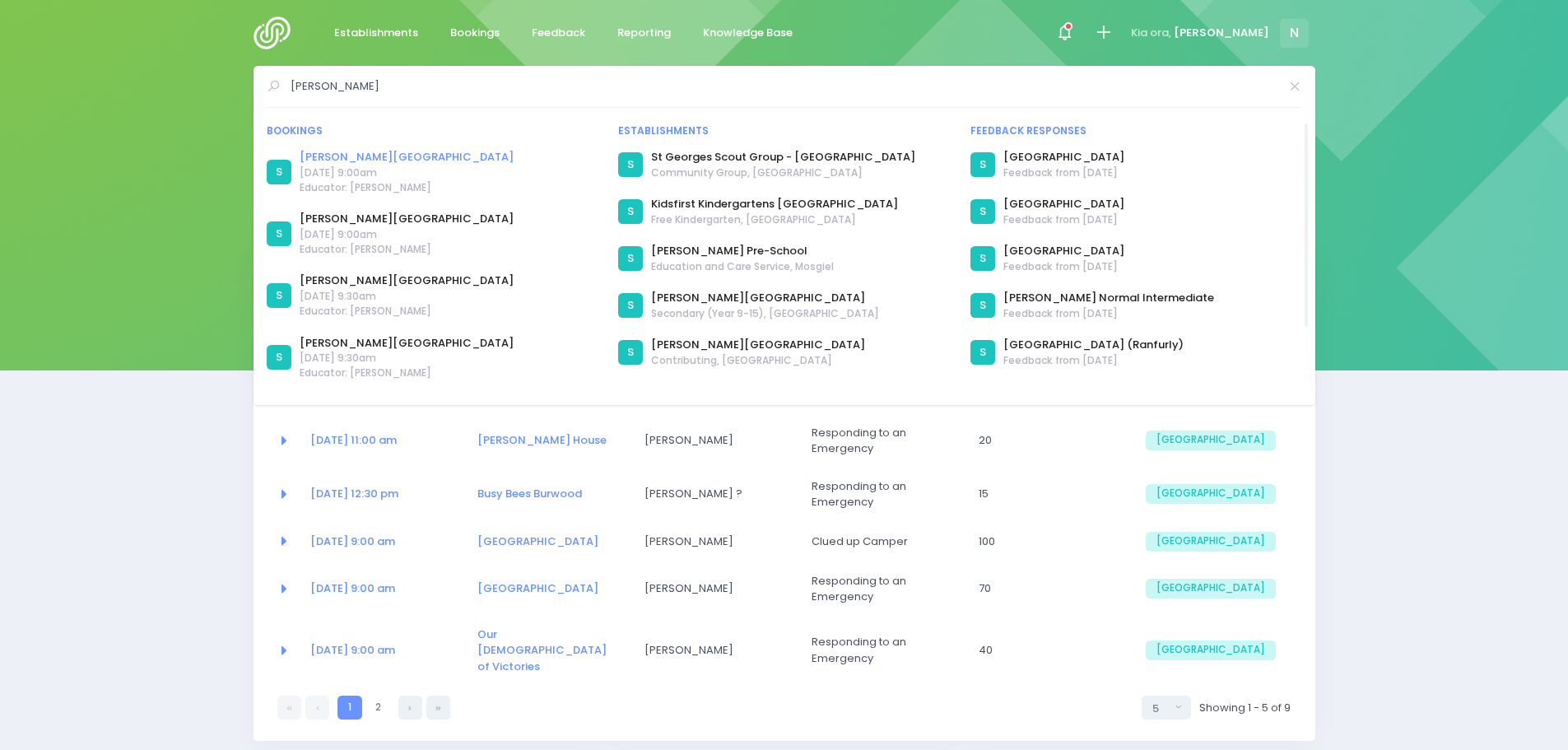
type input "[PERSON_NAME]"
click at [364, 156] on link "[PERSON_NAME][GEOGRAPHIC_DATA]" at bounding box center [406, 157] width 214 height 16
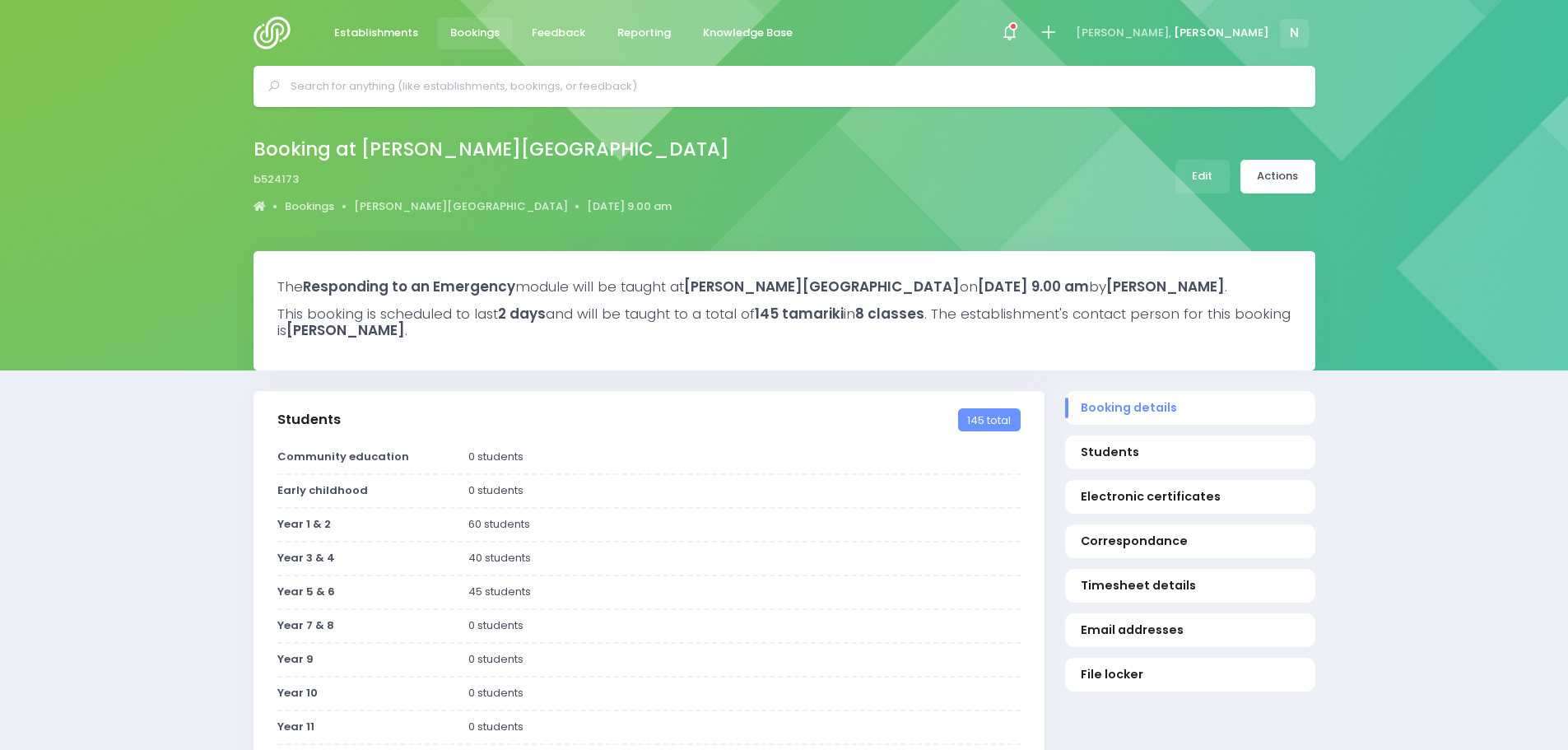
select select "5"
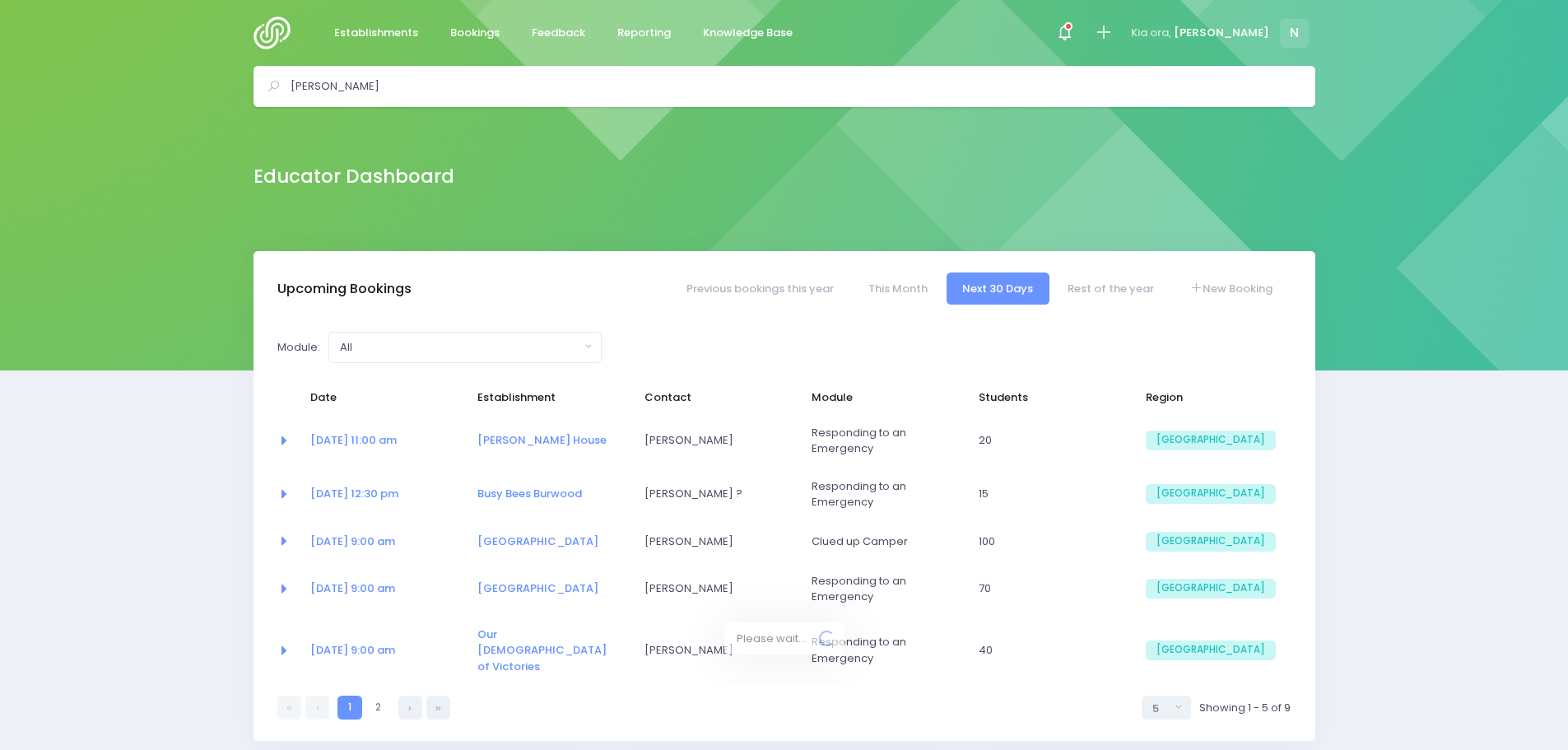
select select "5"
click at [1222, 289] on link "New Booking" at bounding box center [1230, 289] width 116 height 32
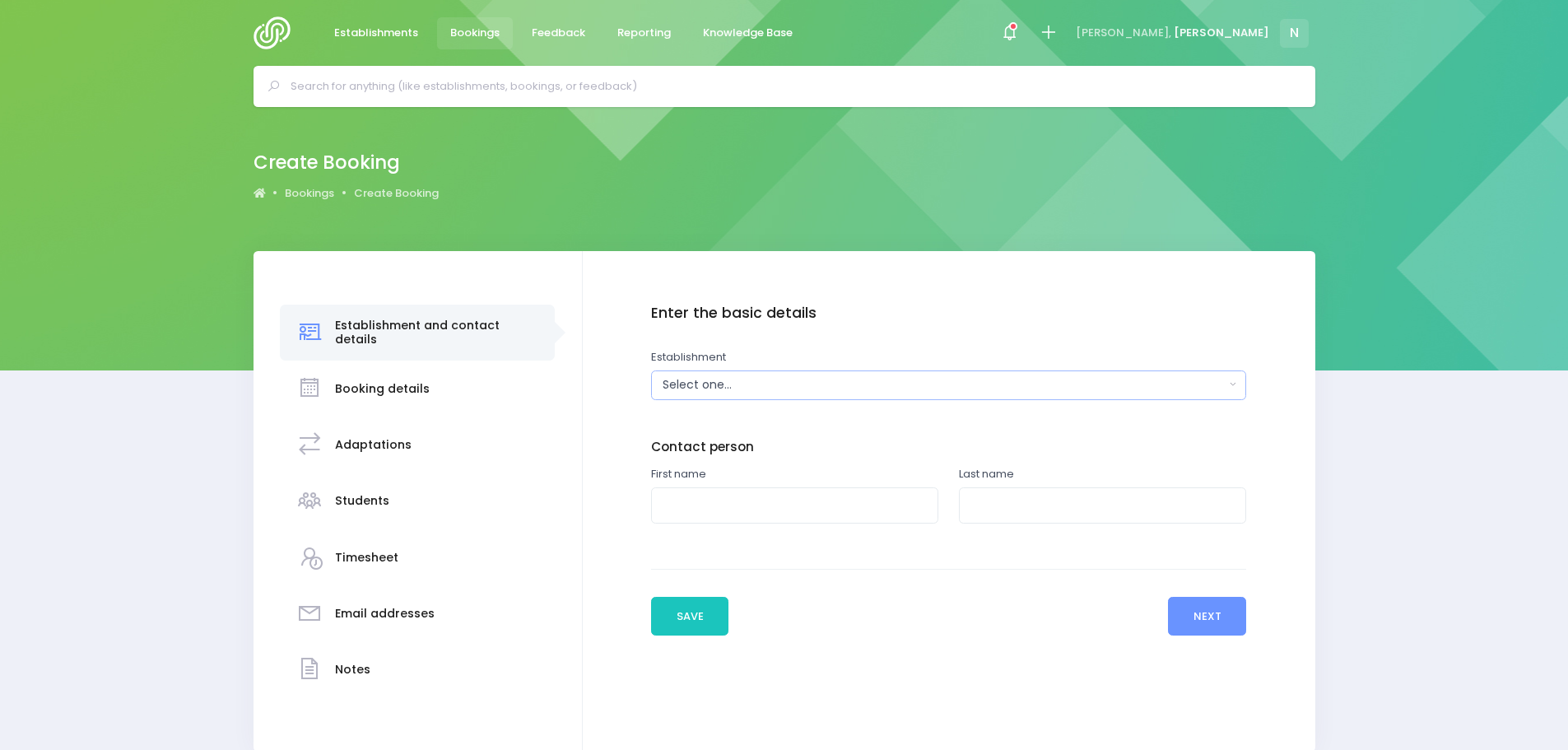
click at [833, 381] on div "Select one..." at bounding box center [943, 384] width 561 height 17
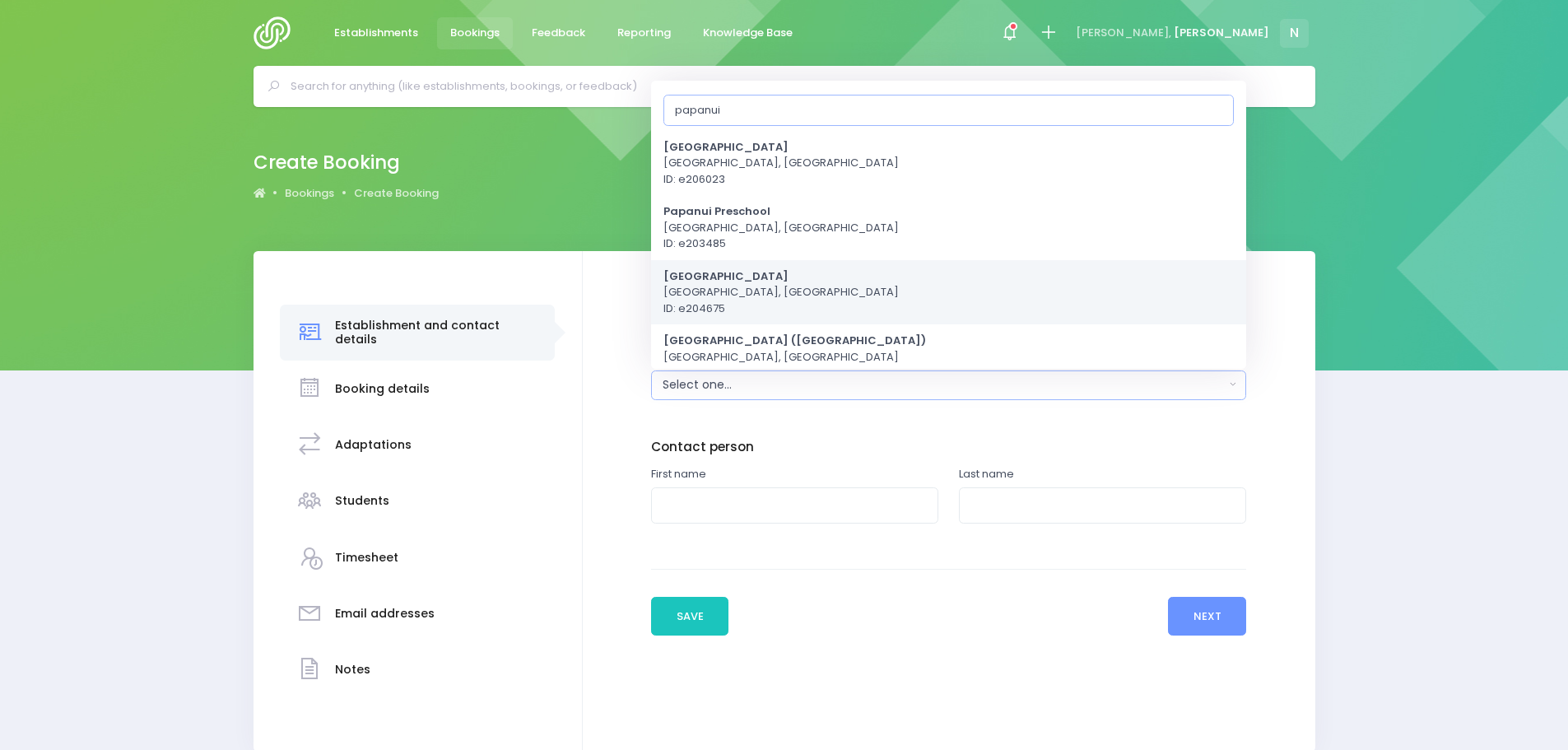
scroll to position [158, 0]
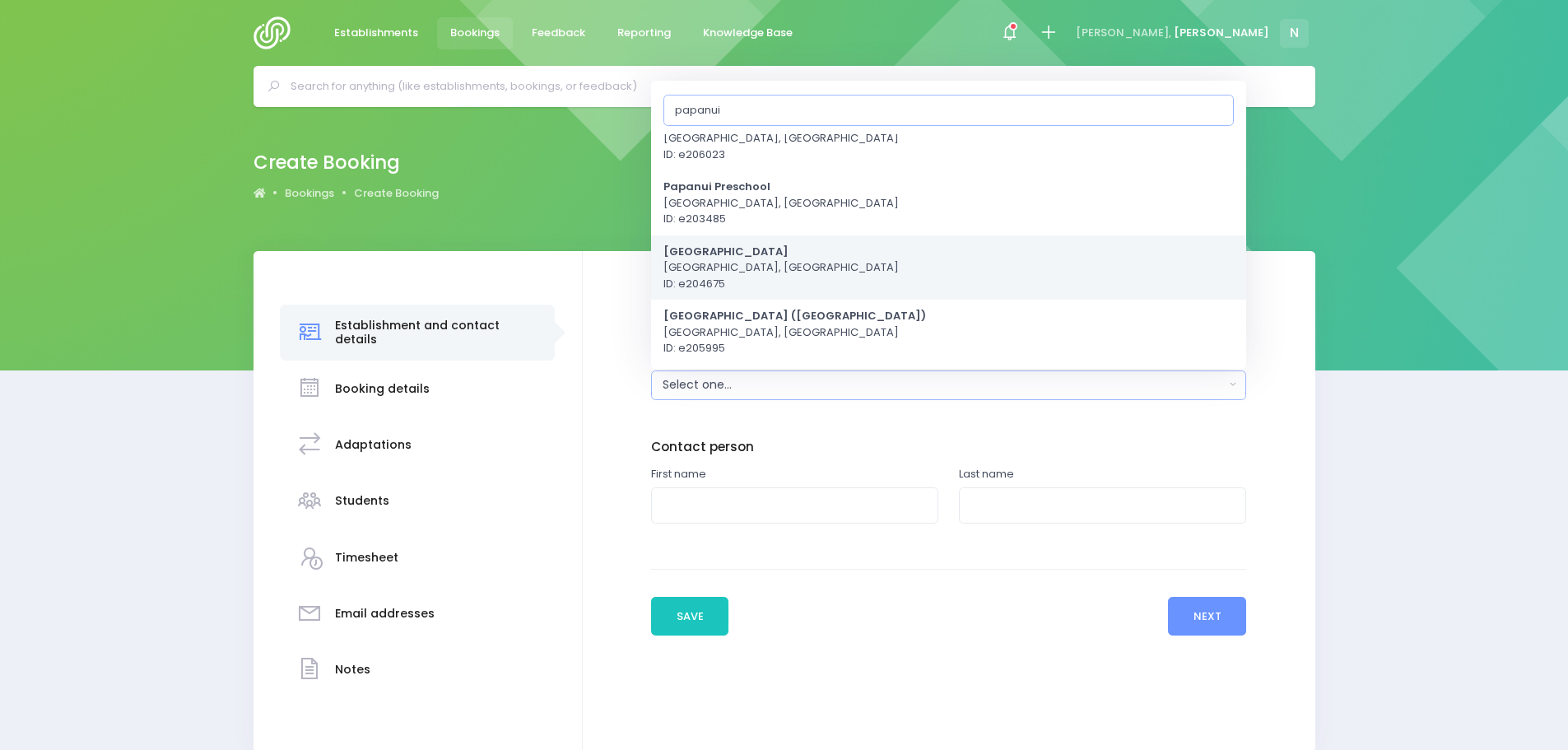
type input "papanui"
click at [719, 271] on span "Papanui School Christchurch, South Island Region ID: e204675" at bounding box center [781, 267] width 236 height 48
select select "204675"
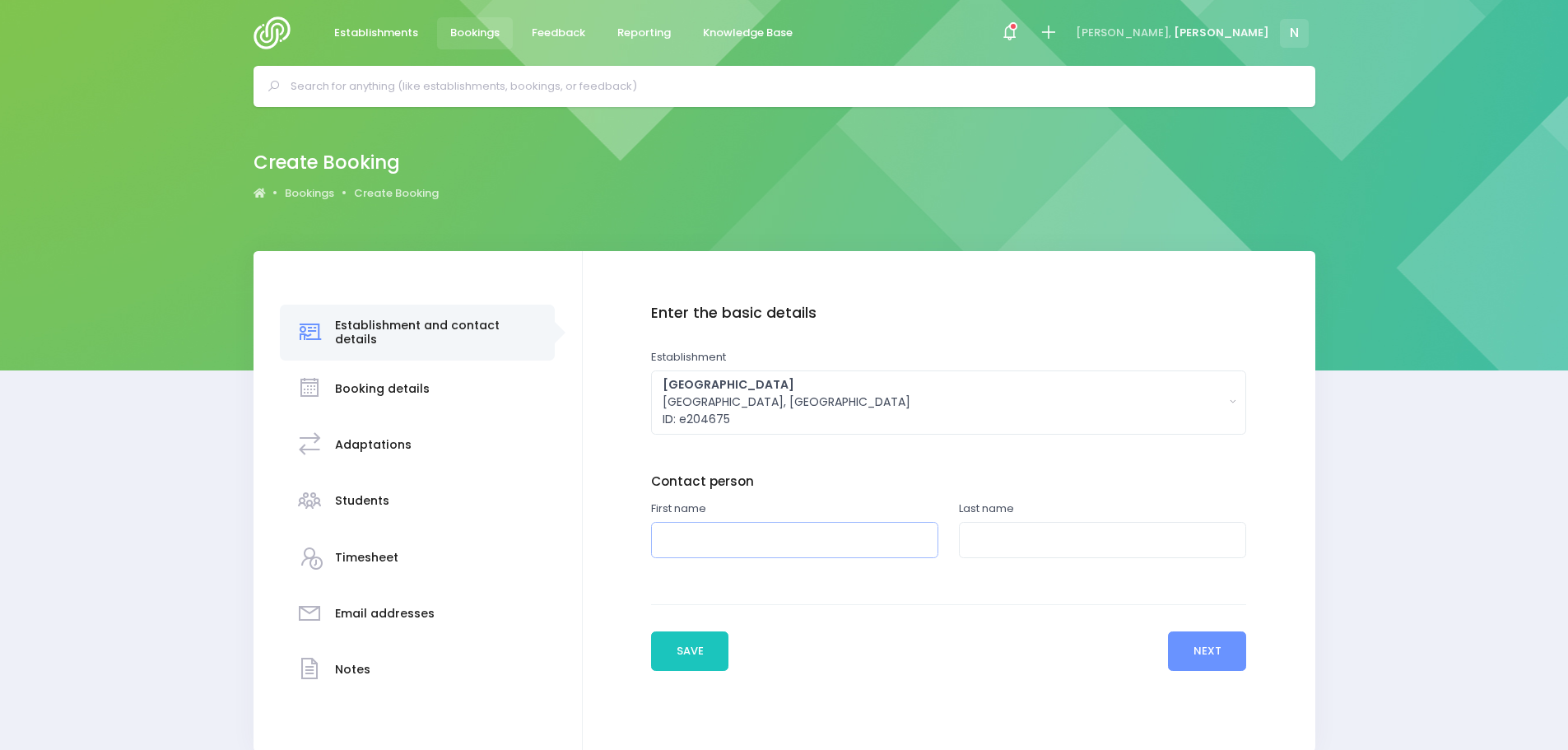
click at [712, 537] on input "text" at bounding box center [794, 540] width 287 height 37
type input "Debbie"
click at [998, 536] on input "text" at bounding box center [1102, 540] width 287 height 37
type input "Robertson"
click at [1207, 652] on button "Next" at bounding box center [1206, 651] width 78 height 39
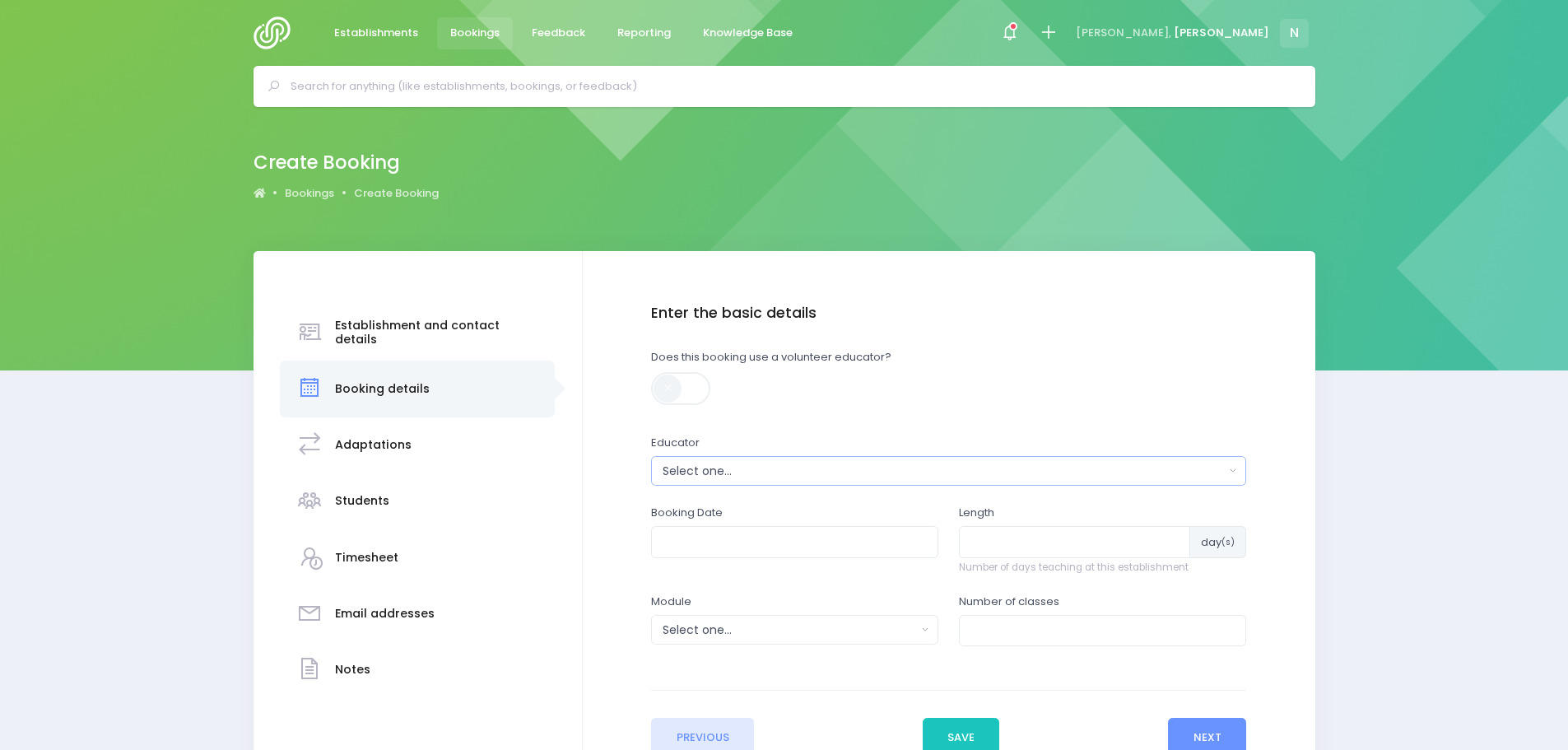
click at [688, 468] on div "Select one..." at bounding box center [943, 470] width 561 height 17
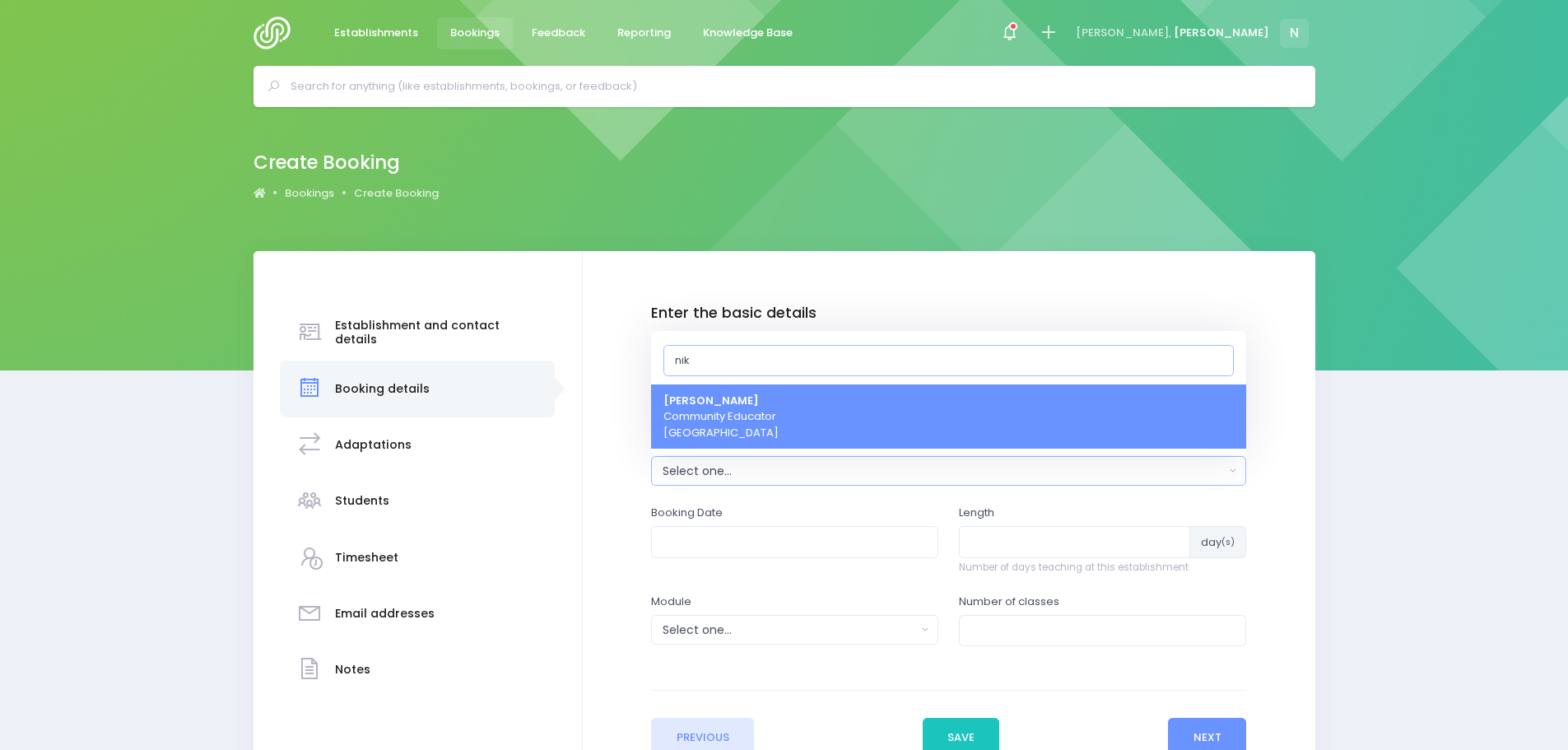
type input "nik"
click at [706, 411] on span "Nikki McLauchlan Community Educator South Island Region" at bounding box center [721, 417] width 116 height 48
select select "499387"
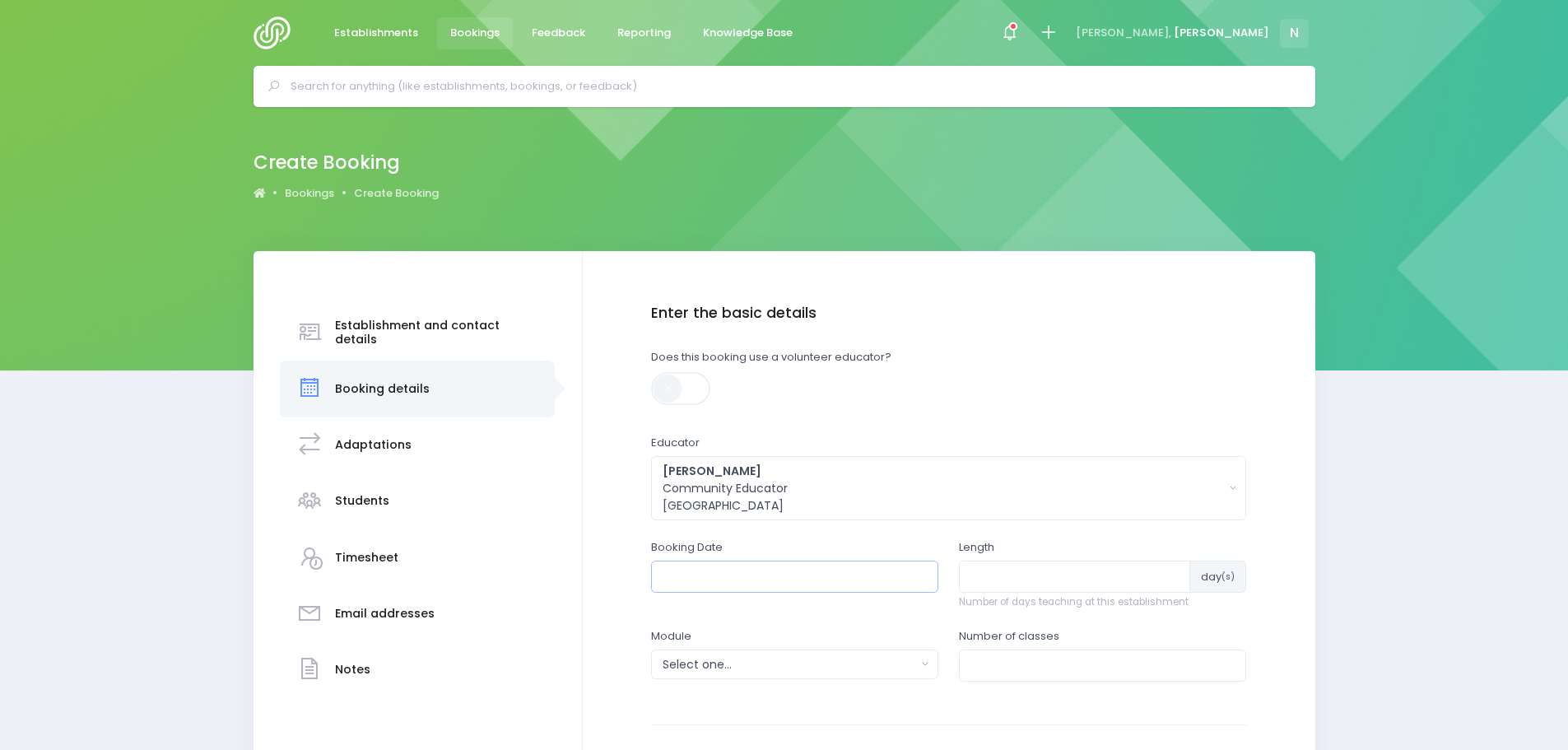
click at [668, 582] on input "text" at bounding box center [794, 576] width 287 height 31
drag, startPoint x: 700, startPoint y: 611, endPoint x: 695, endPoint y: 599, distance: 13.0
click at [699, 607] on th "September 2025" at bounding box center [759, 616] width 144 height 27
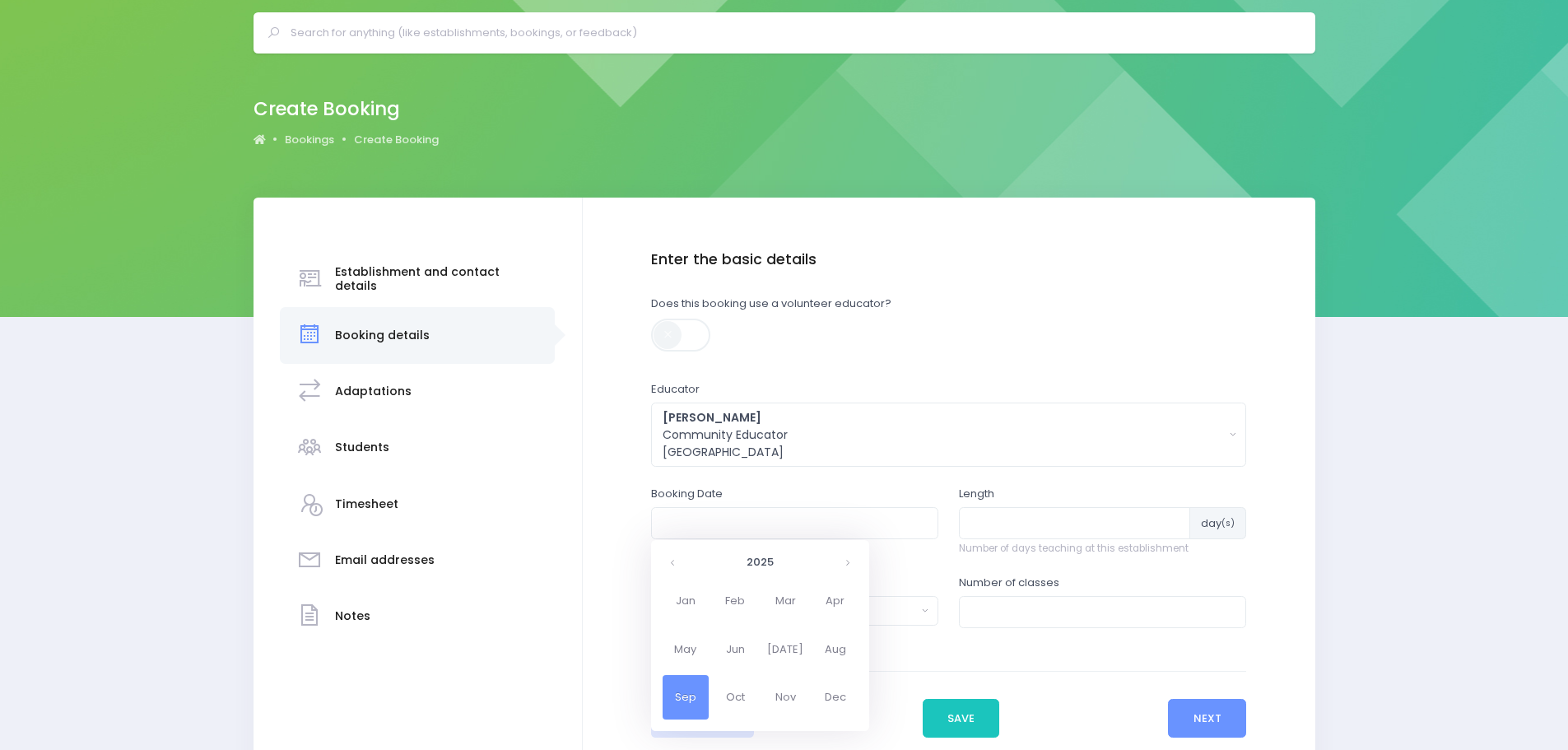
scroll to position [82, 0]
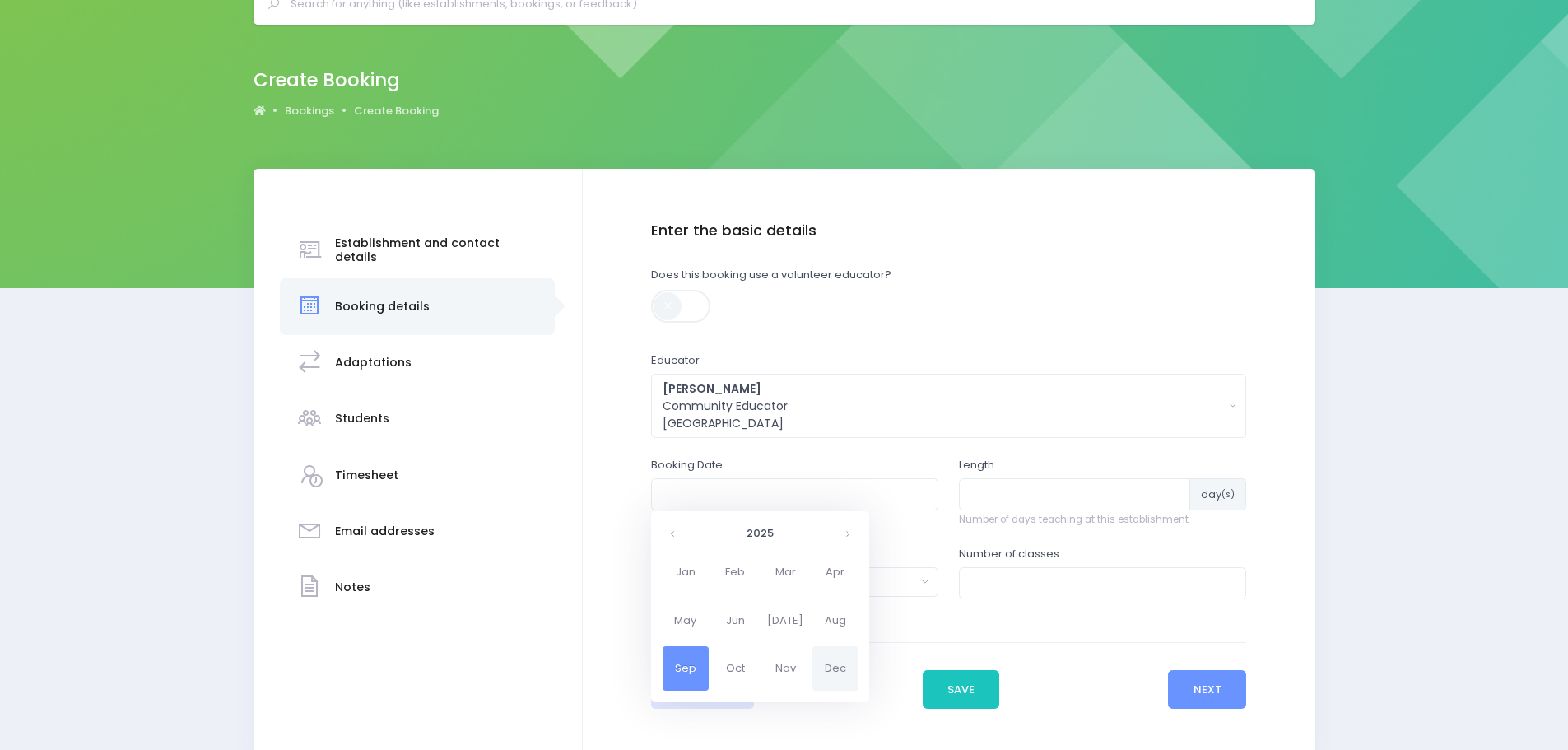
click at [839, 668] on span "Dec" at bounding box center [835, 668] width 46 height 45
click at [758, 583] on td "3" at bounding box center [760, 587] width 29 height 27
click at [777, 611] on span "9" at bounding box center [776, 611] width 29 height 22
click at [686, 579] on span "9:00" at bounding box center [685, 585] width 46 height 22
type input "03/12/2025 09:00 AM"
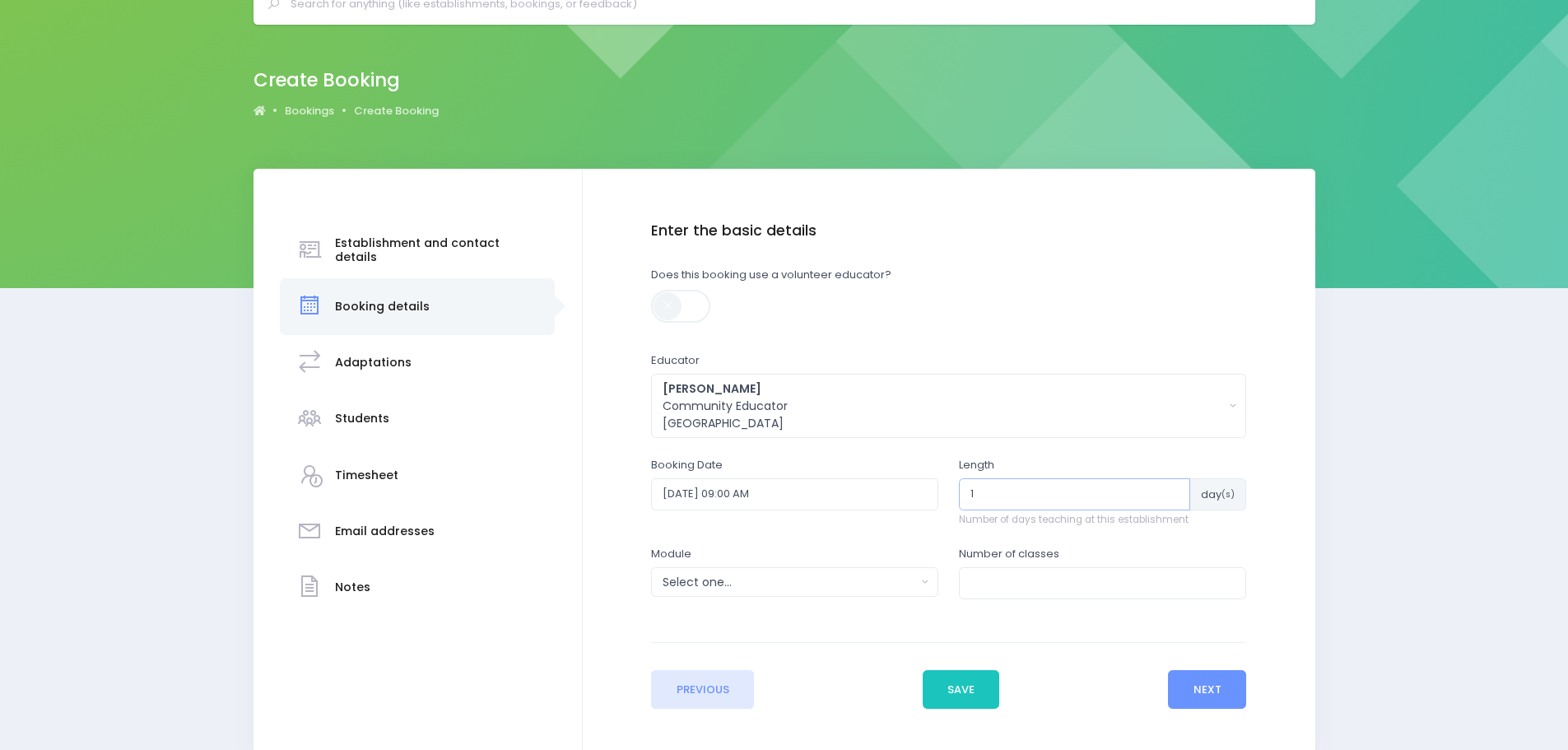
click at [1173, 490] on input "1" at bounding box center [1075, 494] width 231 height 31
type input "2"
click at [1155, 490] on input "2" at bounding box center [1074, 494] width 230 height 31
click at [923, 579] on button "Select one..." at bounding box center [794, 582] width 287 height 30
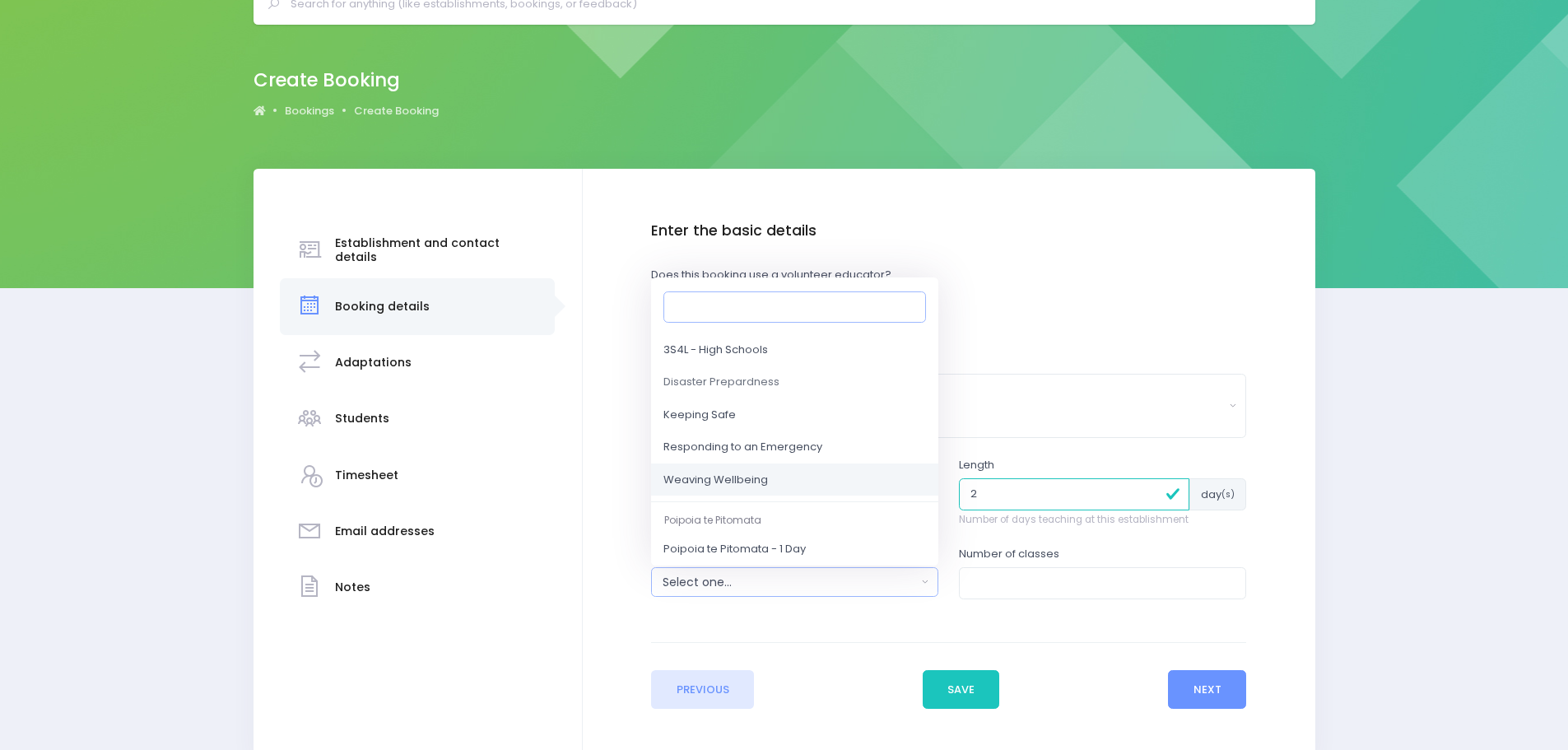
scroll to position [165, 0]
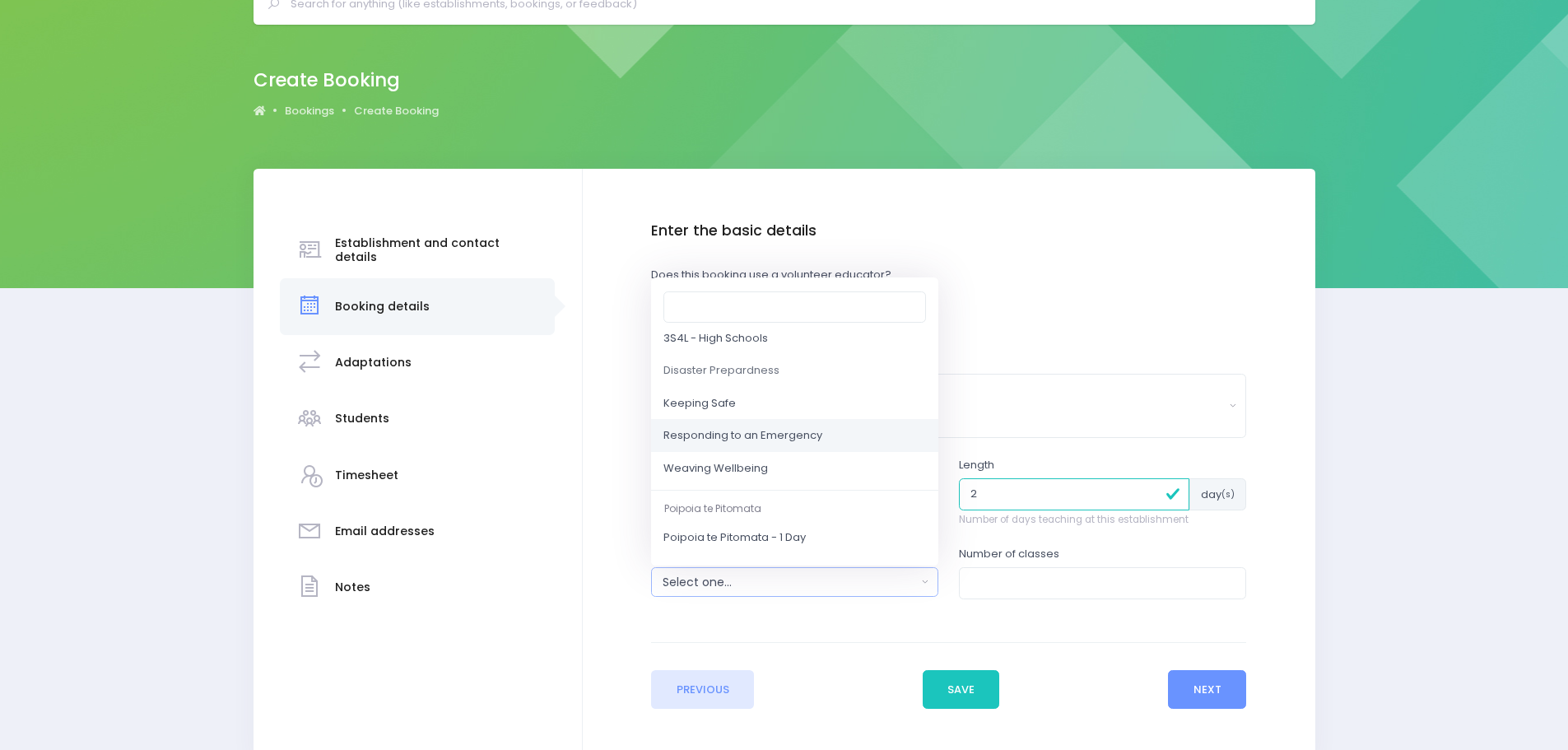
click at [741, 434] on span "Responding to an Emergency" at bounding box center [742, 436] width 159 height 16
select select "Responding to an Emergency"
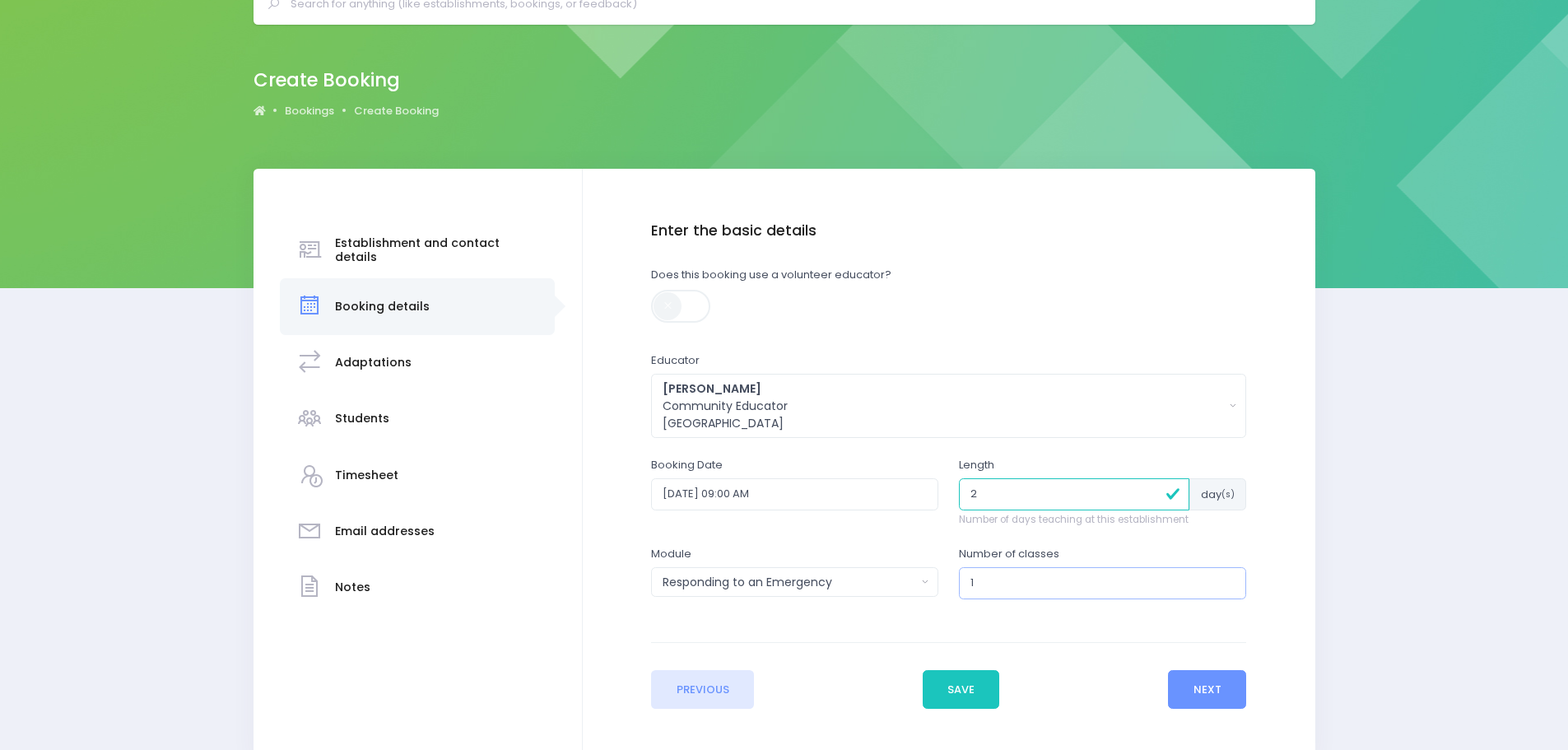
click at [1227, 574] on input "1" at bounding box center [1102, 582] width 287 height 31
click at [1227, 574] on input "2" at bounding box center [1102, 582] width 287 height 31
click at [1227, 574] on input "3" at bounding box center [1102, 582] width 287 height 31
click at [1227, 574] on input "4" at bounding box center [1102, 582] width 287 height 31
click at [1227, 574] on input "5" at bounding box center [1102, 582] width 287 height 31
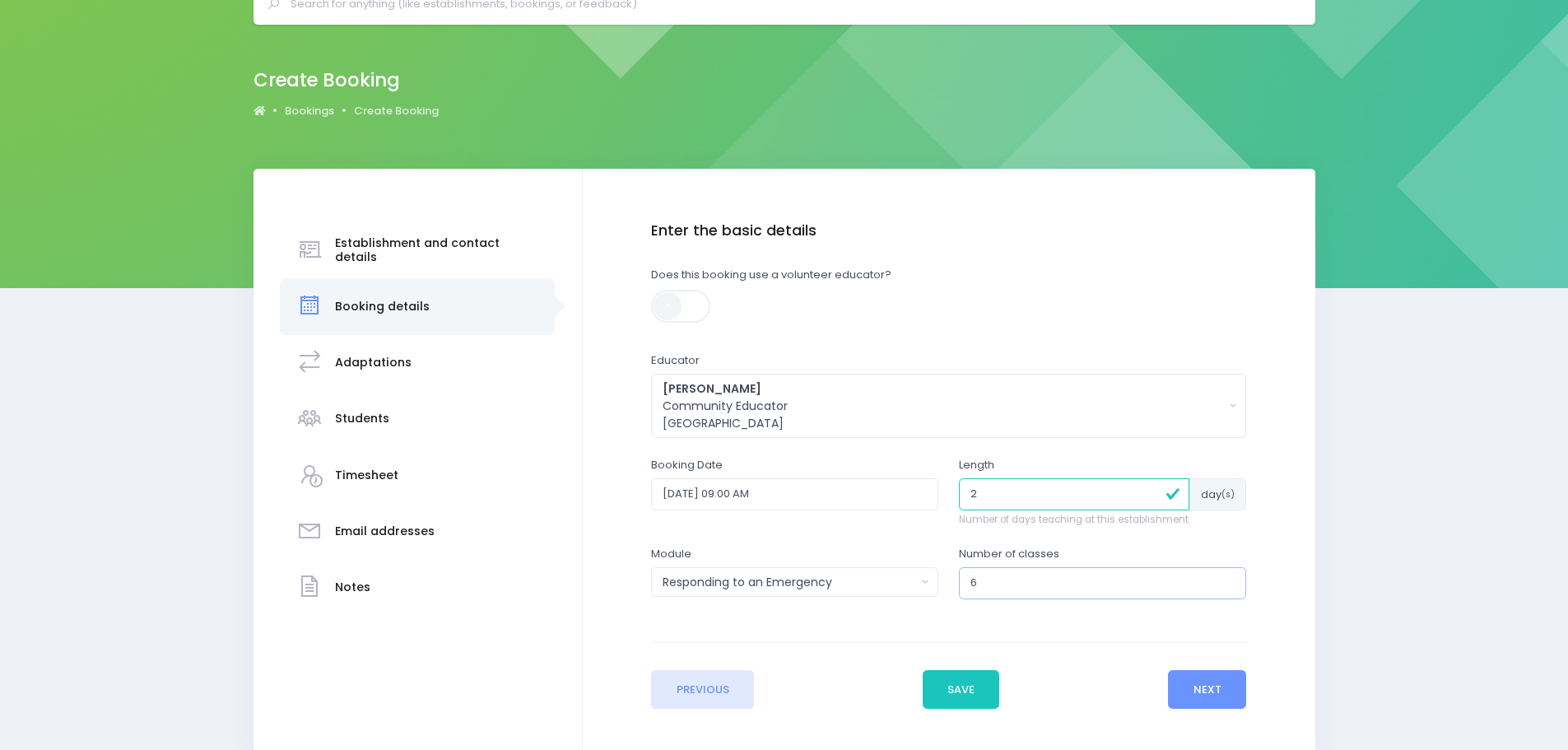
click at [1227, 574] on input "6" at bounding box center [1102, 582] width 287 height 31
click at [1227, 574] on input "7" at bounding box center [1102, 582] width 287 height 31
type input "8"
click at [1227, 574] on input "8" at bounding box center [1102, 582] width 287 height 31
click at [1215, 692] on button "Next" at bounding box center [1206, 690] width 78 height 39
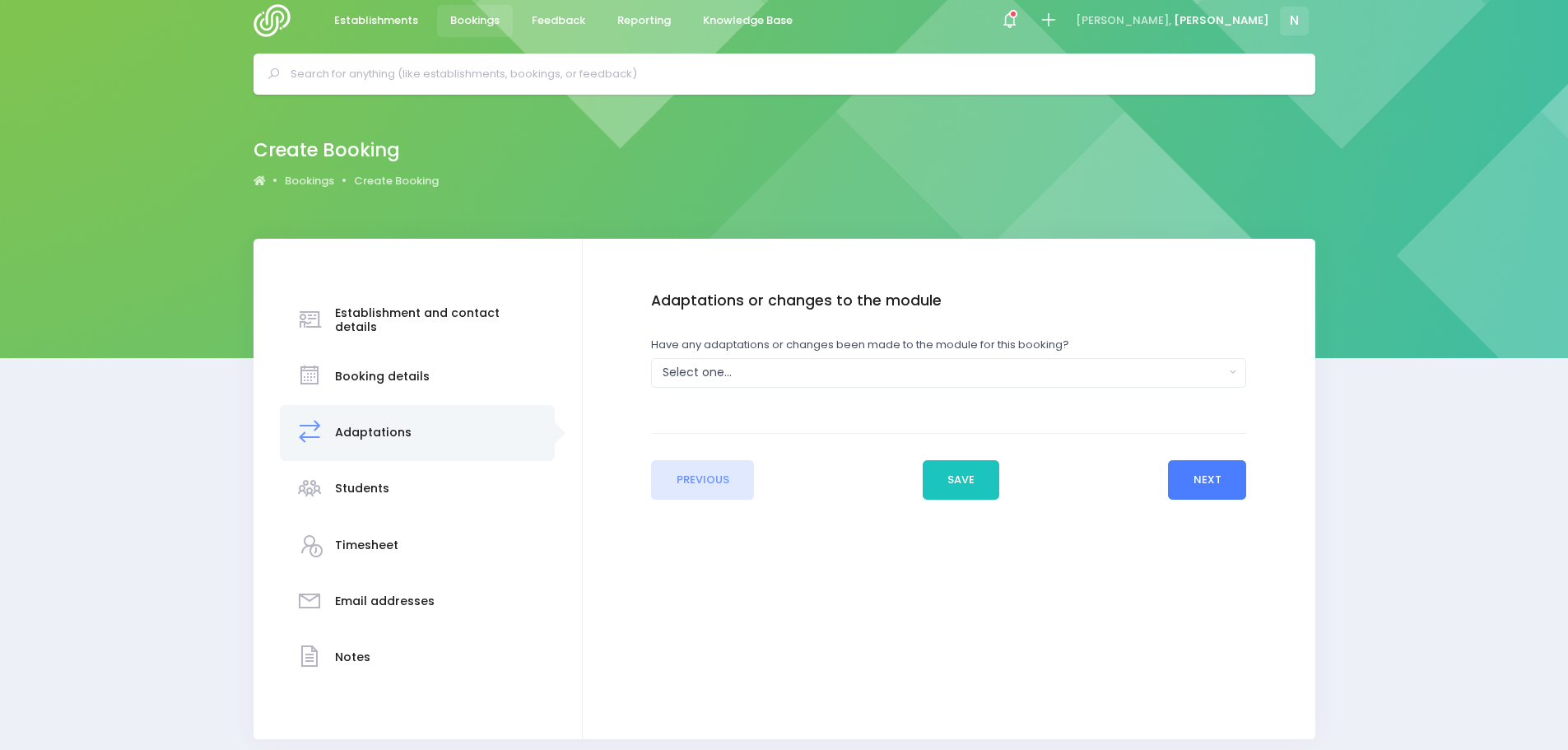
scroll to position [0, 0]
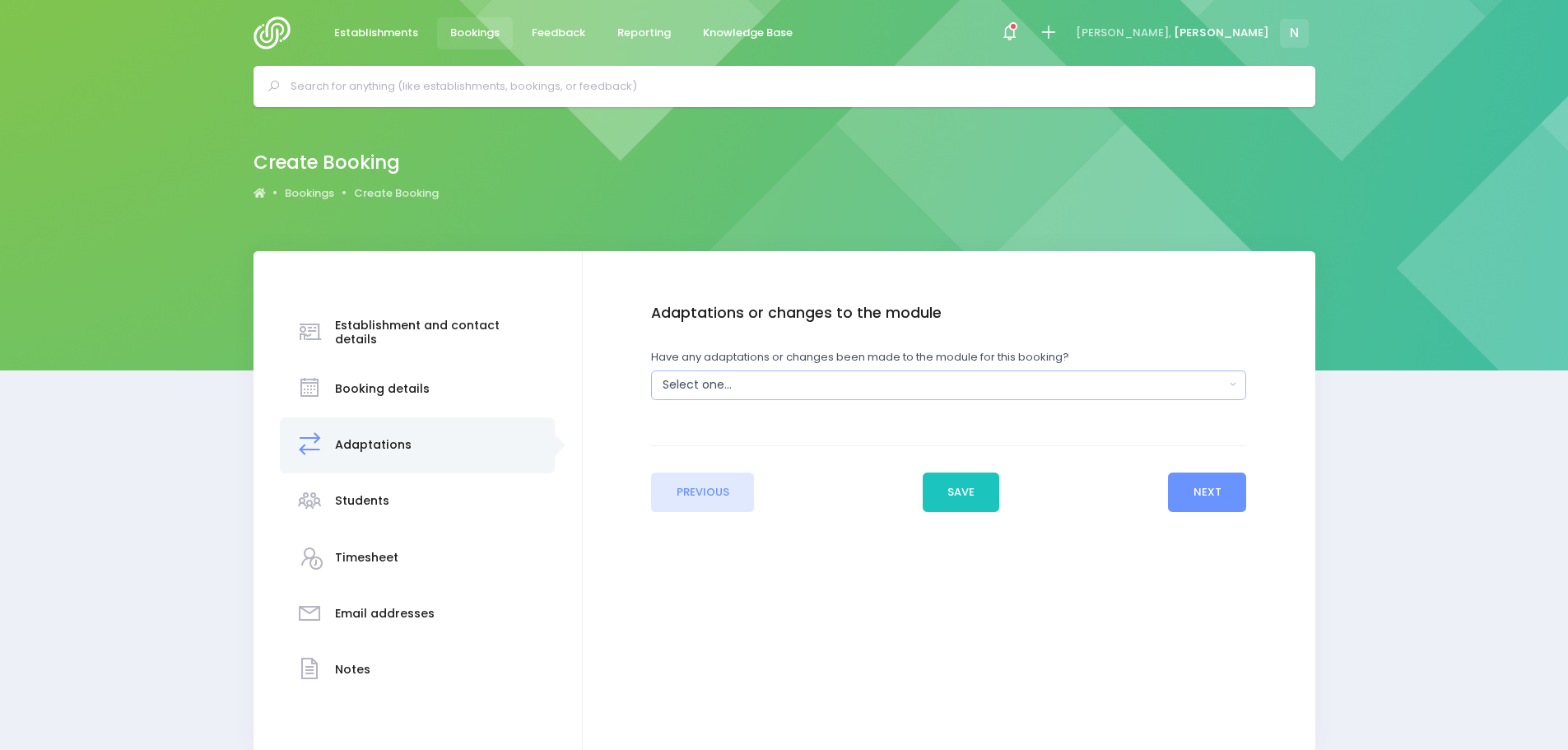
click at [720, 382] on div "Select one..." at bounding box center [943, 384] width 561 height 17
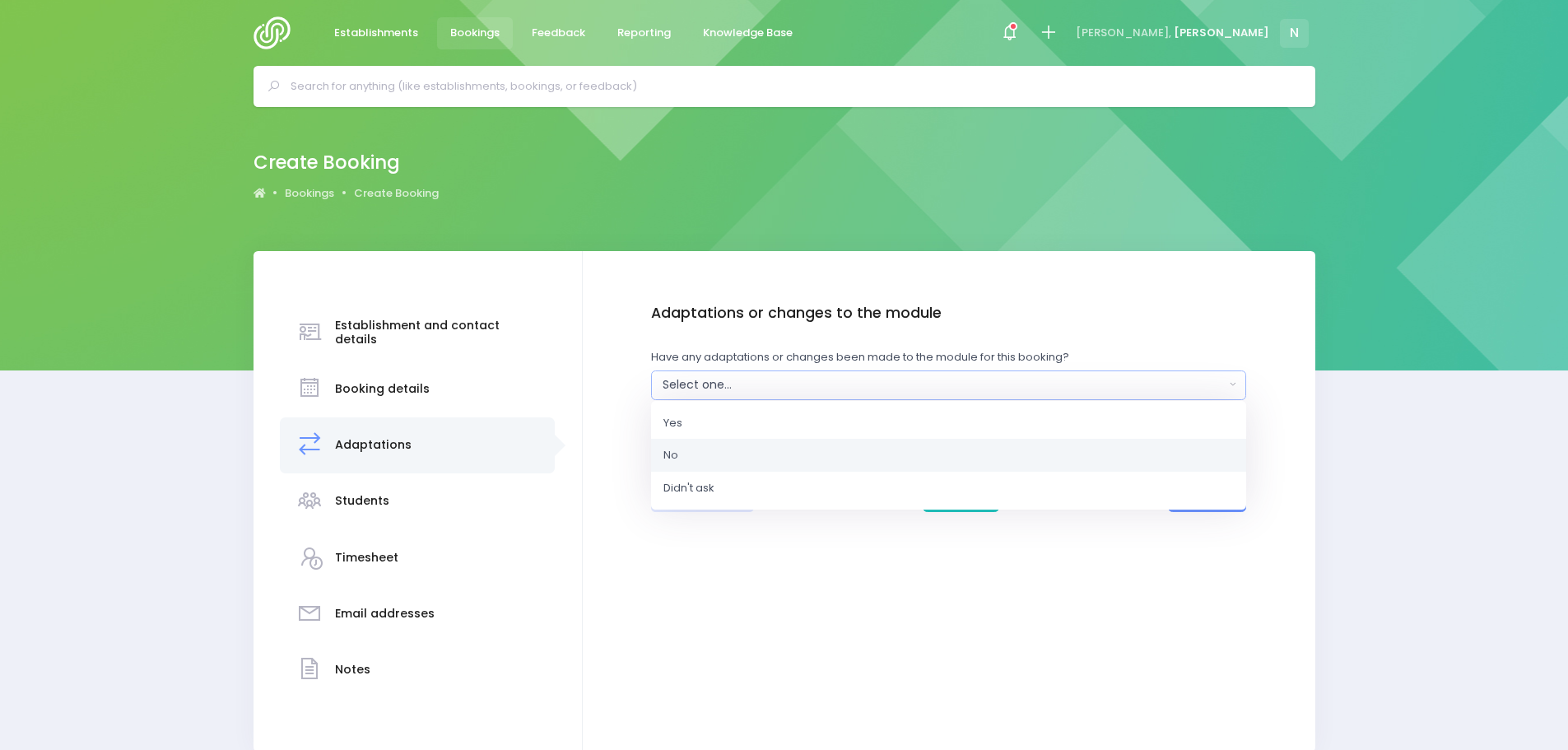
drag, startPoint x: 674, startPoint y: 461, endPoint x: 827, endPoint y: 462, distance: 153.0
click at [680, 459] on link "No" at bounding box center [948, 455] width 595 height 33
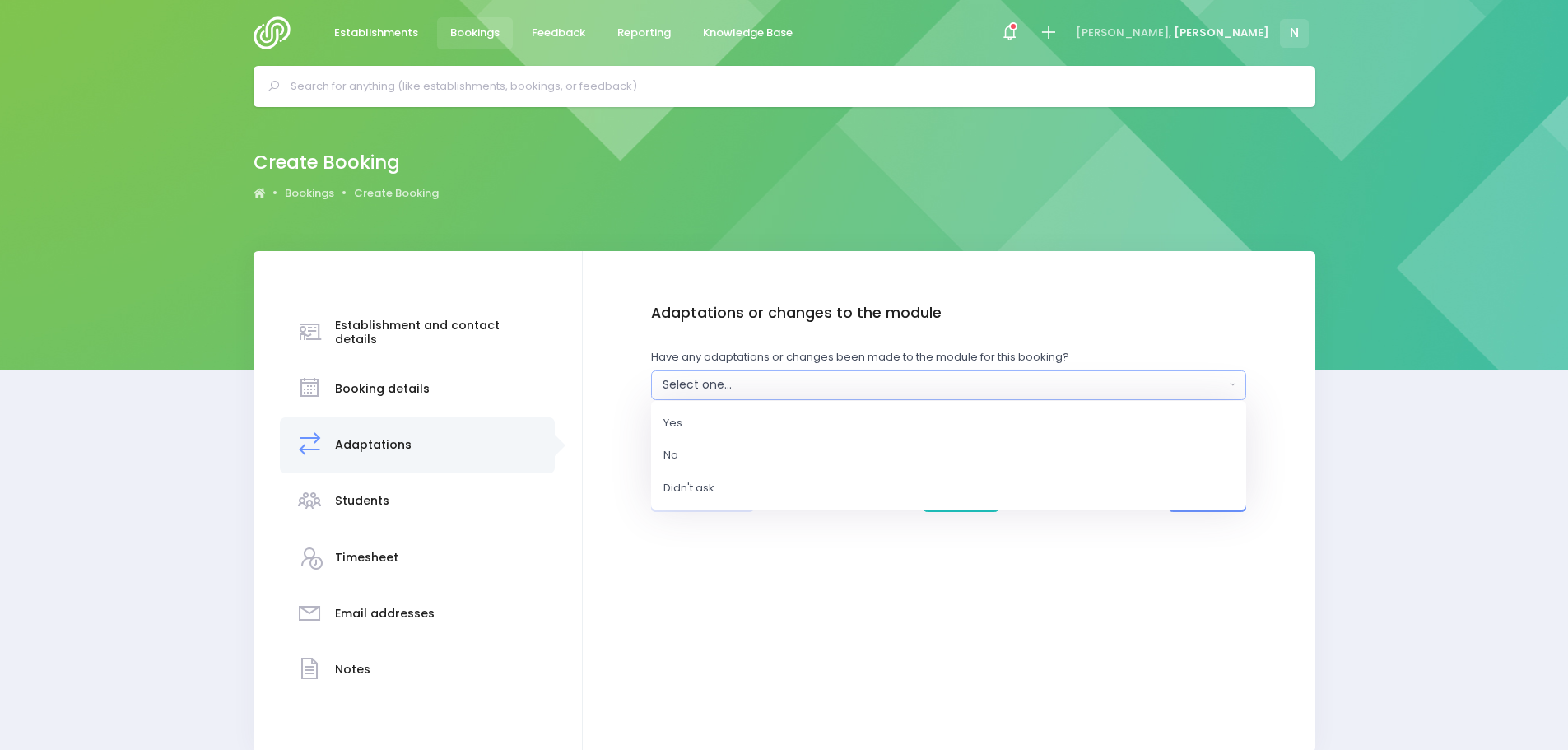
select select "No"
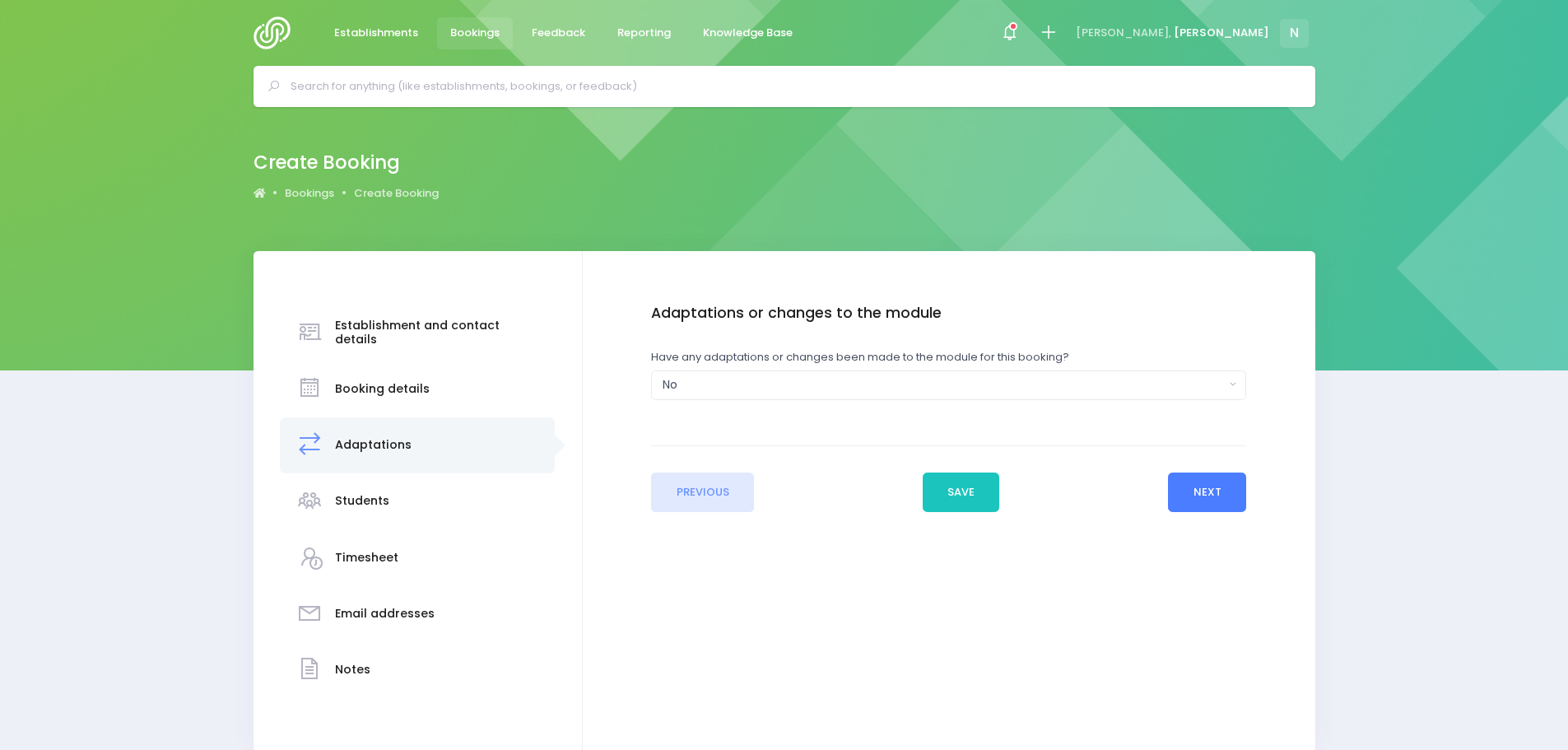
click at [1220, 487] on button "Next" at bounding box center [1206, 492] width 78 height 39
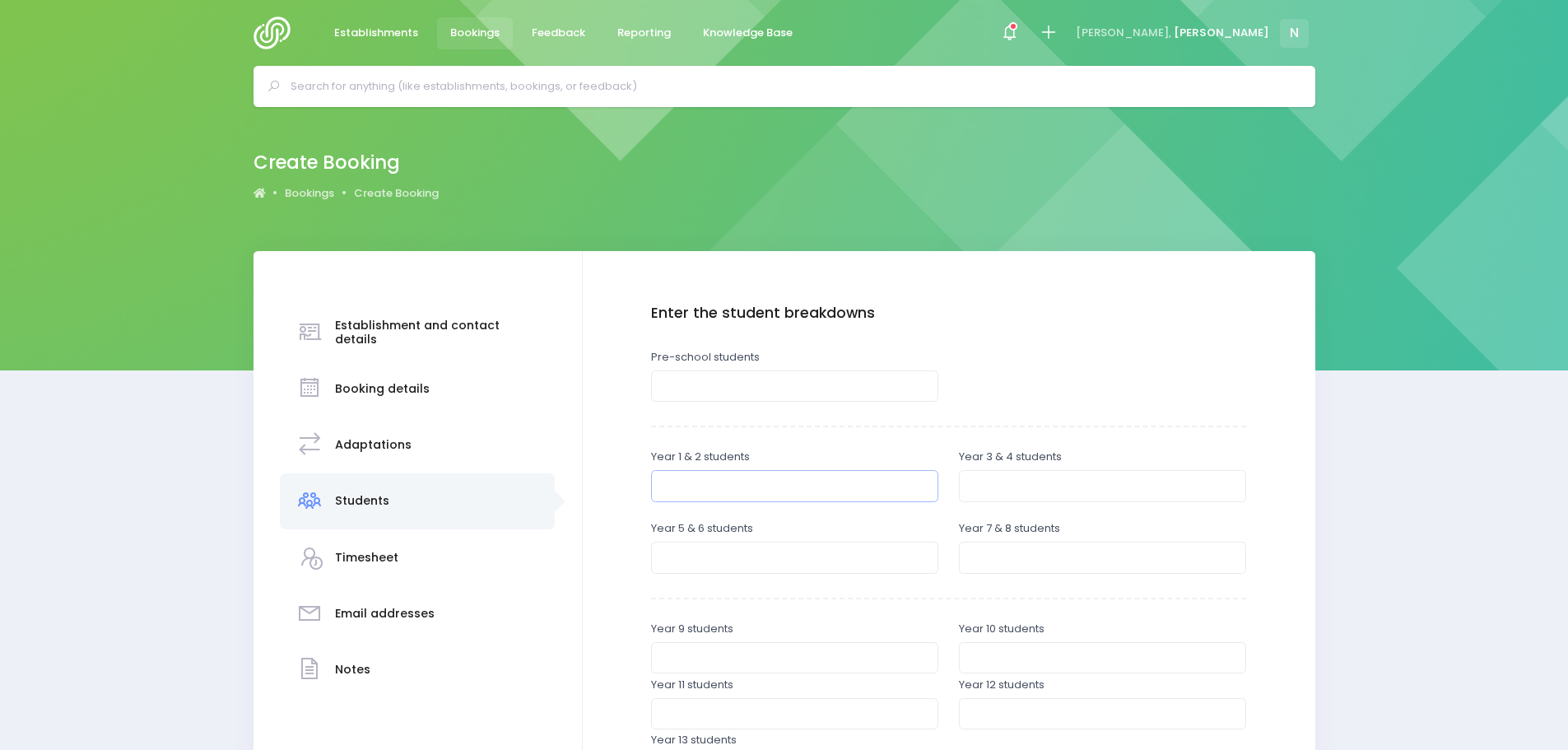
click at [723, 487] on input "number" at bounding box center [794, 486] width 287 height 31
type input "40"
click at [979, 485] on input "number" at bounding box center [1102, 486] width 287 height 31
type input "40"
click at [771, 549] on input "number" at bounding box center [794, 557] width 287 height 31
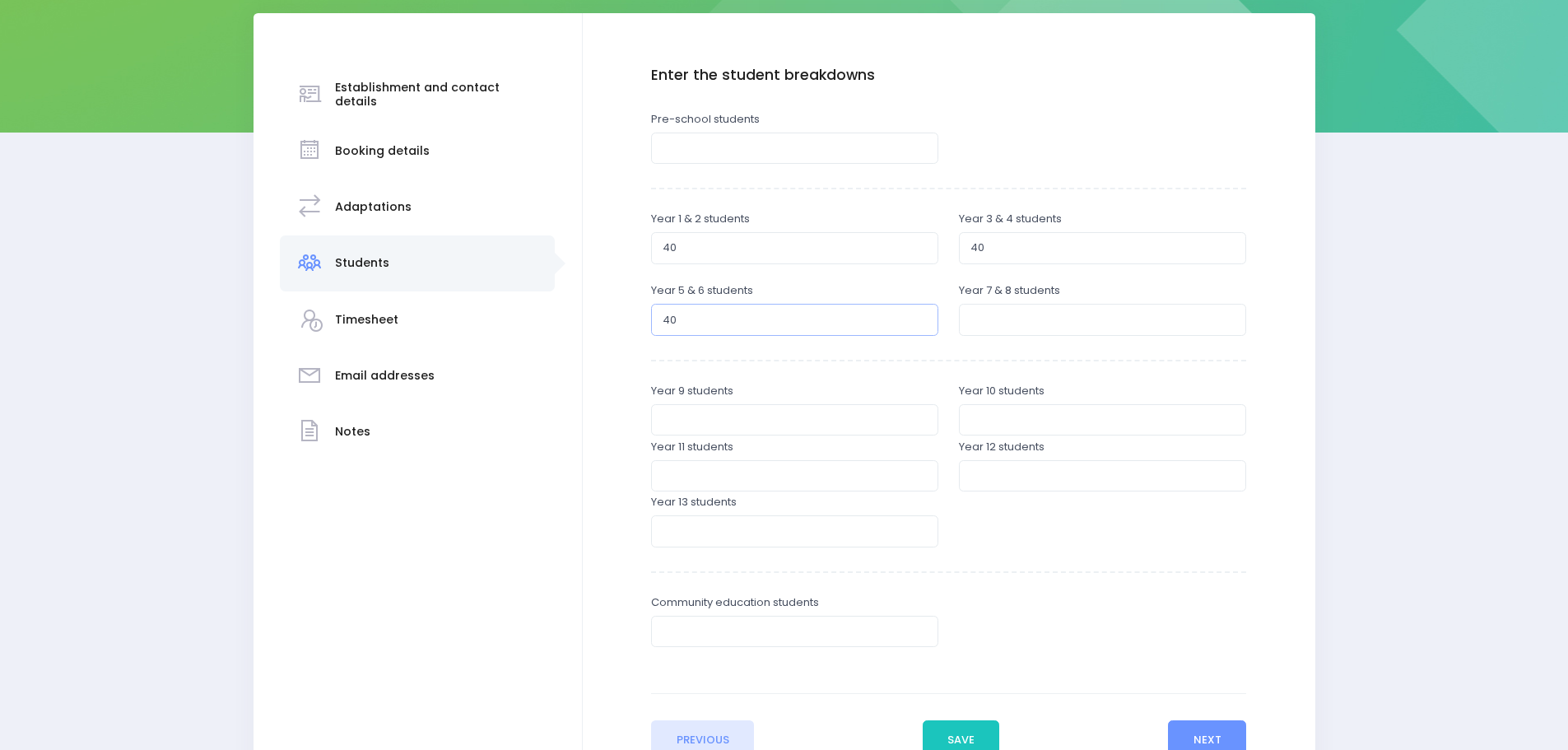
scroll to position [247, 0]
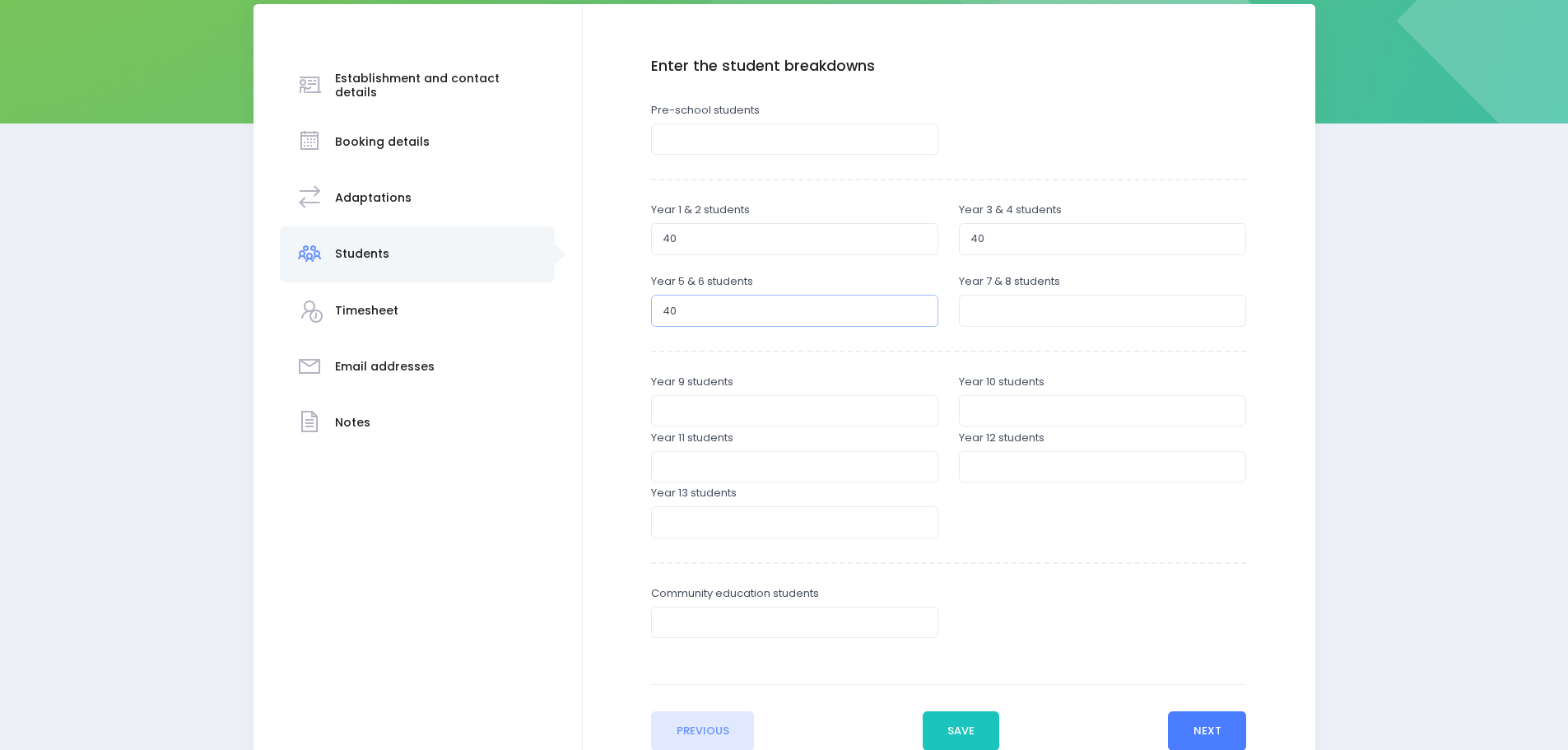
type input "40"
click at [1182, 727] on button "Next" at bounding box center [1206, 731] width 78 height 39
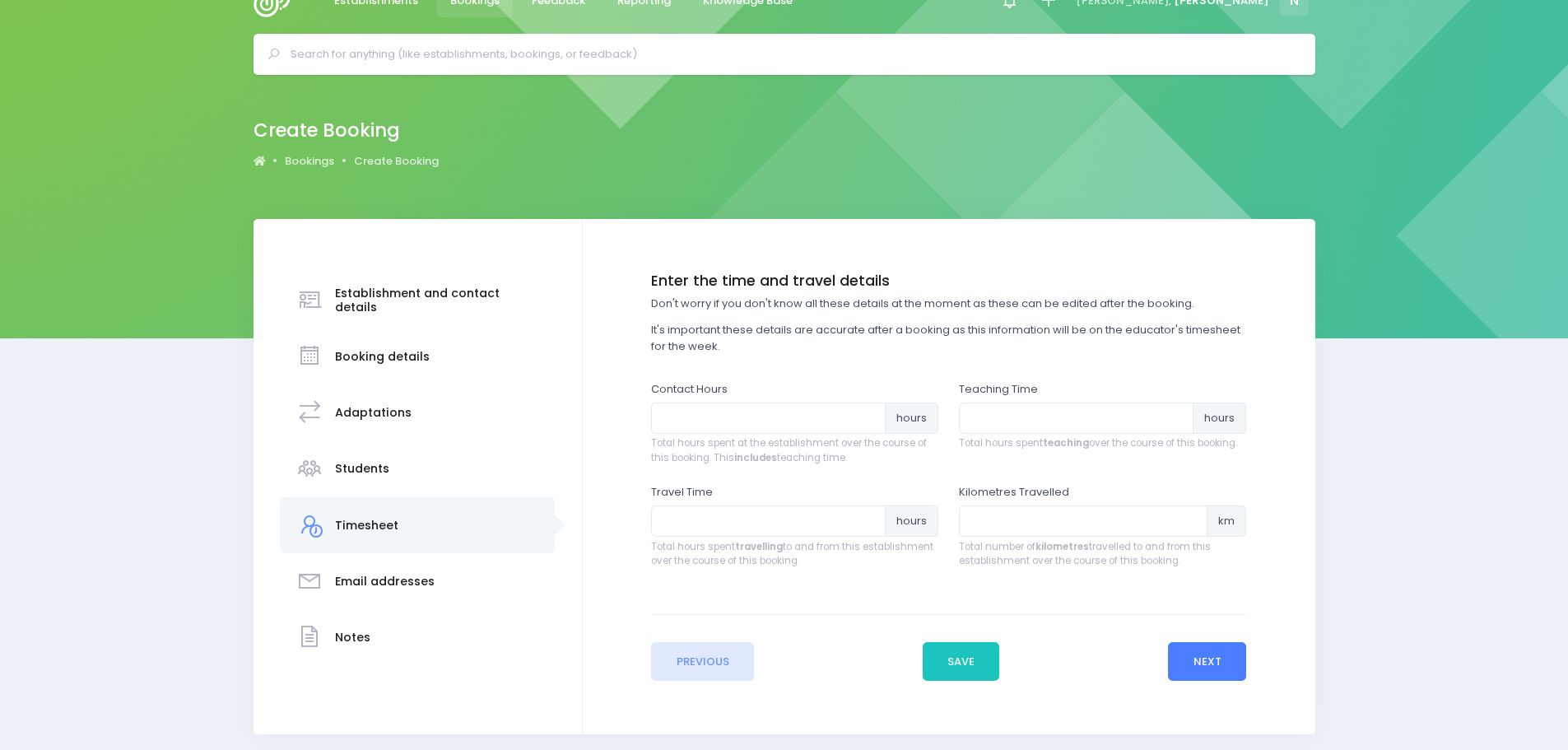
scroll to position [0, 0]
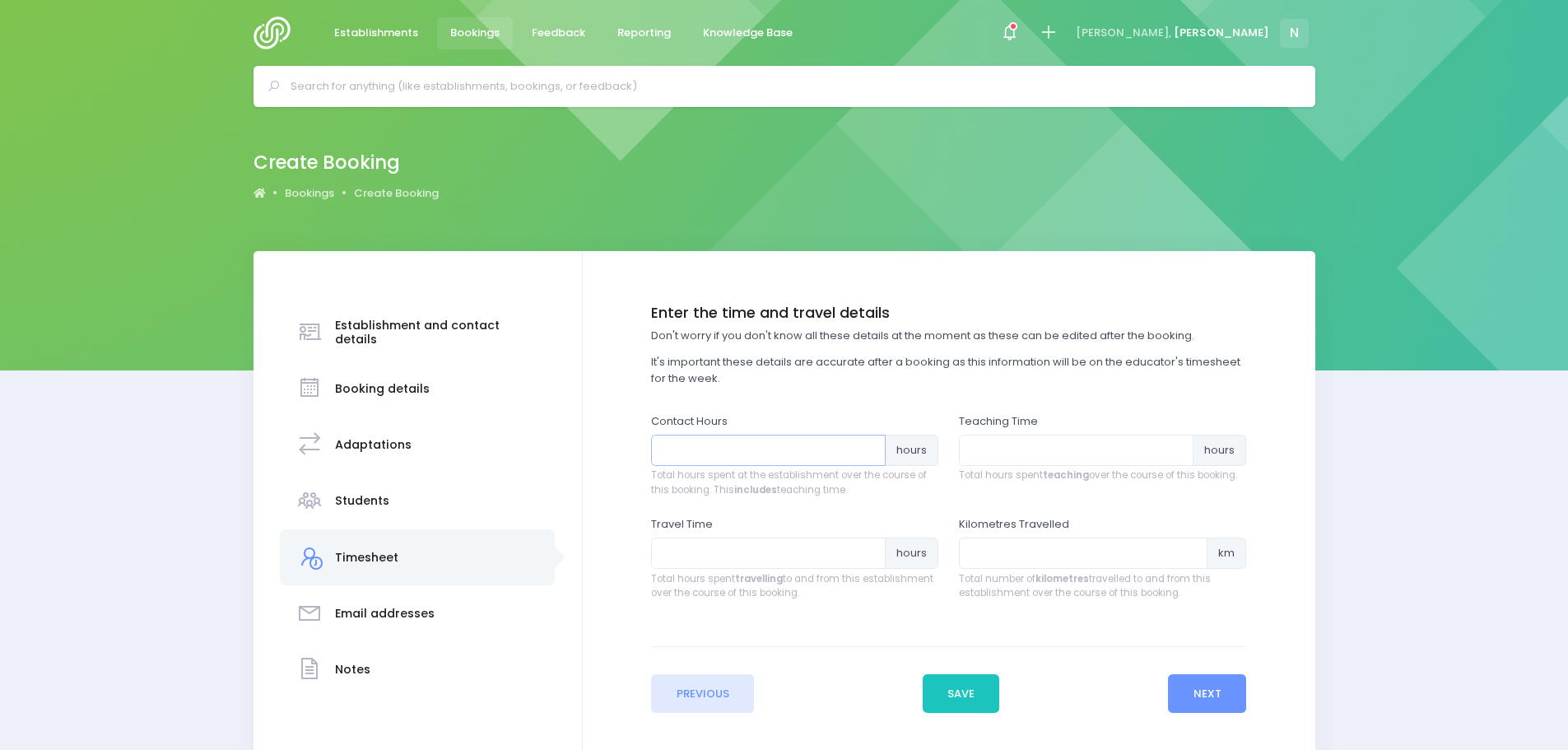
click at [700, 453] on input "number" at bounding box center [768, 450] width 235 height 31
type input "12"
click at [973, 446] on input "number" at bounding box center [1076, 450] width 235 height 31
type input "8.5"
click at [818, 547] on input "number" at bounding box center [768, 553] width 235 height 31
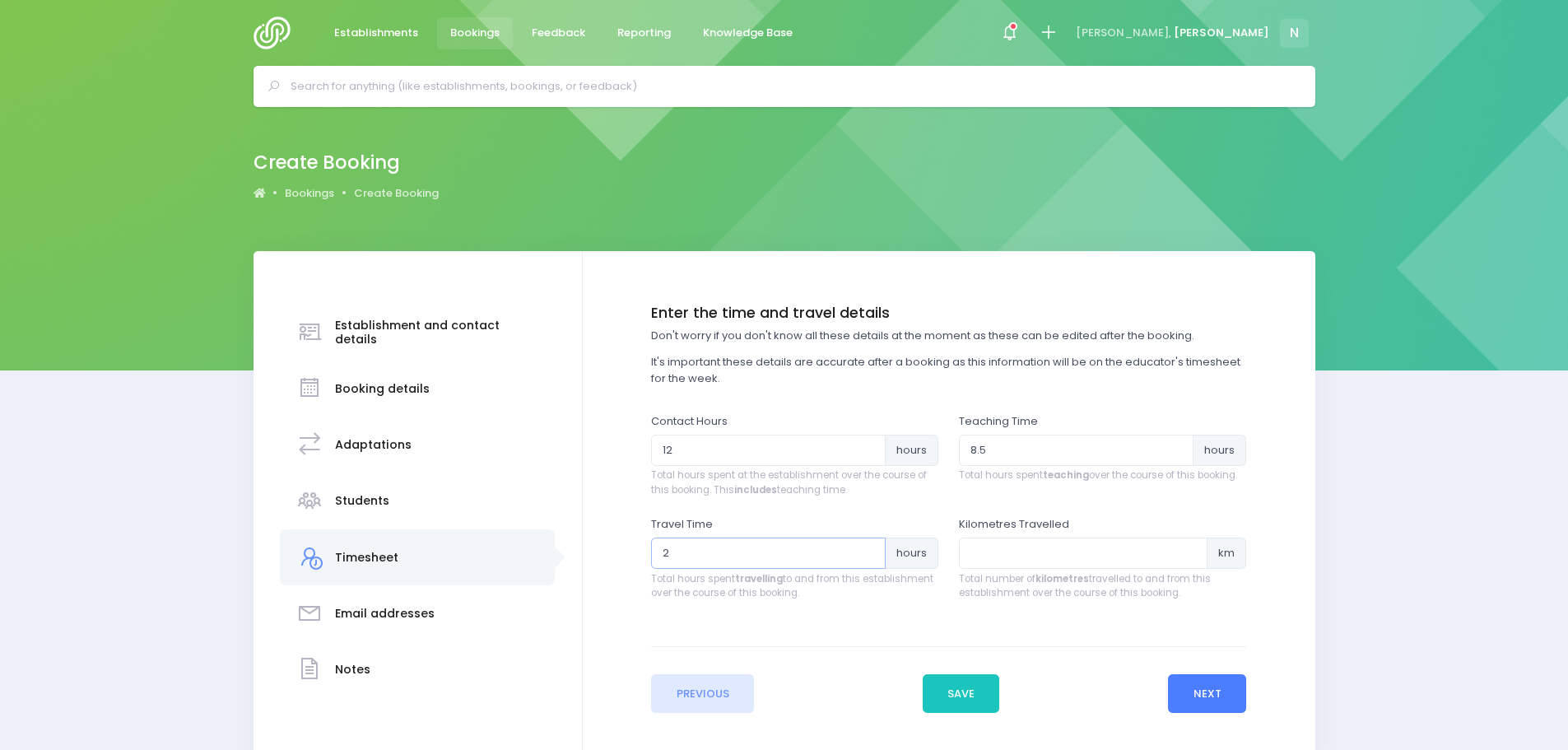
type input "2"
click at [1198, 694] on button "Next" at bounding box center [1206, 694] width 78 height 39
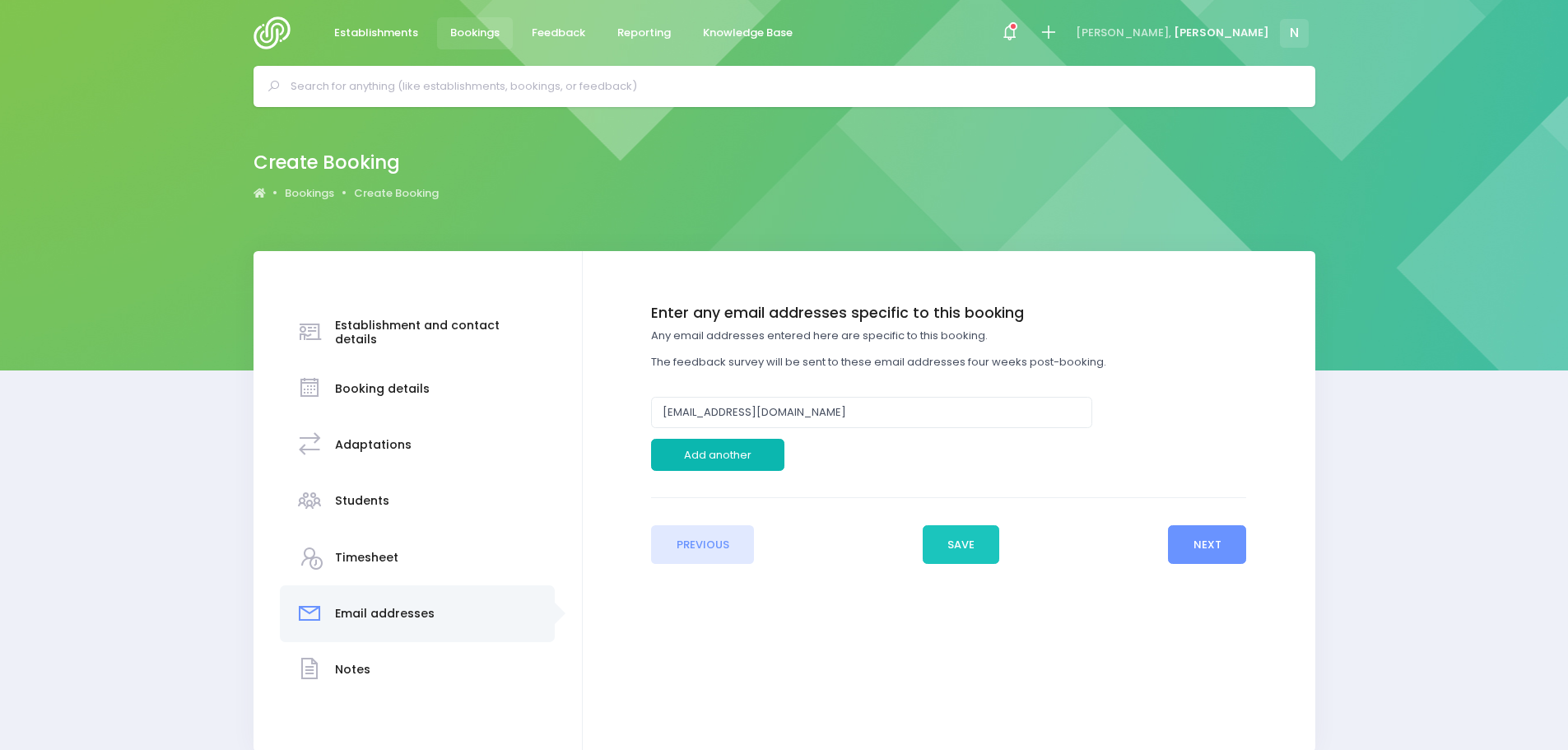
click at [739, 453] on button "Add another" at bounding box center [717, 454] width 133 height 31
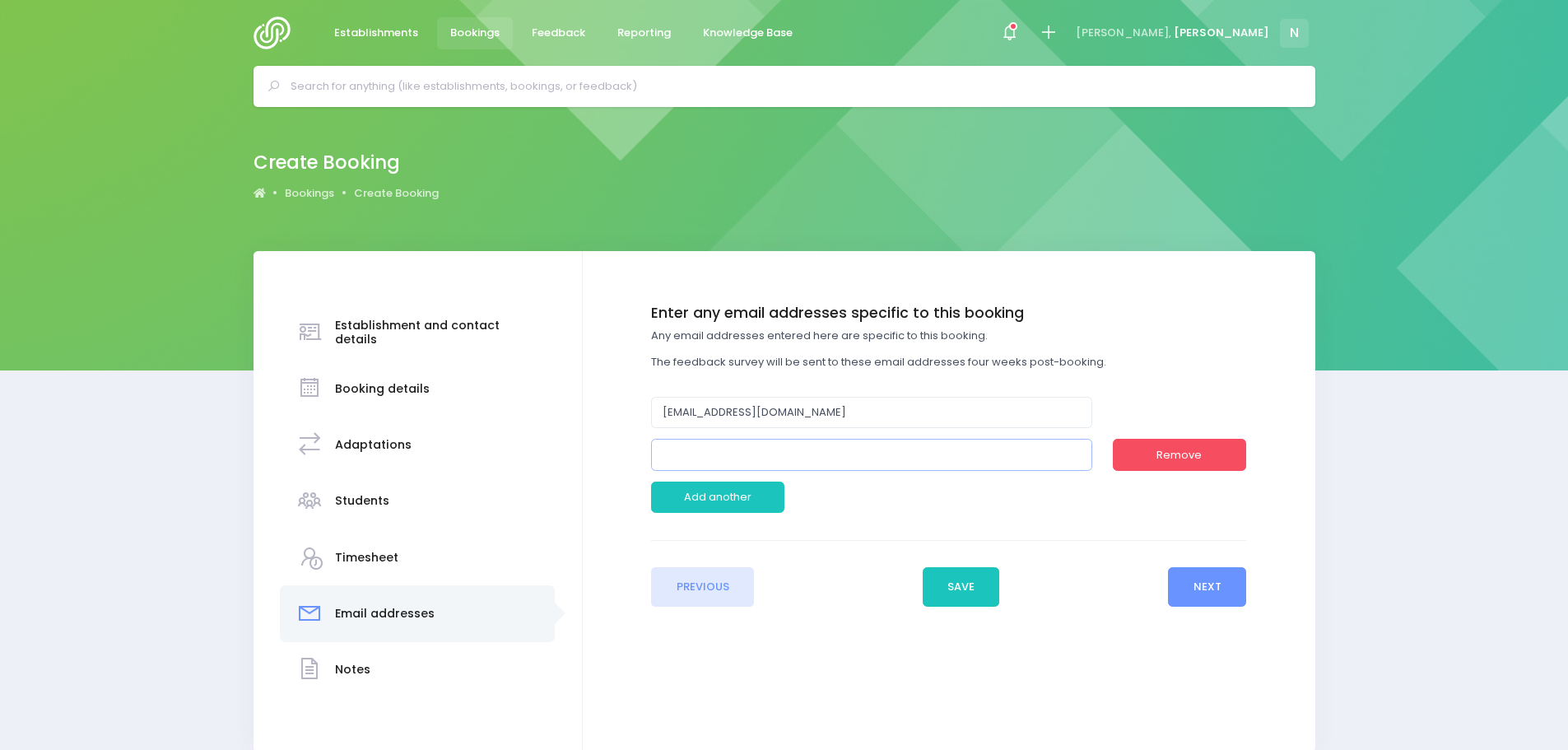
click at [732, 452] on input "email" at bounding box center [871, 454] width 441 height 31
type input "[PERSON_NAME][EMAIL_ADDRESS][PERSON_NAME][DOMAIN_NAME]"
click at [1205, 591] on button "Next" at bounding box center [1206, 587] width 78 height 39
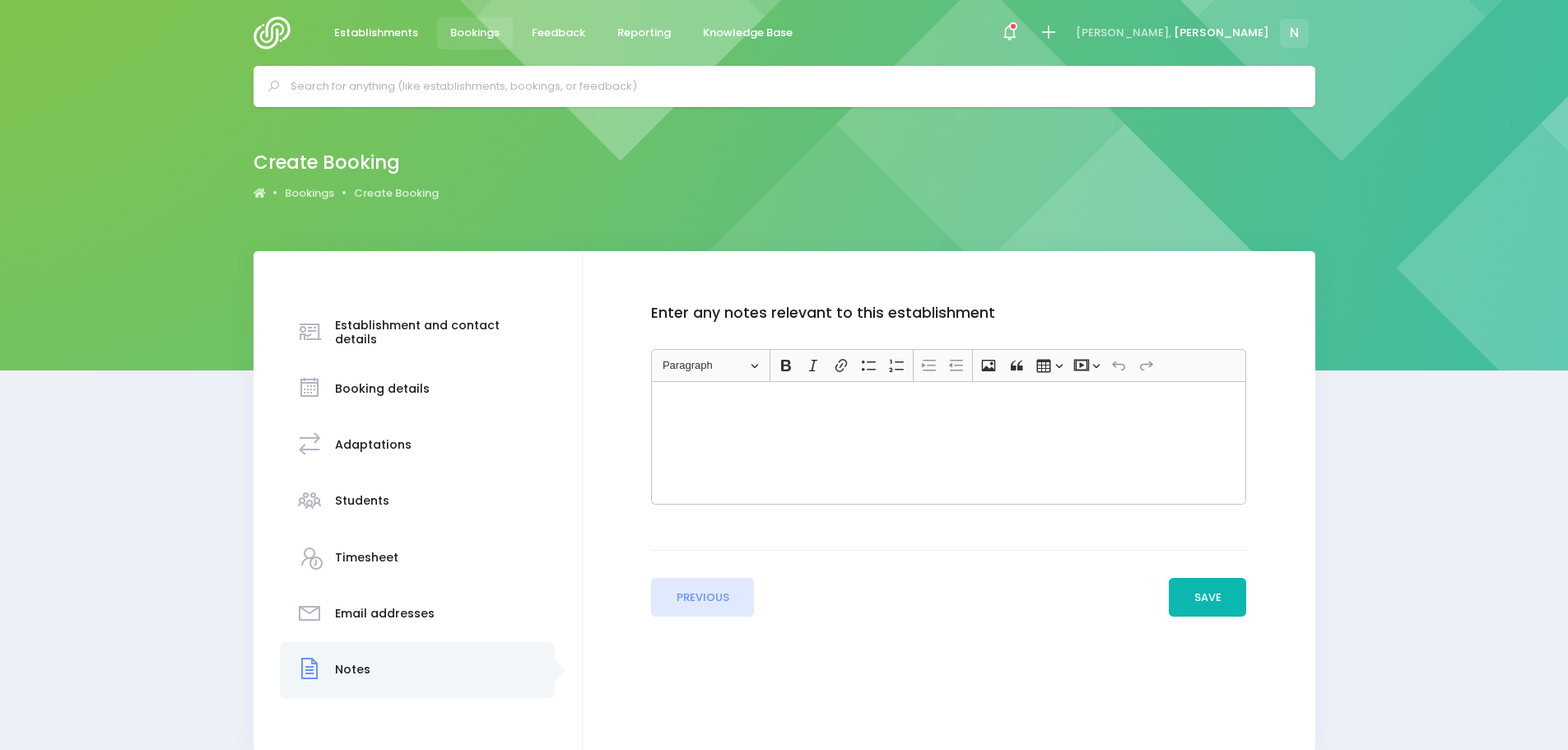
drag, startPoint x: 1203, startPoint y: 601, endPoint x: 1195, endPoint y: 575, distance: 27.2
click at [1203, 599] on button "Save" at bounding box center [1207, 598] width 77 height 39
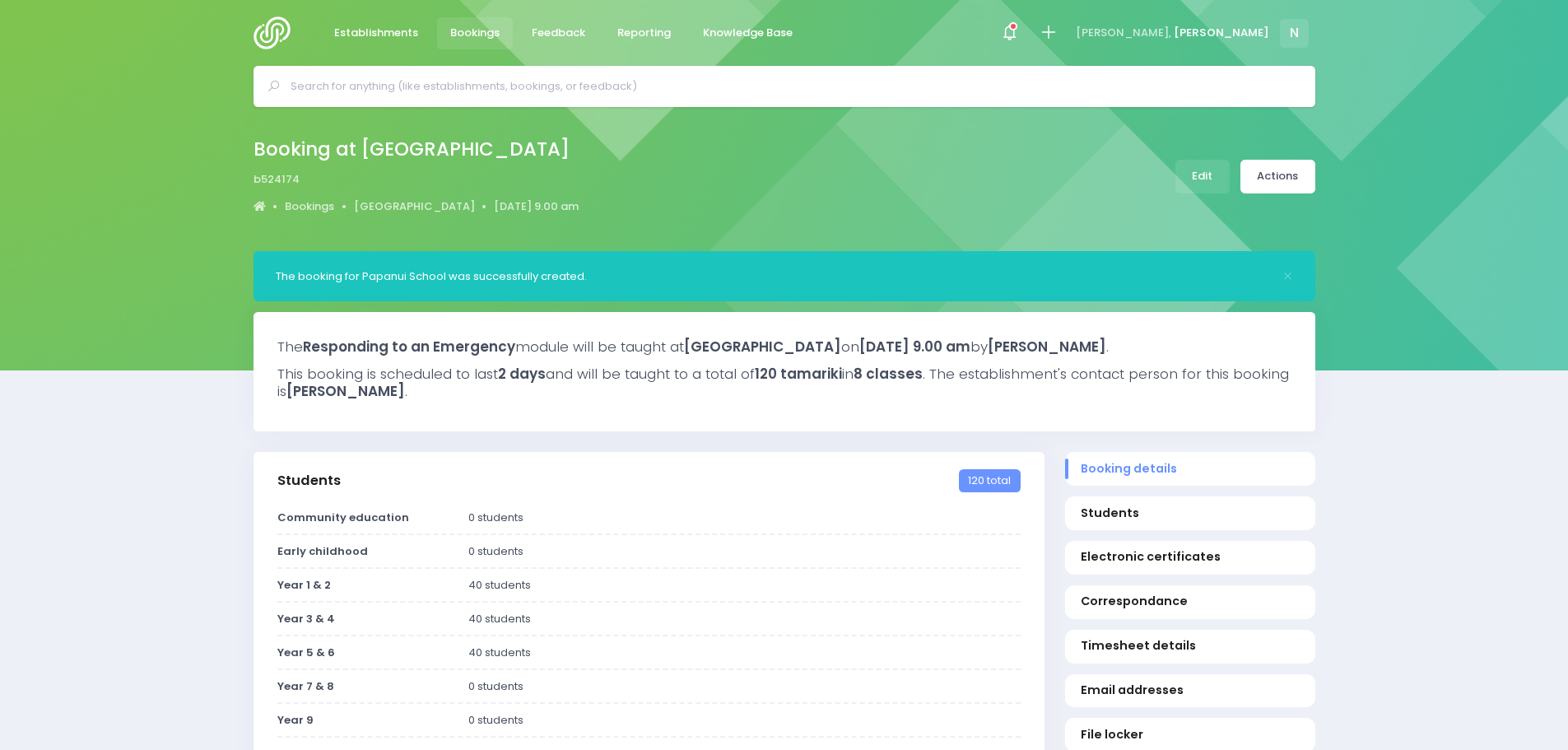
select select "5"
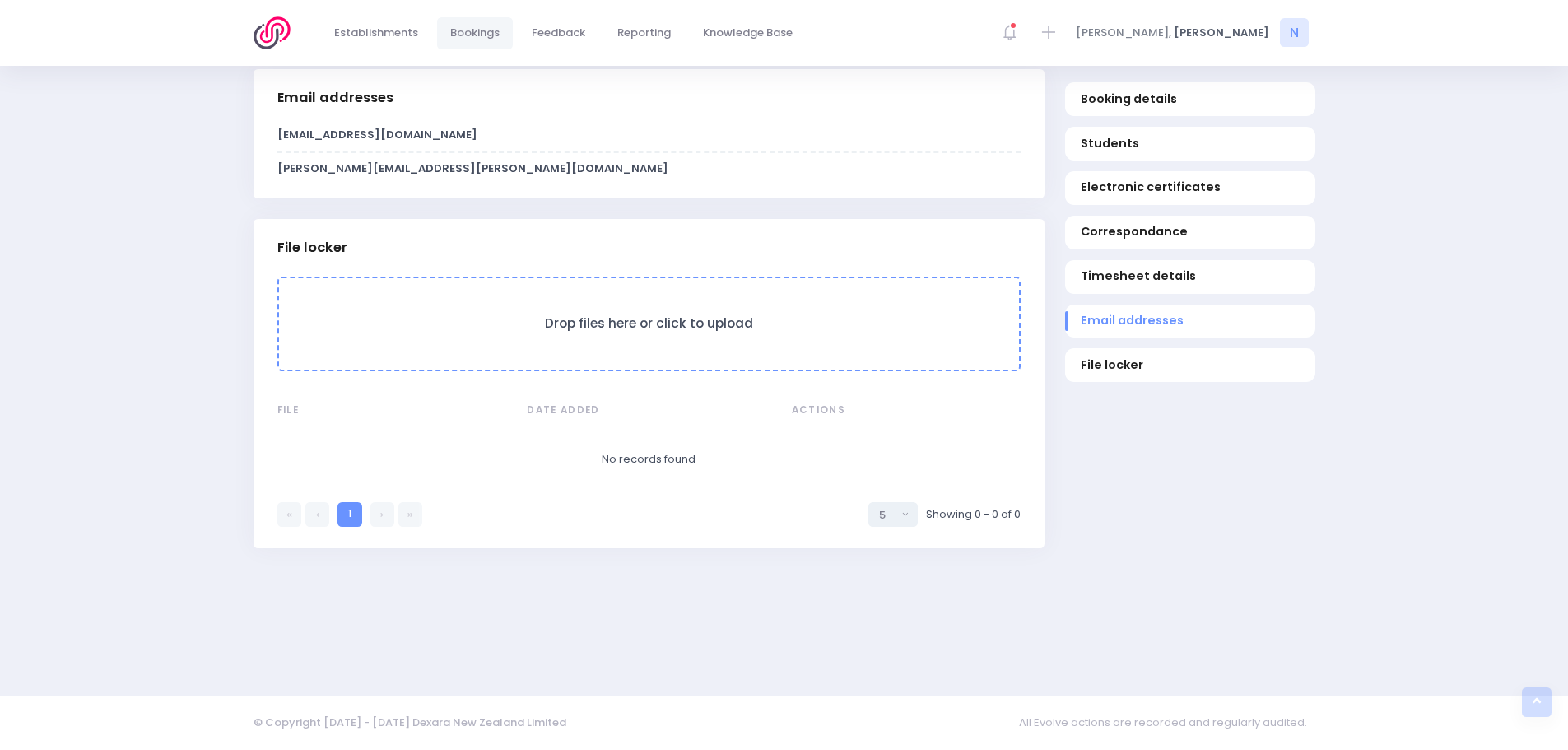
scroll to position [1400, 0]
click at [518, 347] on form "Drop files here or click to upload" at bounding box center [649, 324] width 743 height 95
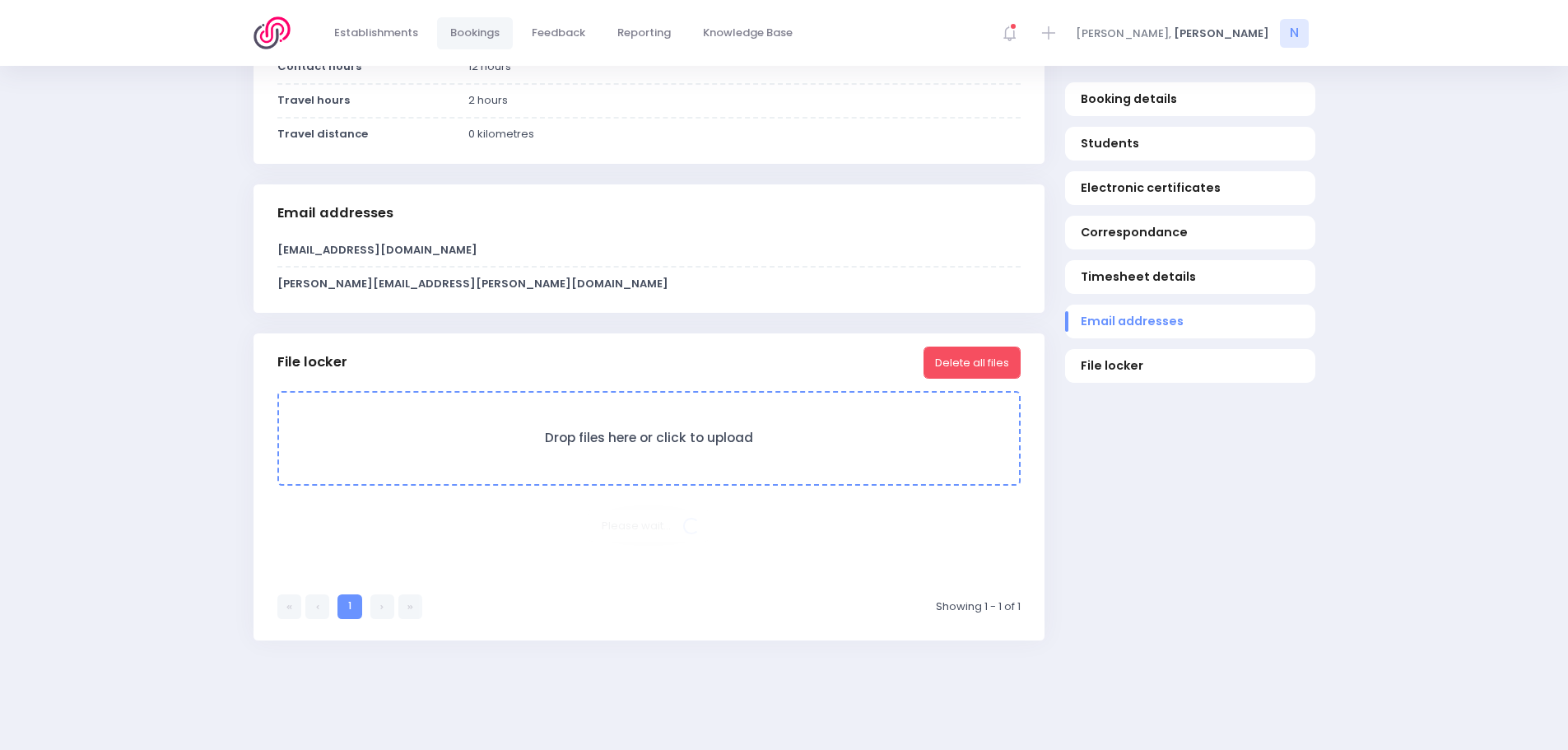
scroll to position [1213, 0]
select select "5"
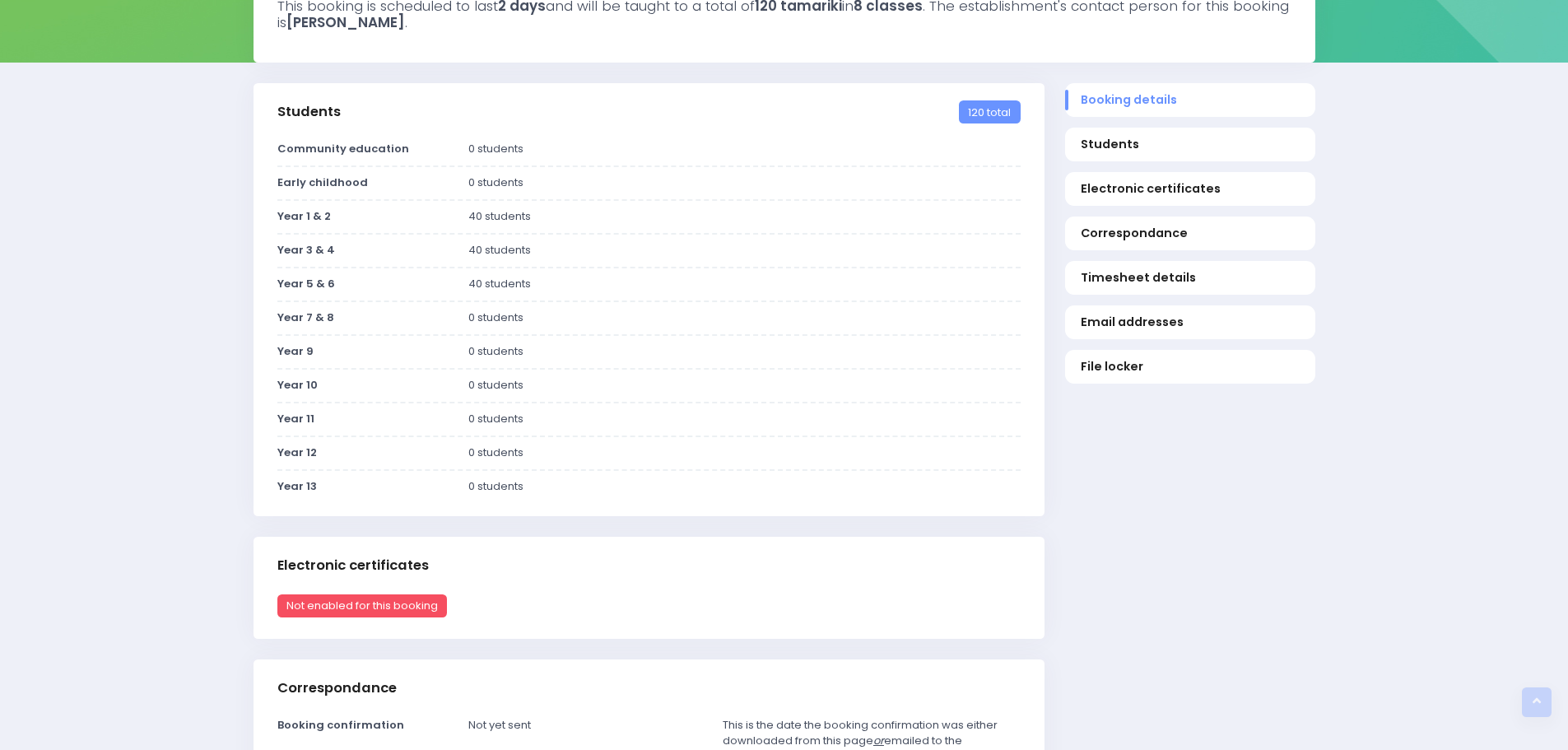
scroll to position [0, 0]
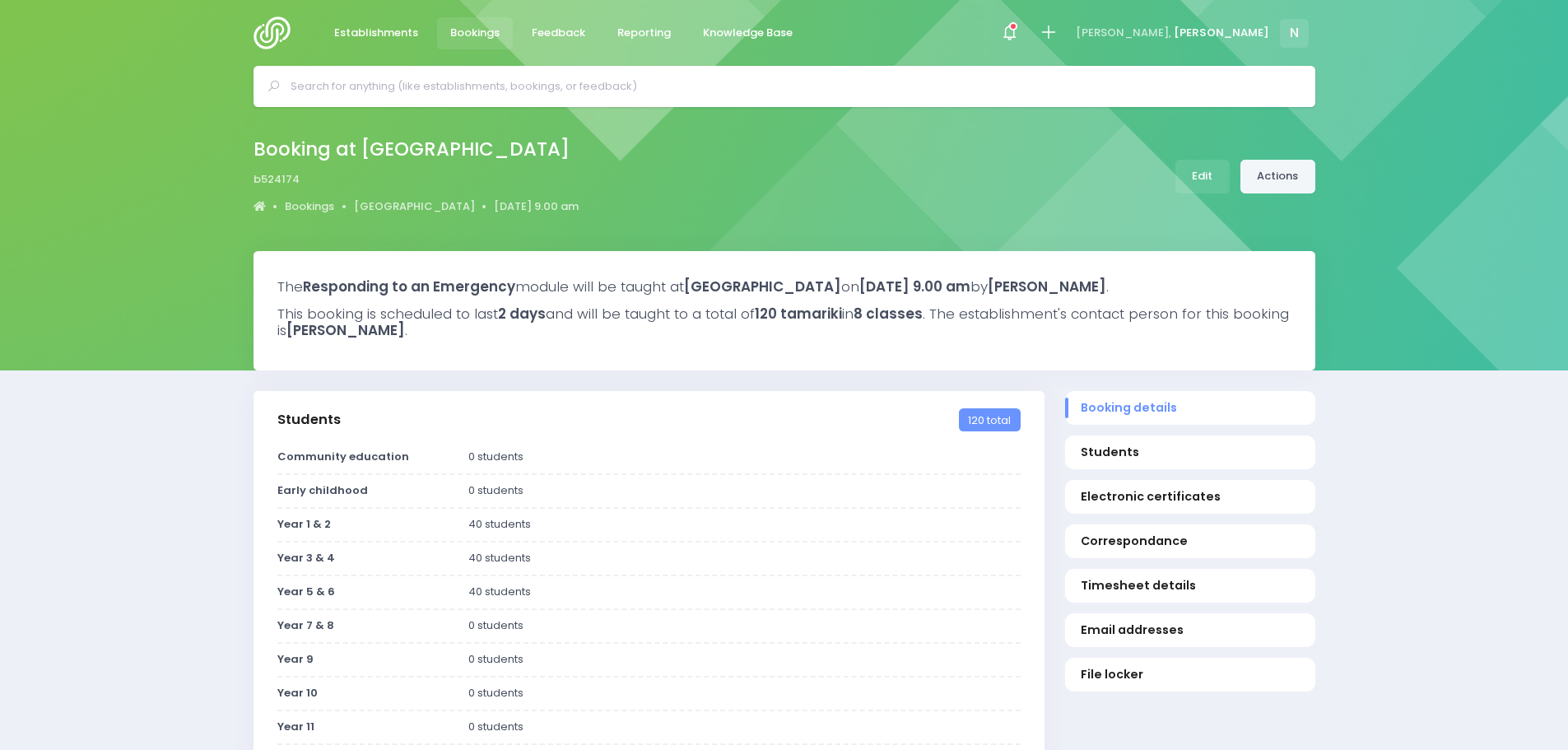
click at [1294, 174] on link "Actions" at bounding box center [1278, 177] width 75 height 34
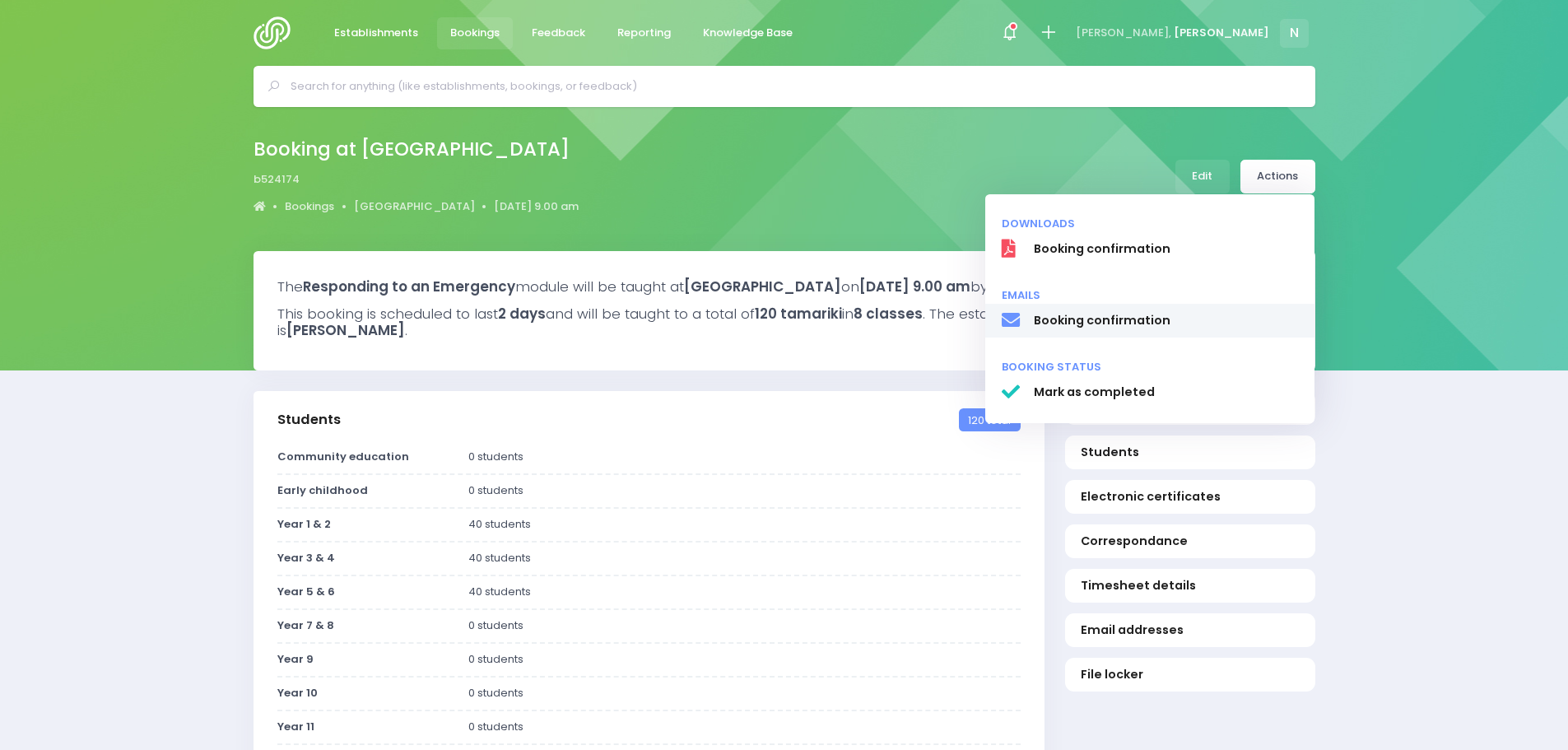
click at [1145, 318] on span "Booking confirmation" at bounding box center [1165, 320] width 265 height 17
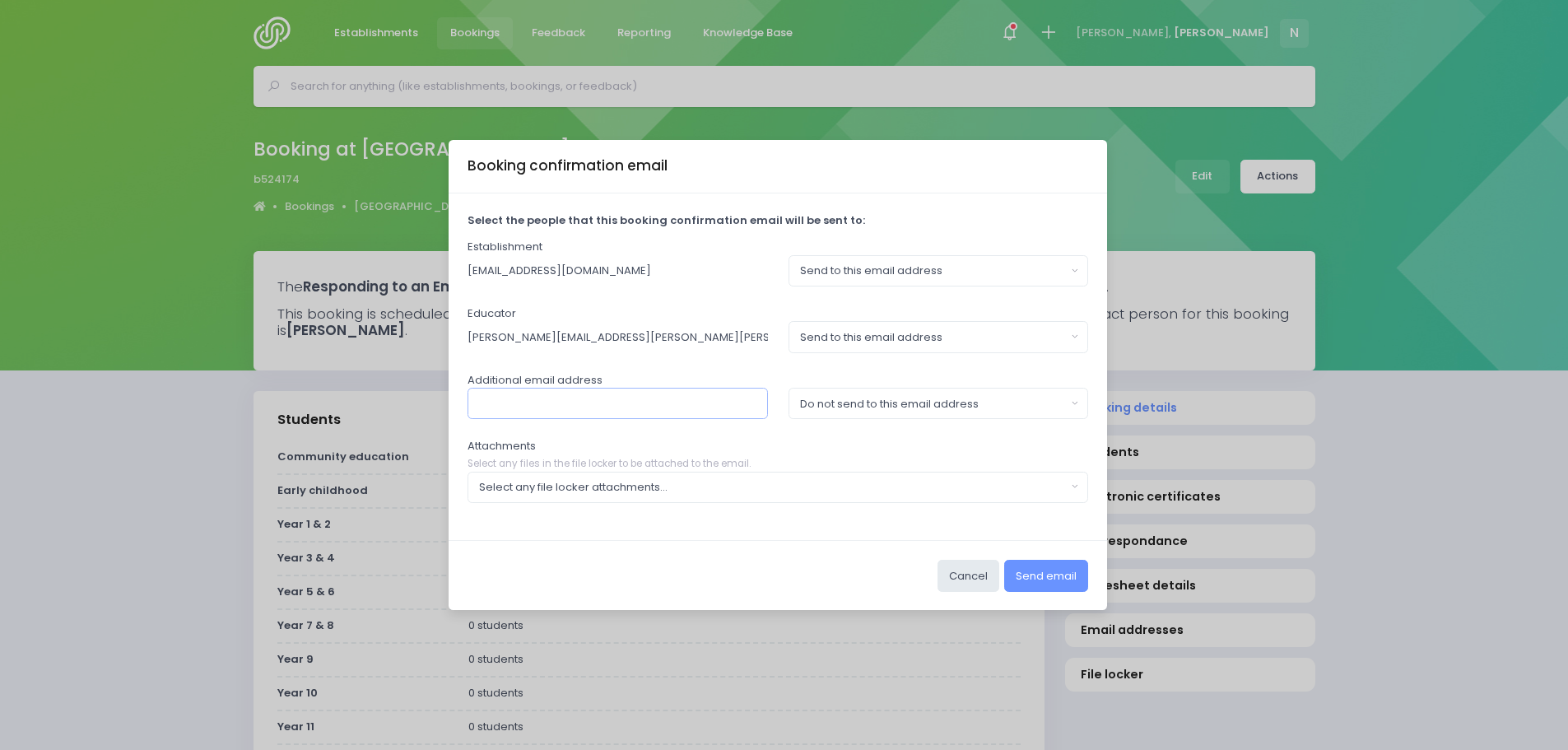
click at [718, 401] on input "text" at bounding box center [617, 403] width 300 height 31
type input "[PERSON_NAME][EMAIL_ADDRESS][PERSON_NAME][DOMAIN_NAME]"
click at [829, 407] on div "Do not send to this email address" at bounding box center [933, 404] width 267 height 16
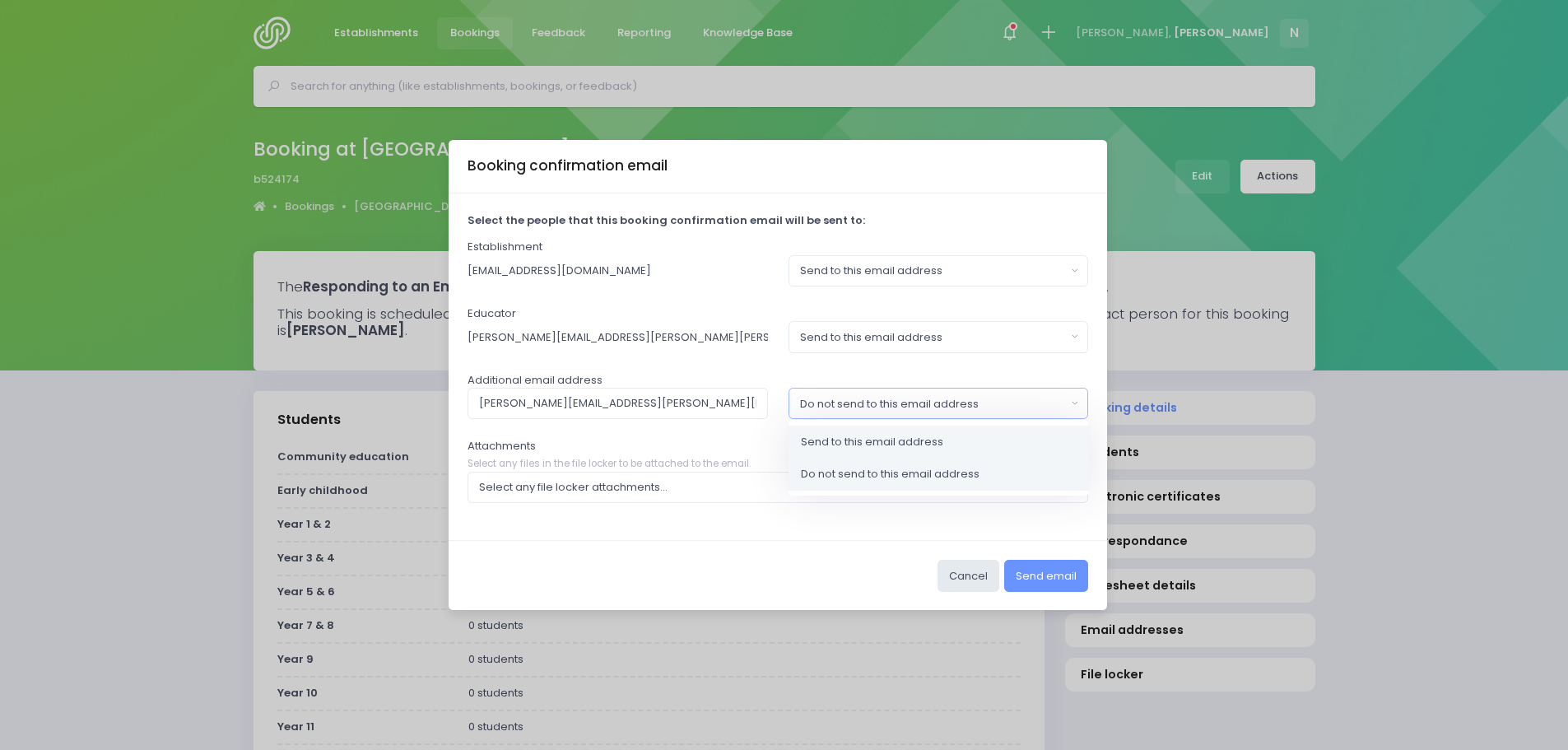
click at [829, 441] on span "Send to this email address" at bounding box center [871, 442] width 142 height 16
select select "send"
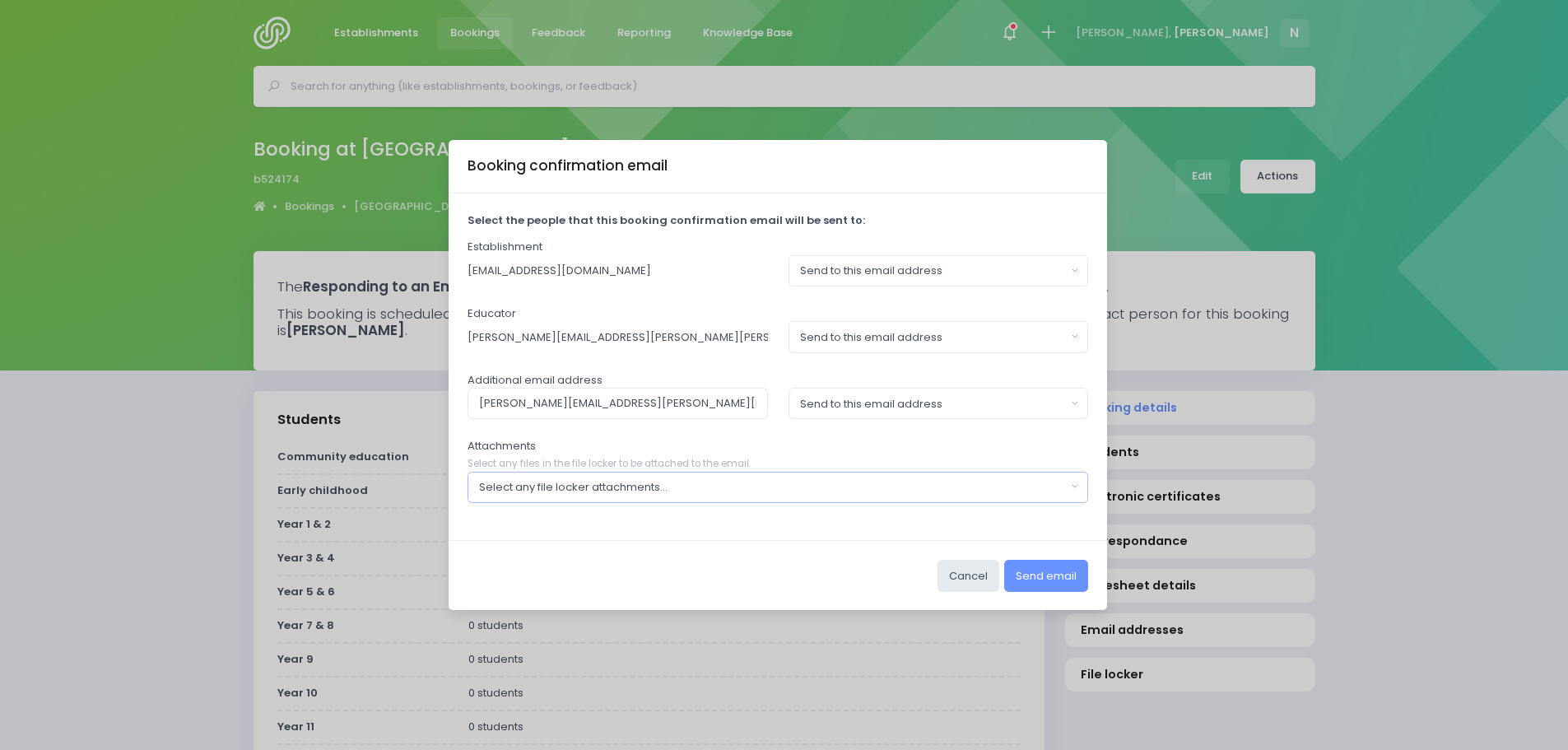
click at [664, 485] on div "Select any file locker attachments..." at bounding box center [773, 487] width 587 height 16
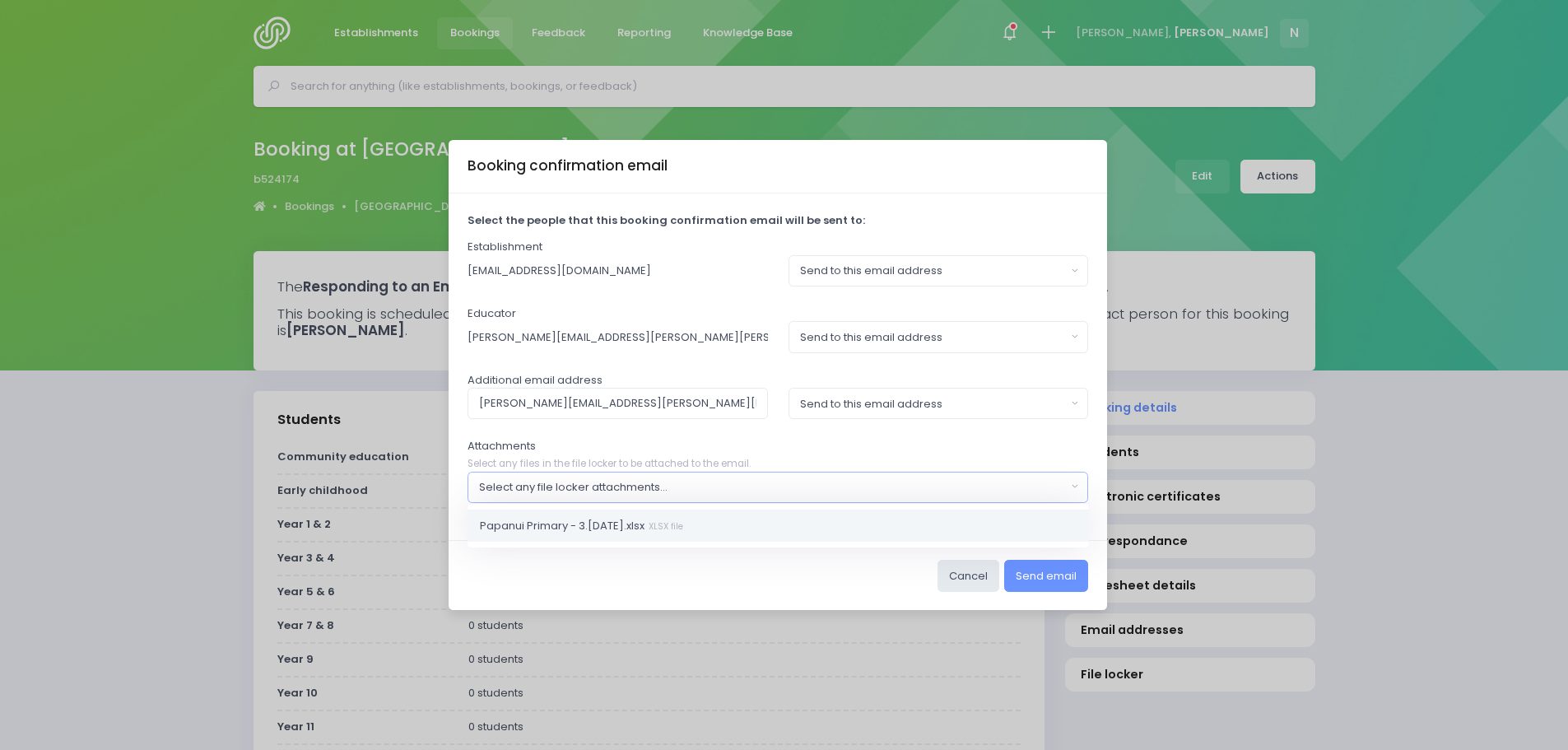
click at [615, 523] on span "Papanui Primary - 3.4 Dec 2025.xlsx XLSX file" at bounding box center [581, 525] width 203 height 16
select select "11237"
click at [1032, 575] on button "Send email" at bounding box center [1046, 575] width 84 height 31
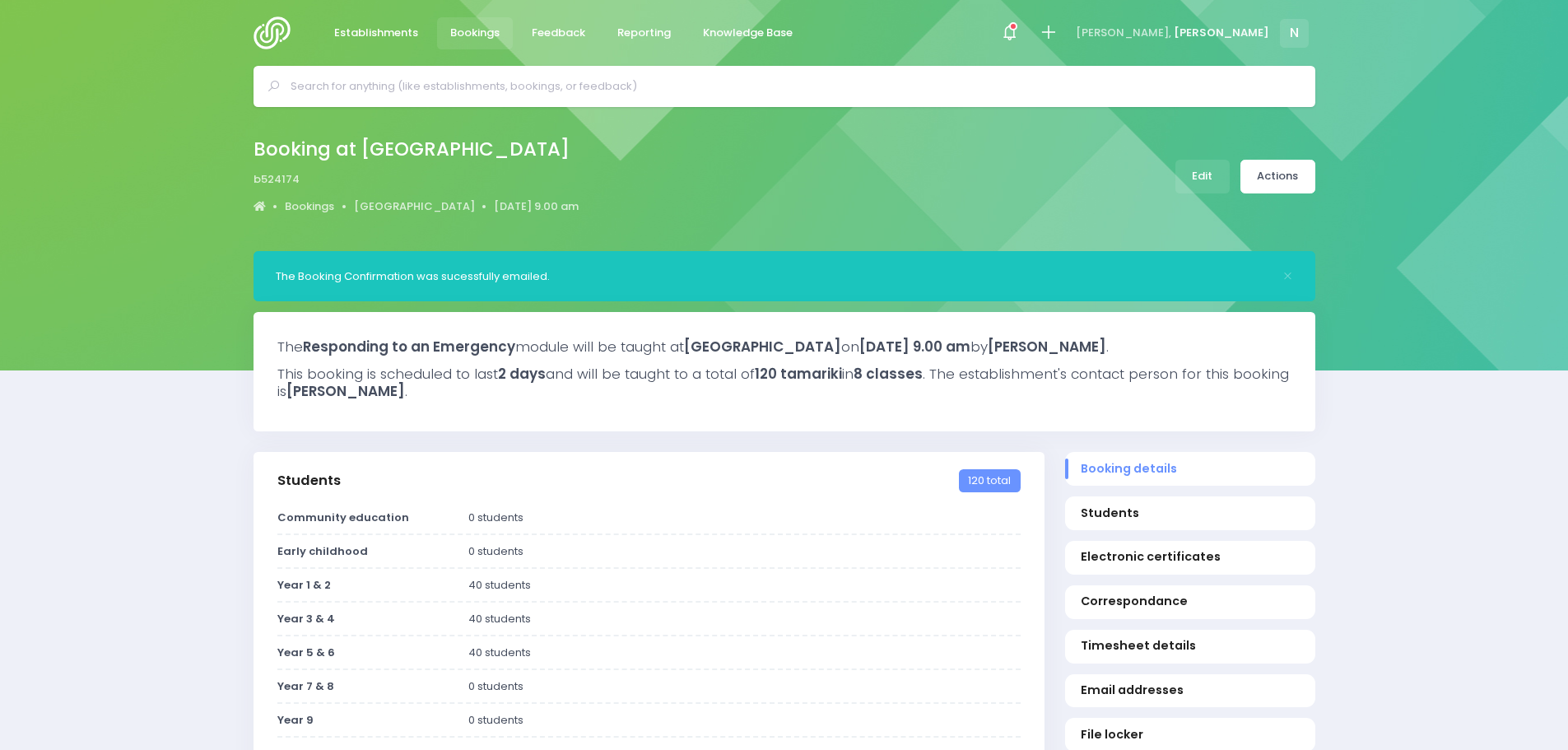
select select "5"
